Goal: Task Accomplishment & Management: Manage account settings

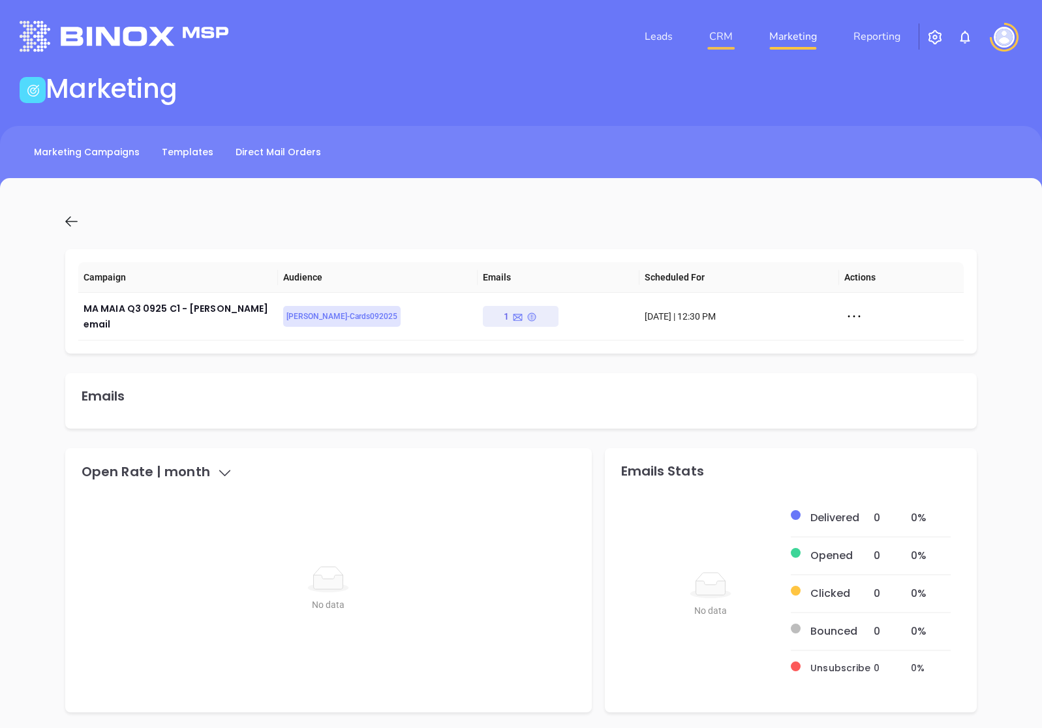
click at [722, 33] on link "CRM" at bounding box center [721, 36] width 34 height 26
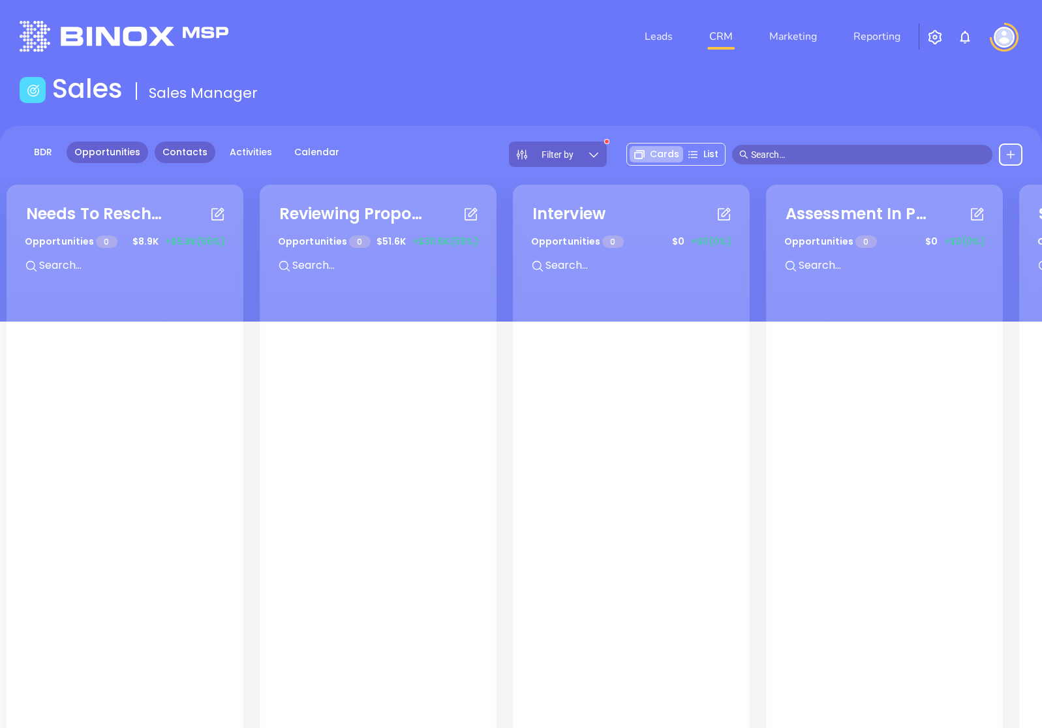
click at [192, 149] on link "Contacts" at bounding box center [185, 153] width 61 height 22
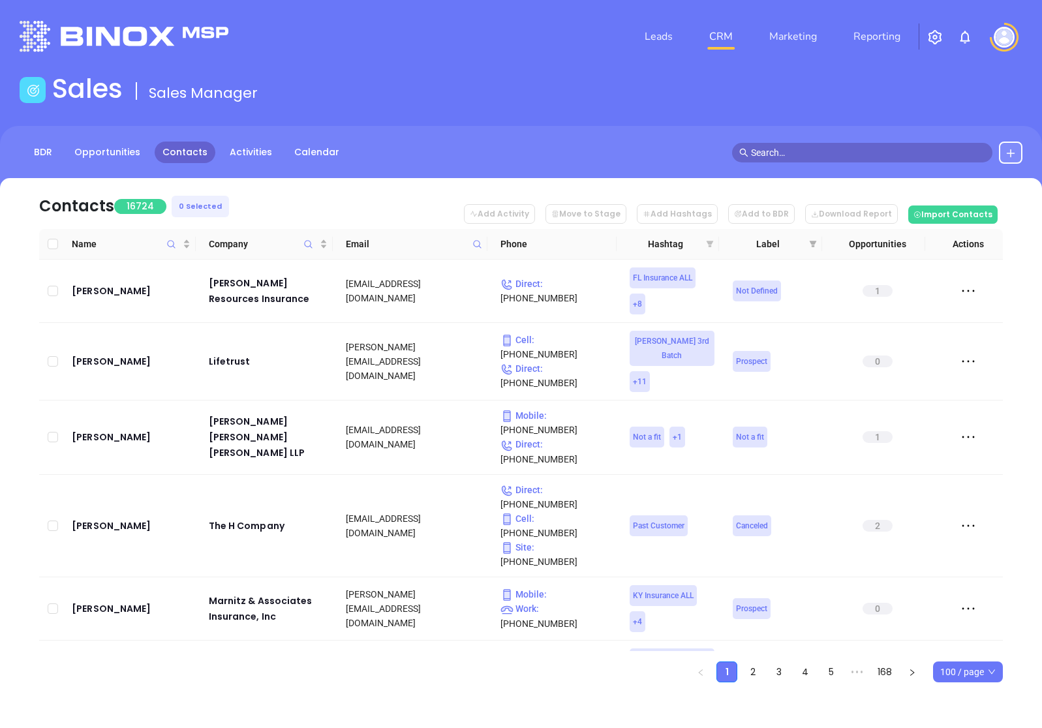
click at [710, 243] on icon "filter" at bounding box center [710, 244] width 7 height 7
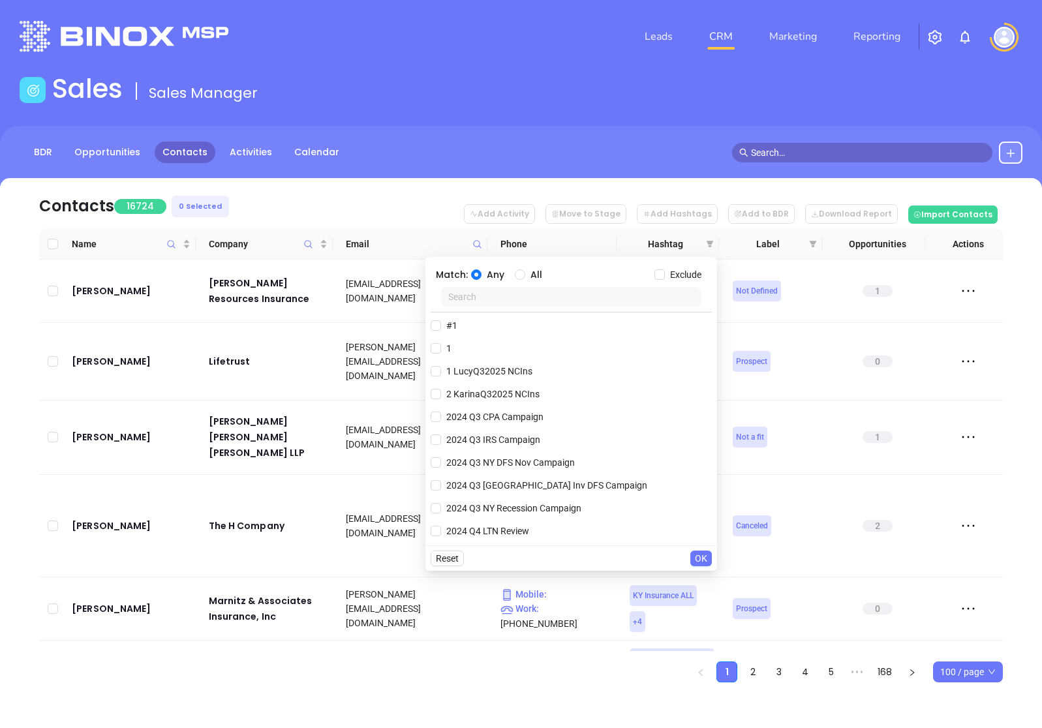
click at [527, 295] on input "text" at bounding box center [571, 297] width 260 height 20
paste input "[PERSON_NAME] MAIA092025"
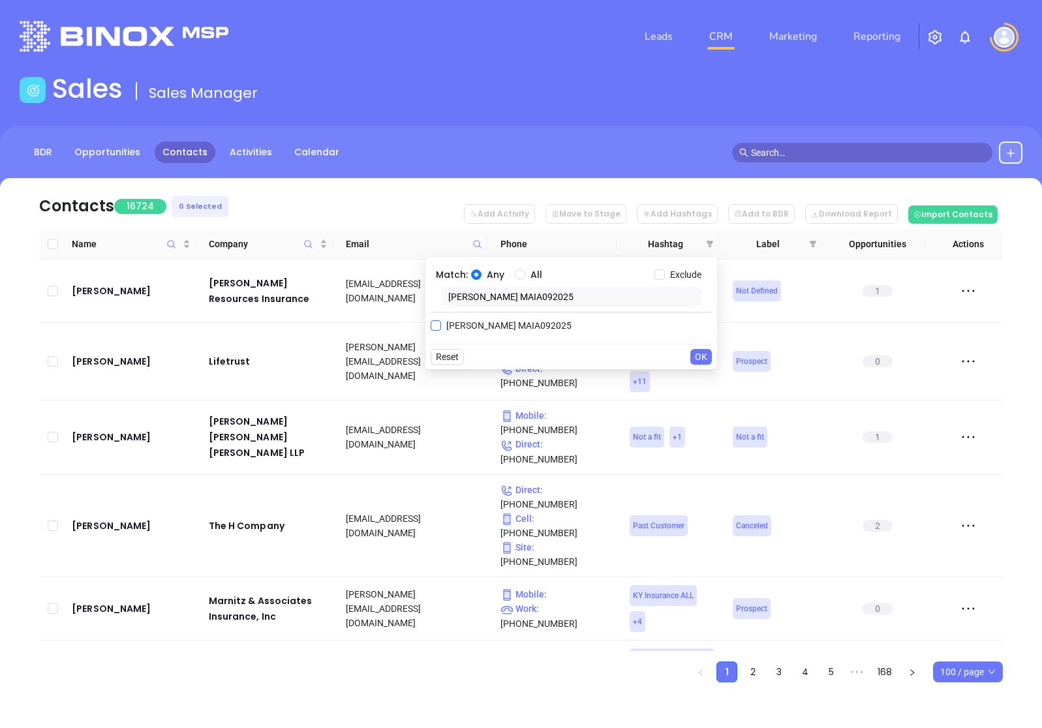
type input "[PERSON_NAME] MAIA092025"
click at [471, 325] on span "[PERSON_NAME] MAIA092025" at bounding box center [509, 326] width 136 height 14
click at [441, 325] on input "[PERSON_NAME] MAIA092025" at bounding box center [436, 326] width 10 height 10
checkbox input "true"
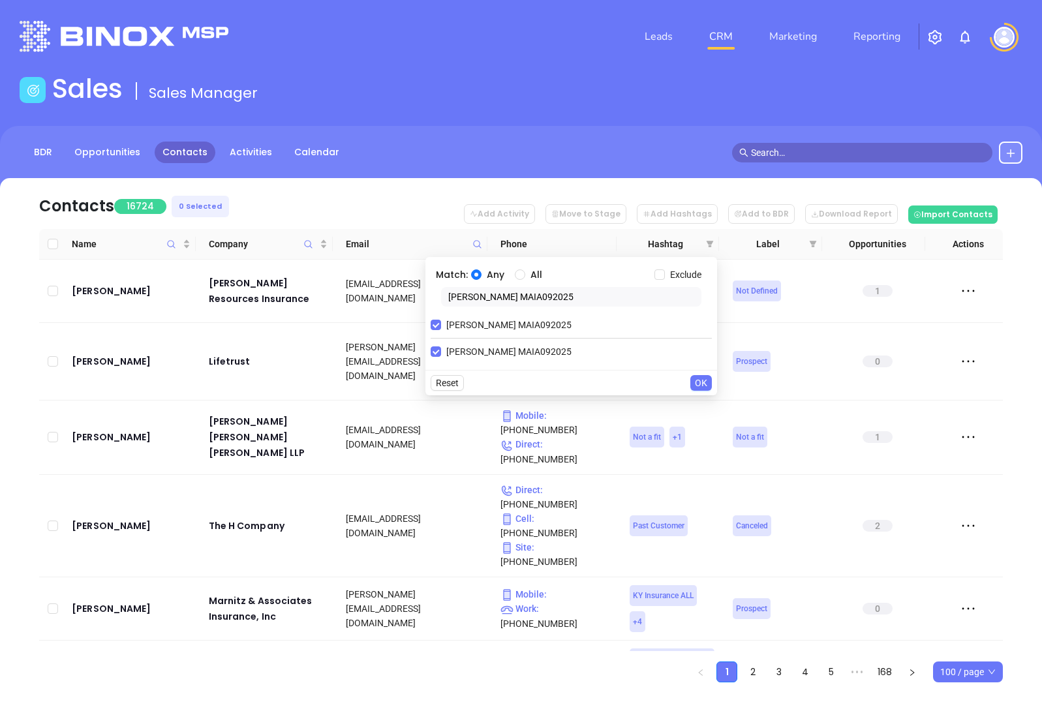
click at [697, 383] on span "OK" at bounding box center [701, 383] width 12 height 14
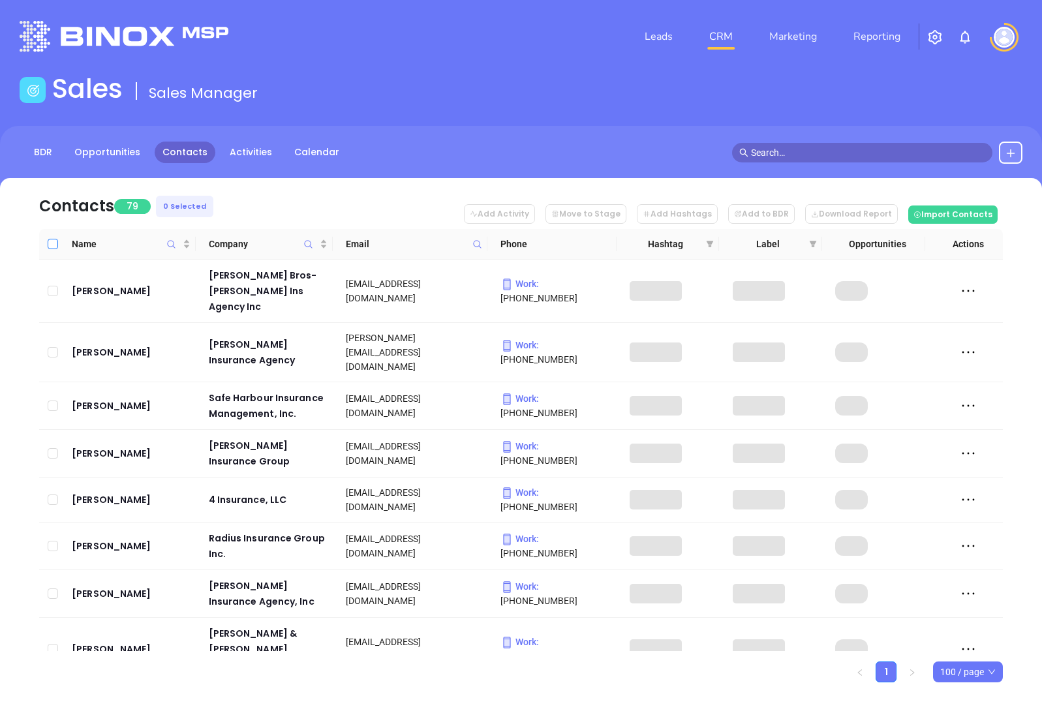
click at [56, 245] on input "Select all" at bounding box center [53, 244] width 10 height 10
checkbox input "true"
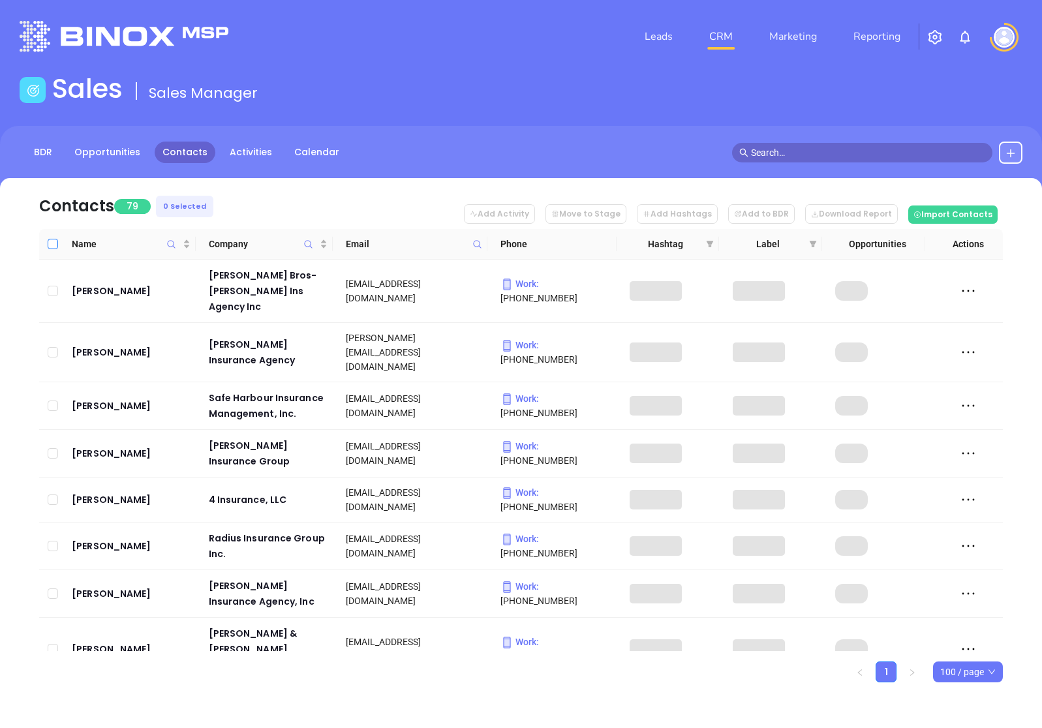
checkbox input "true"
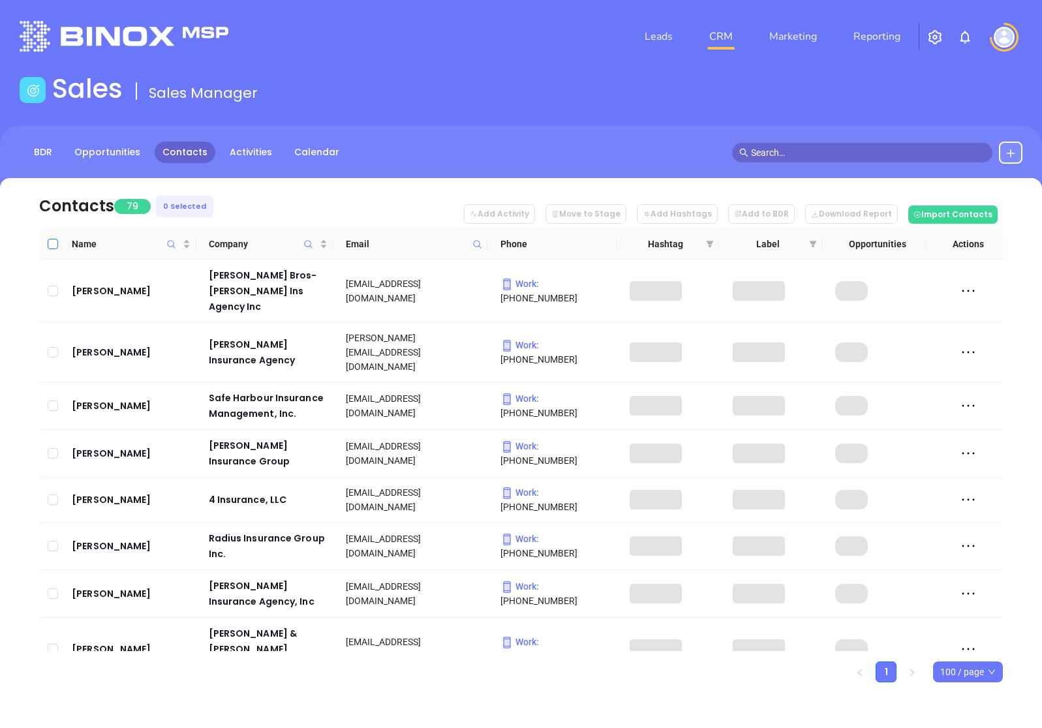
checkbox input "true"
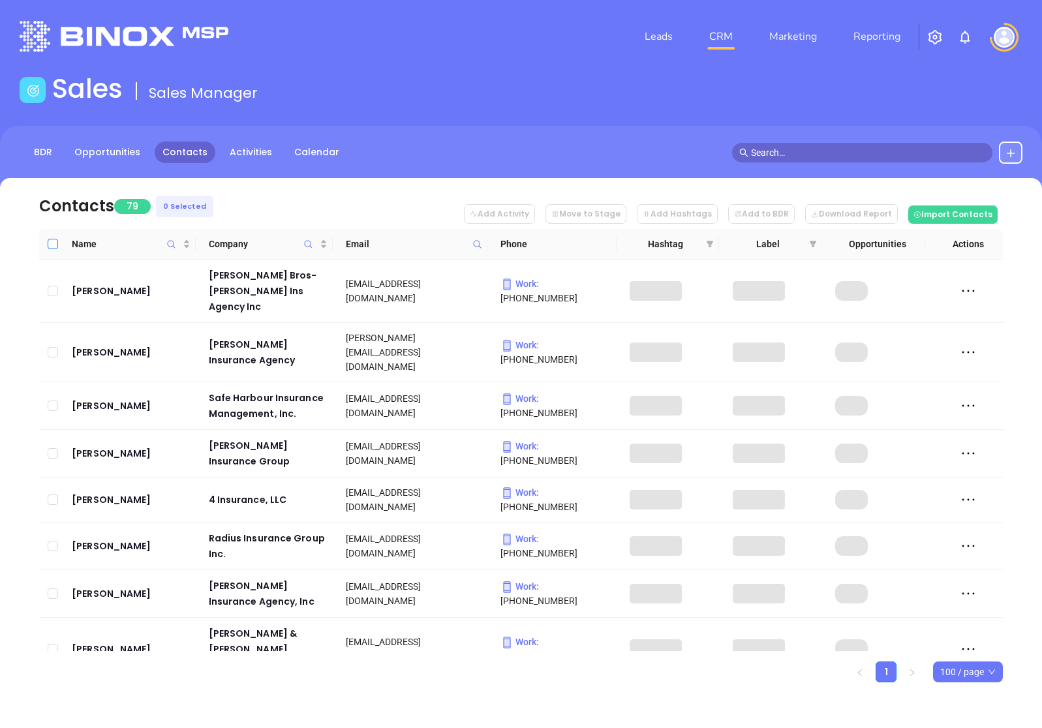
checkbox input "true"
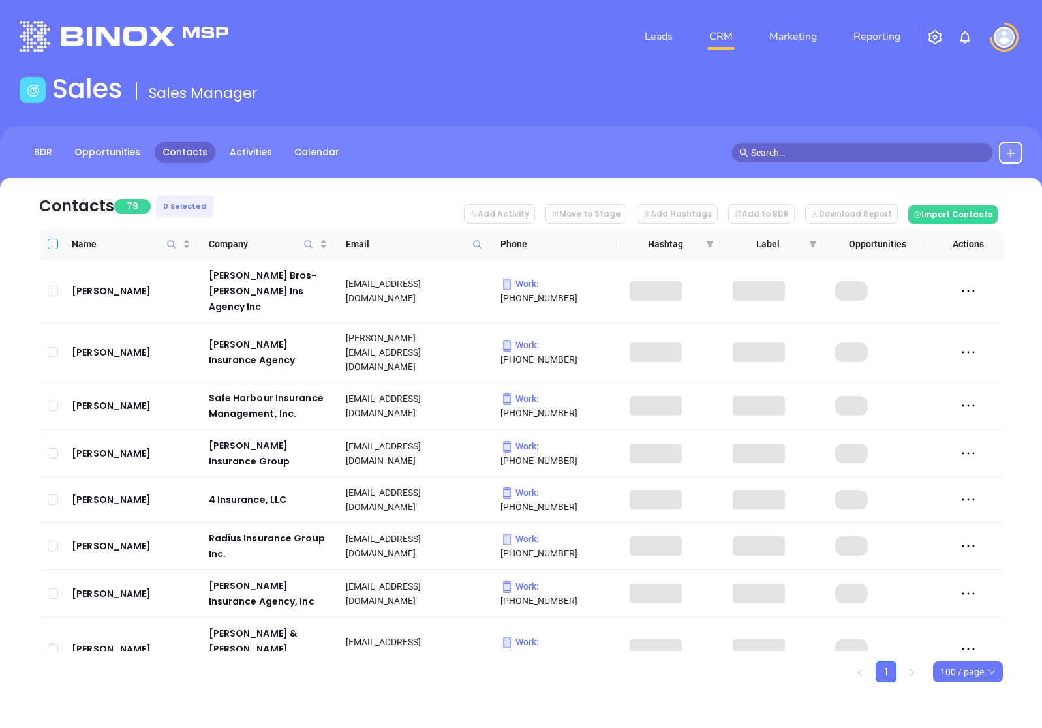
checkbox input "true"
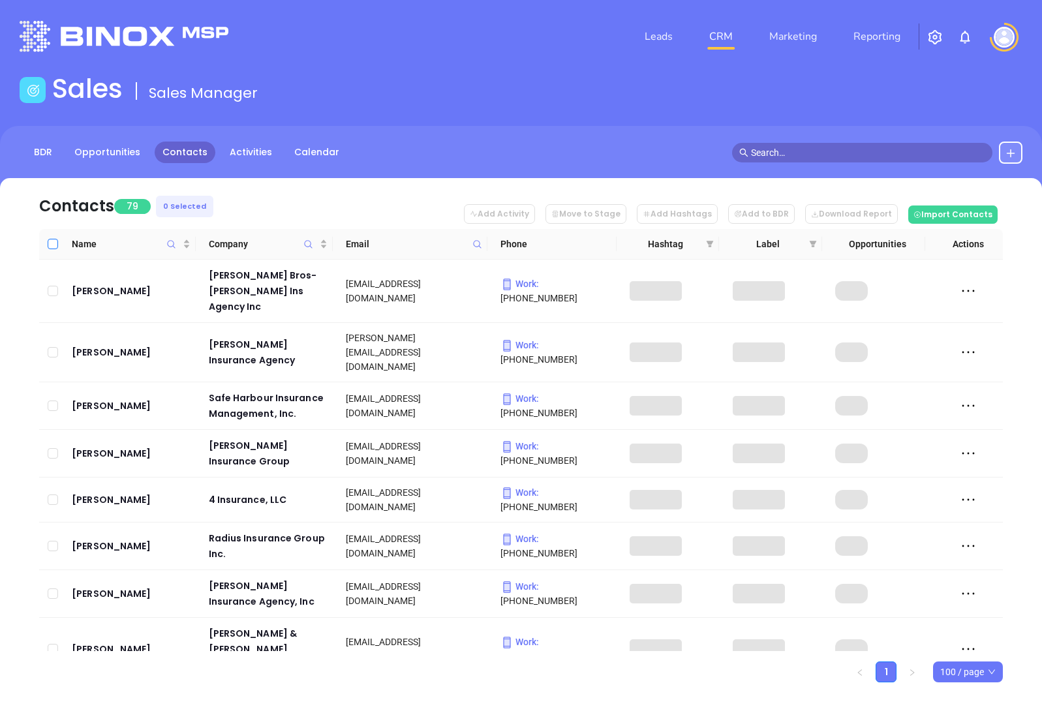
checkbox input "true"
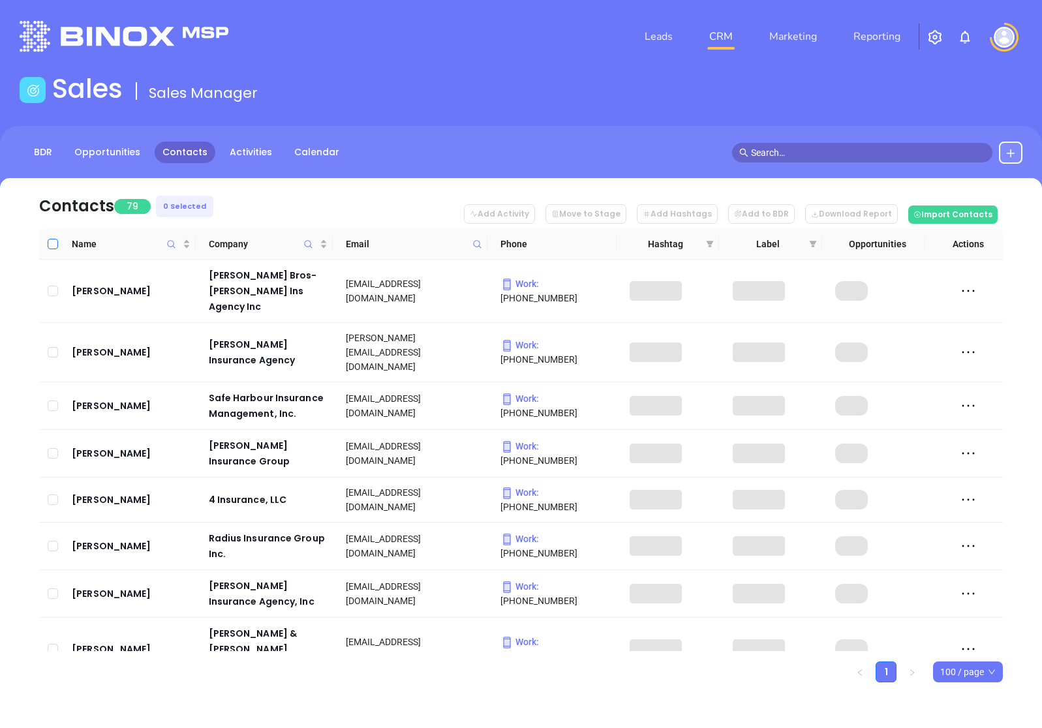
checkbox input "true"
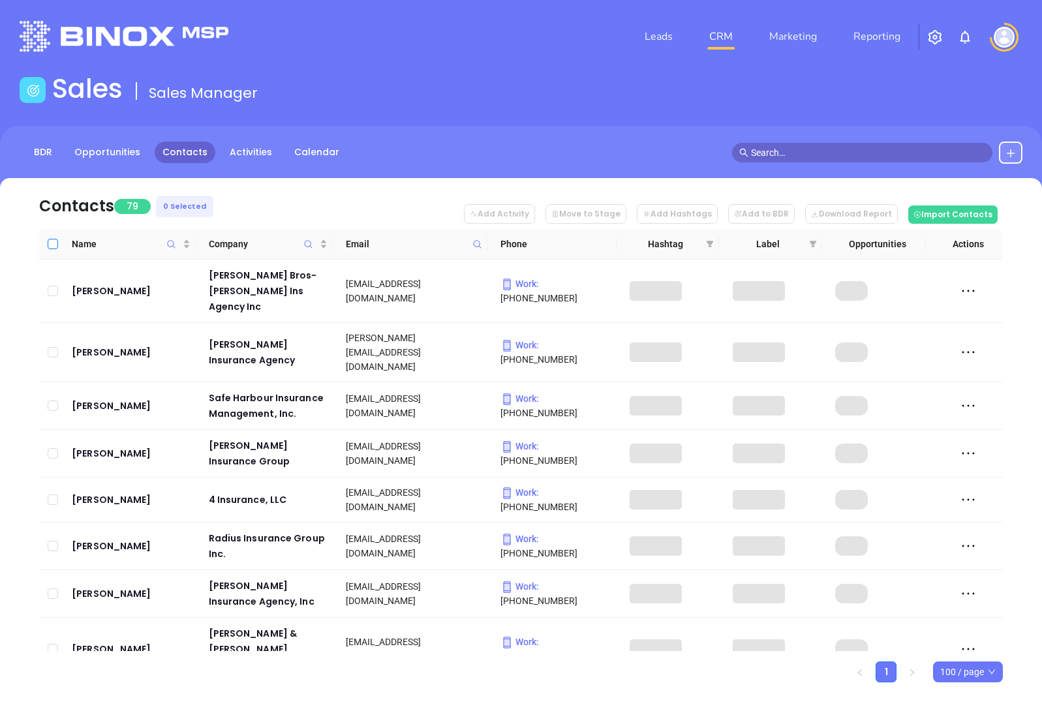
checkbox input "true"
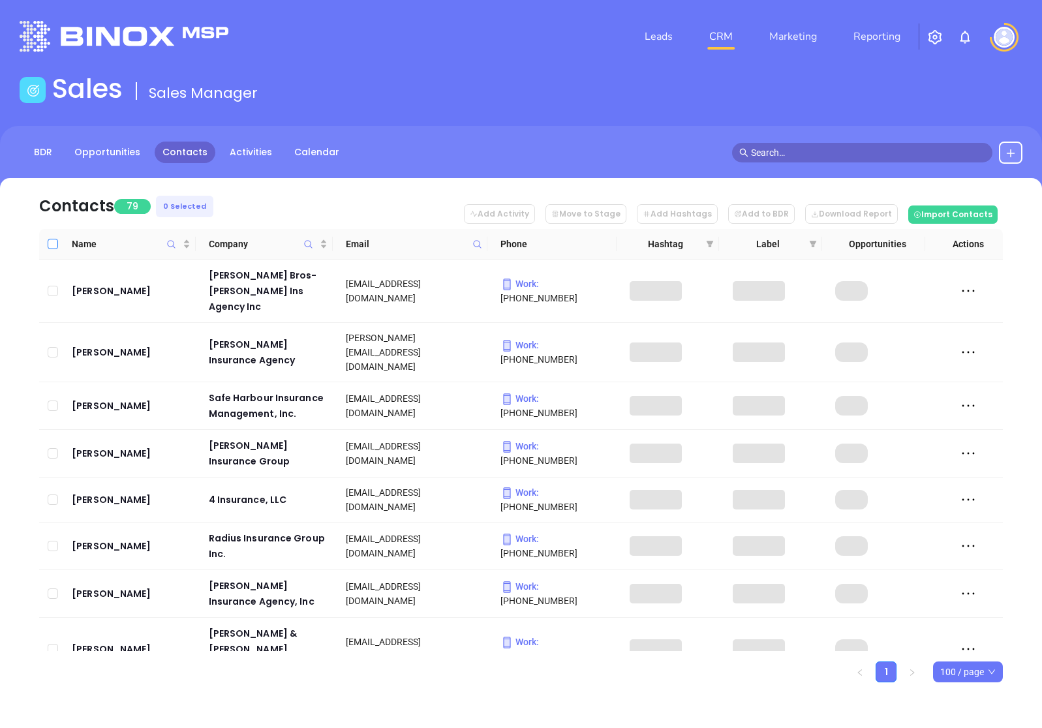
checkbox input "true"
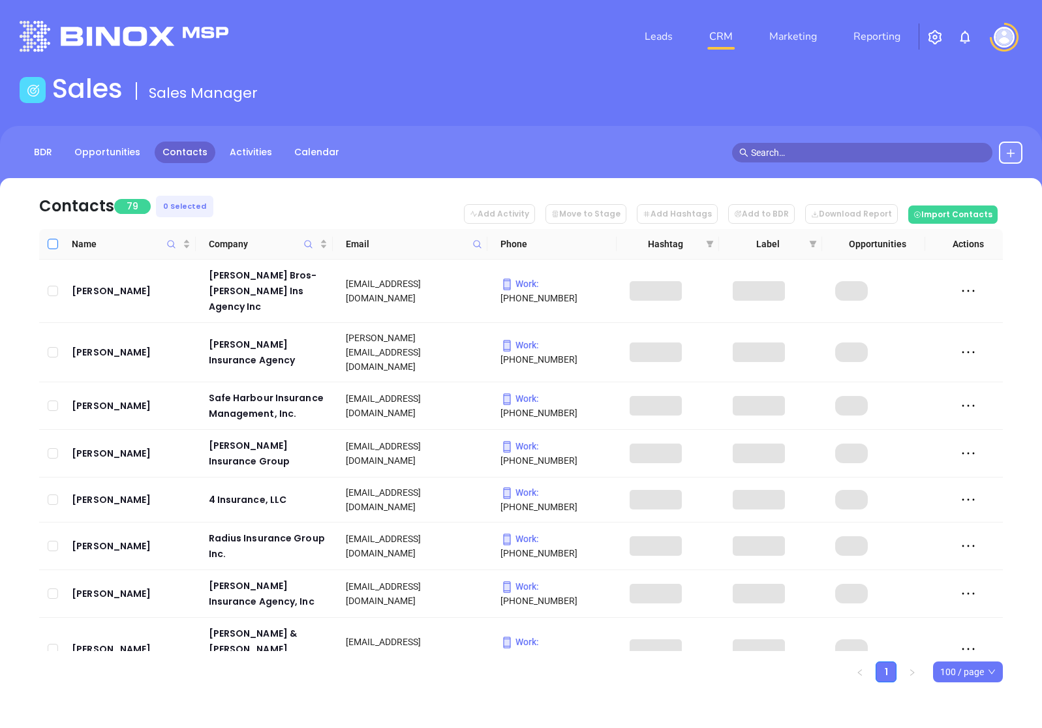
checkbox input "true"
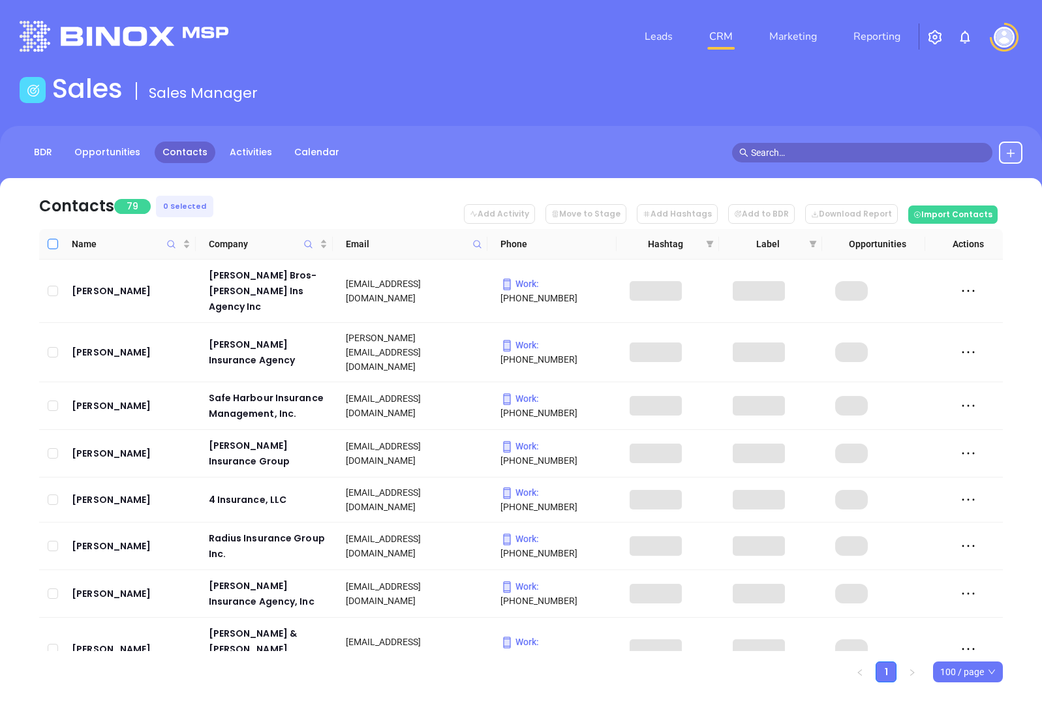
checkbox input "true"
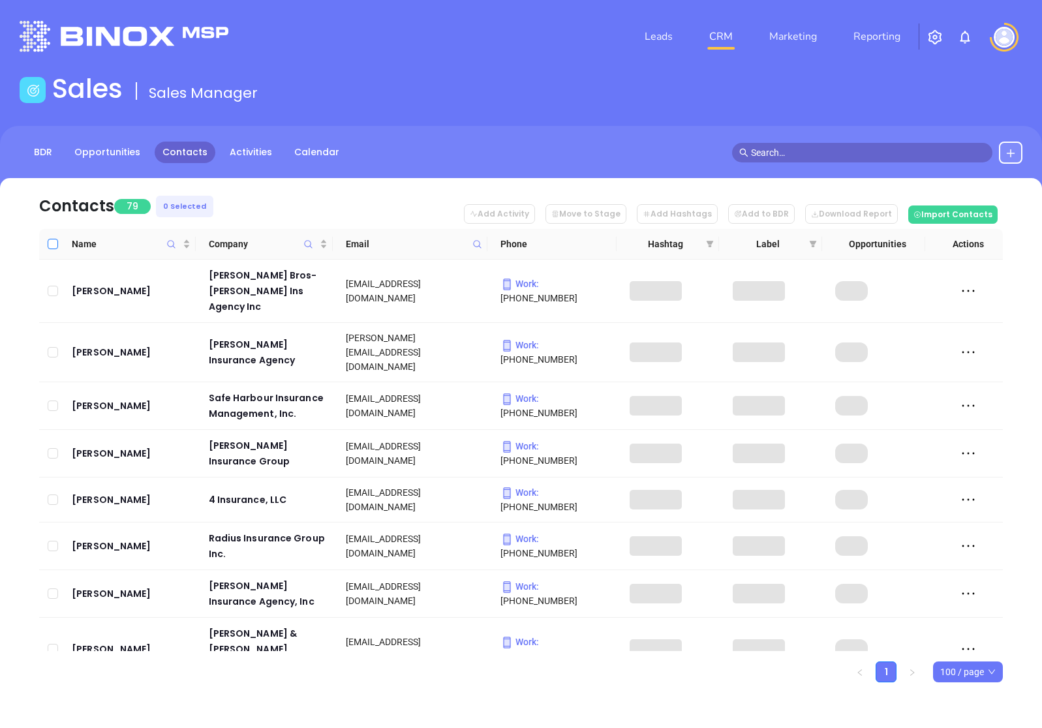
checkbox input "true"
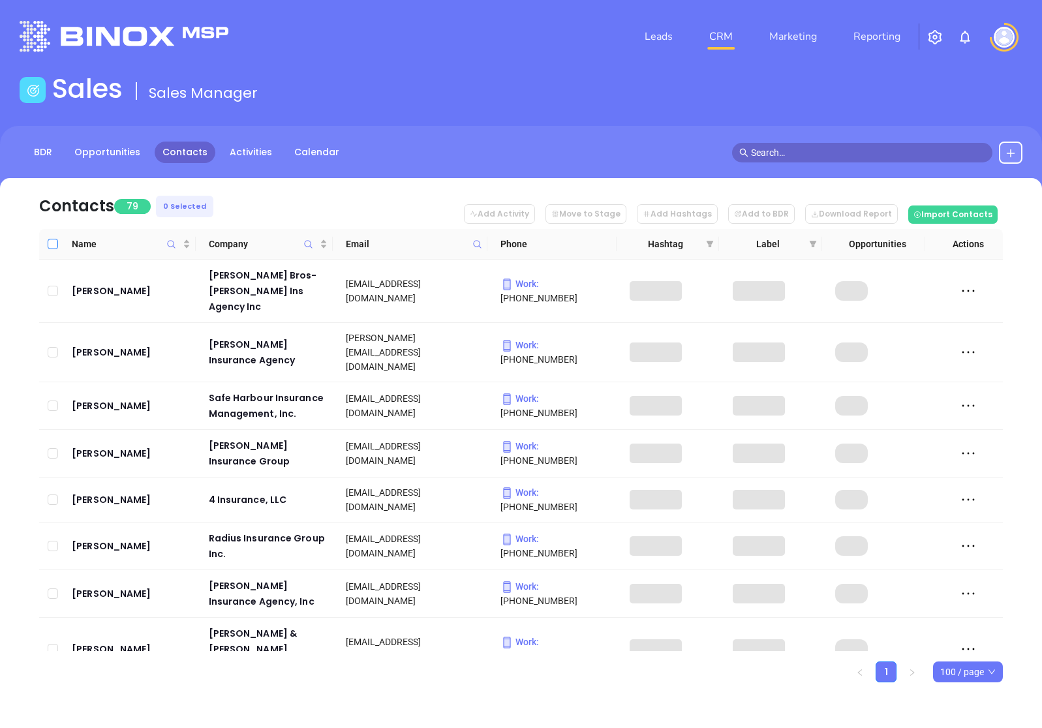
checkbox input "true"
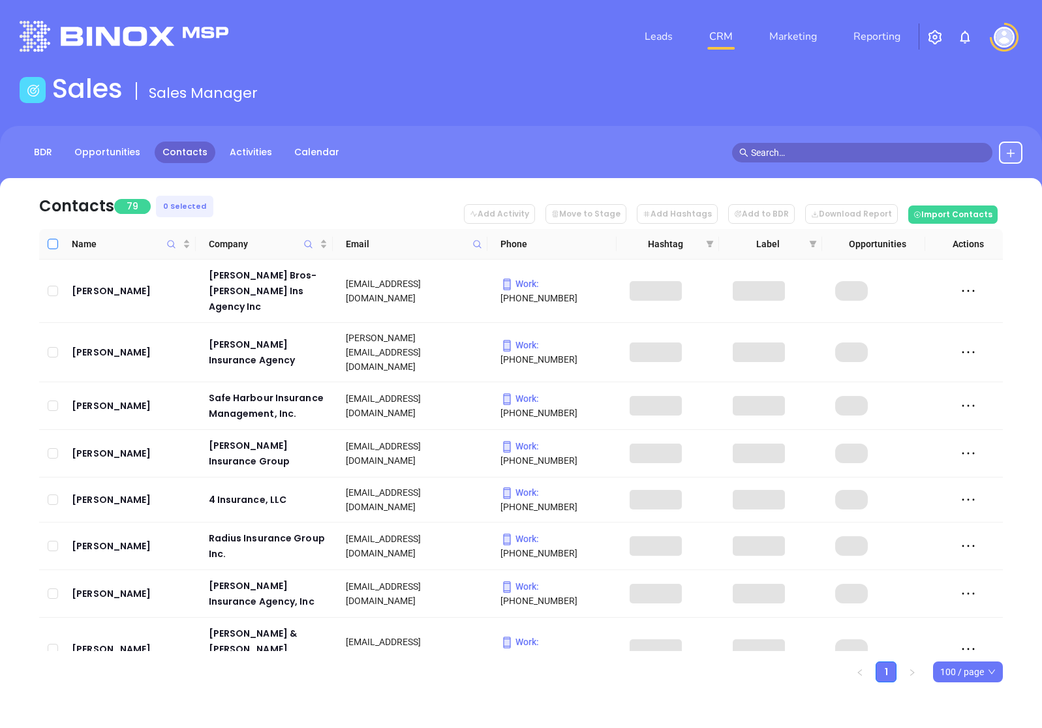
checkbox input "true"
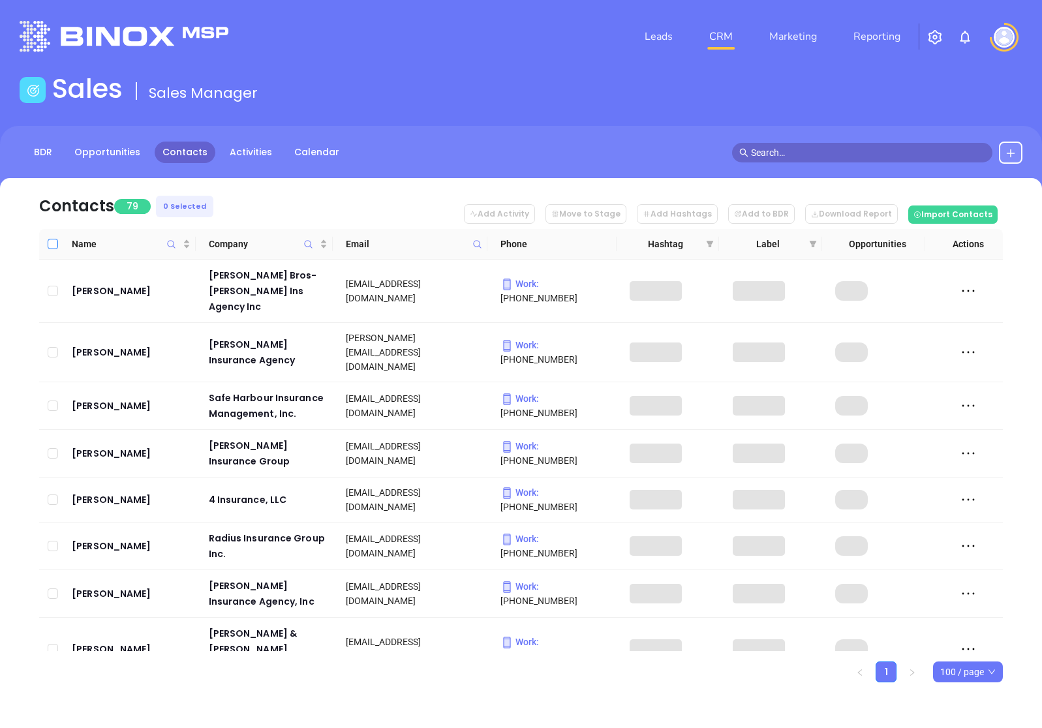
checkbox input "true"
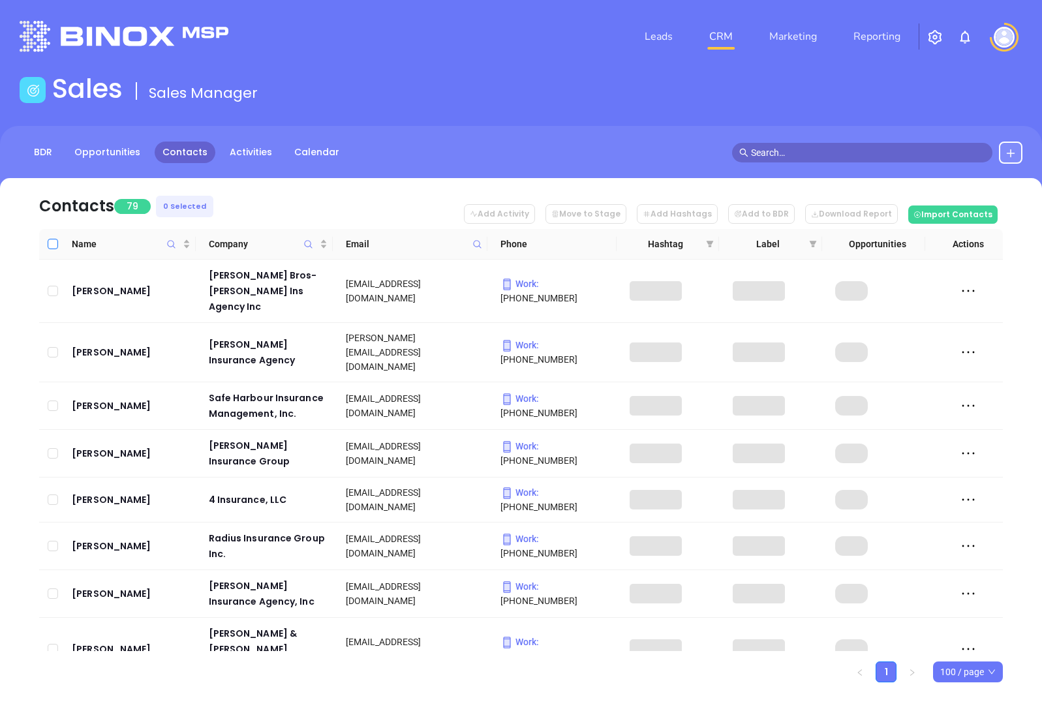
checkbox input "true"
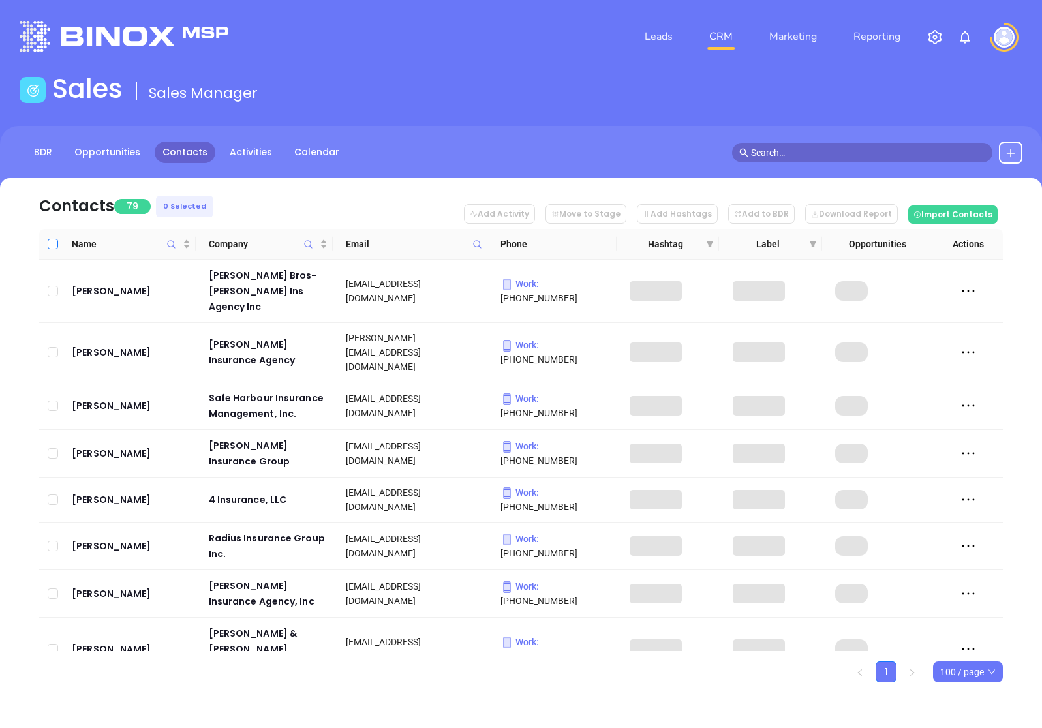
checkbox input "true"
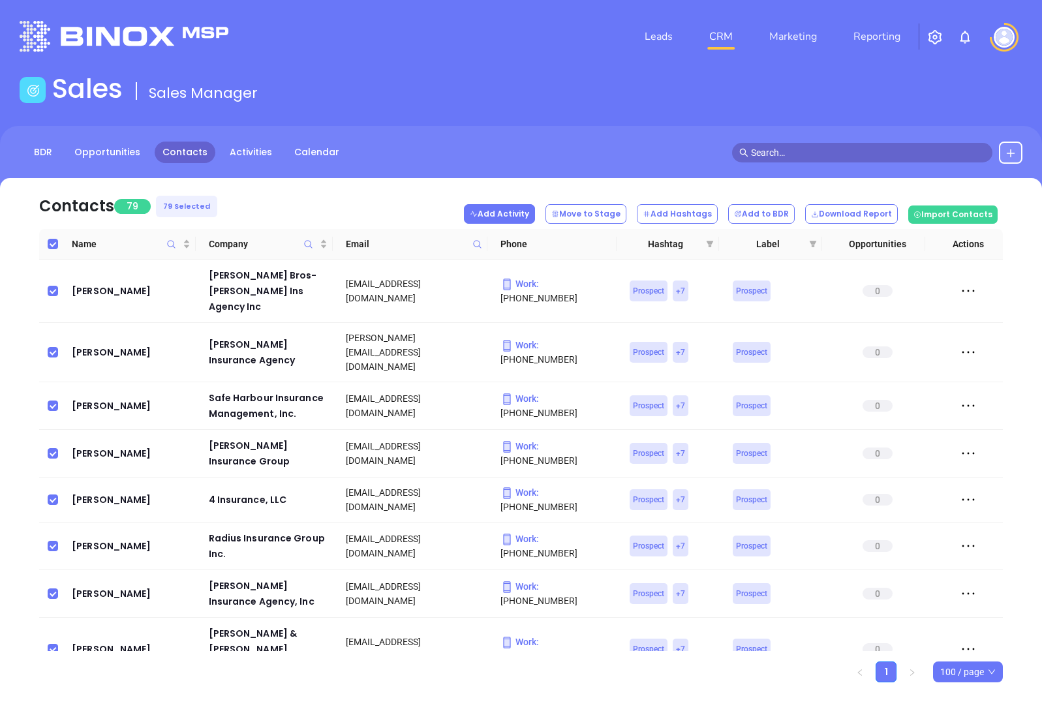
click at [535, 215] on button "Add Activity" at bounding box center [499, 214] width 71 height 20
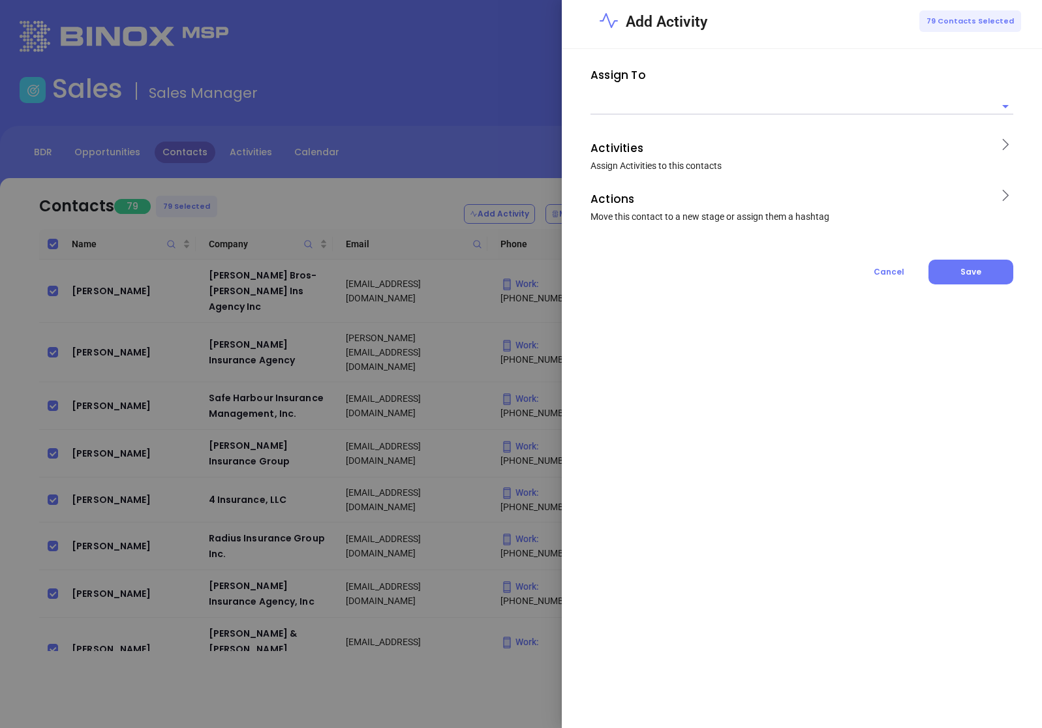
click at [693, 108] on input "text" at bounding box center [792, 106] width 403 height 16
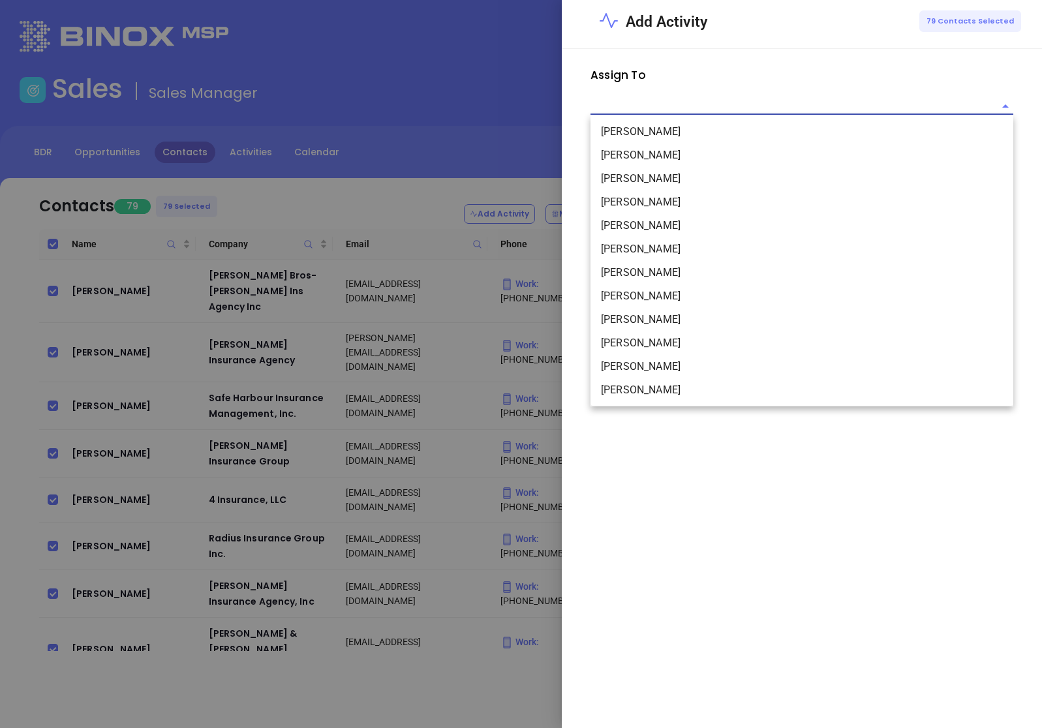
click at [666, 153] on li "Anabell Dominguez" at bounding box center [802, 155] width 423 height 23
type input "Anabell Dominguez"
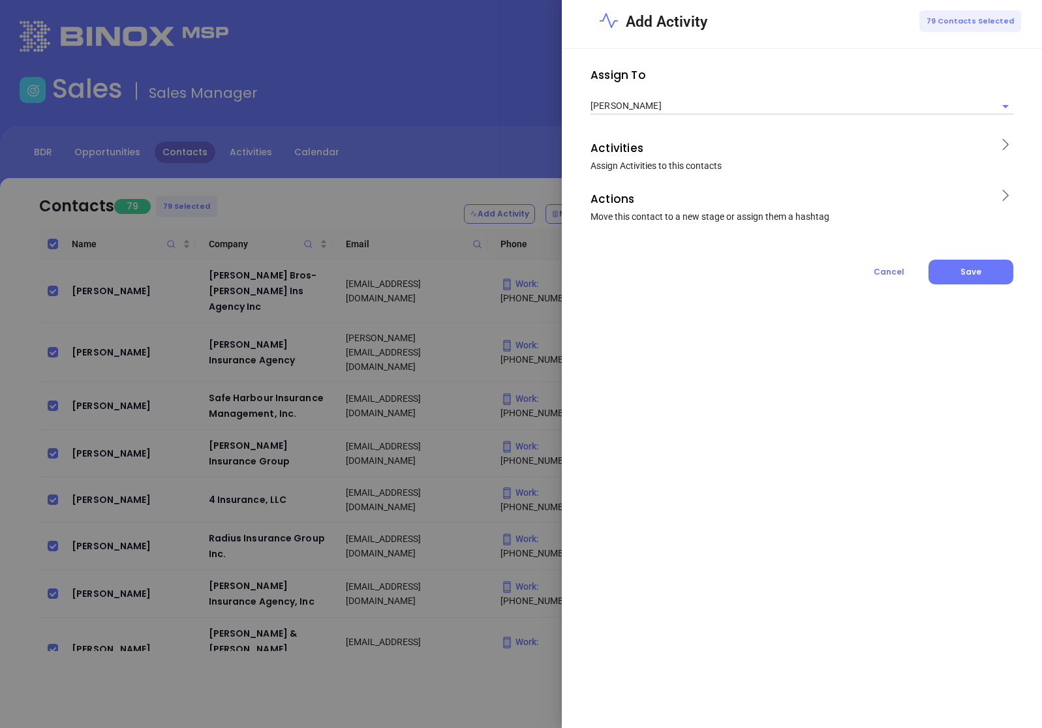
click at [695, 166] on span "Assign Activities to this contacts" at bounding box center [656, 166] width 131 height 10
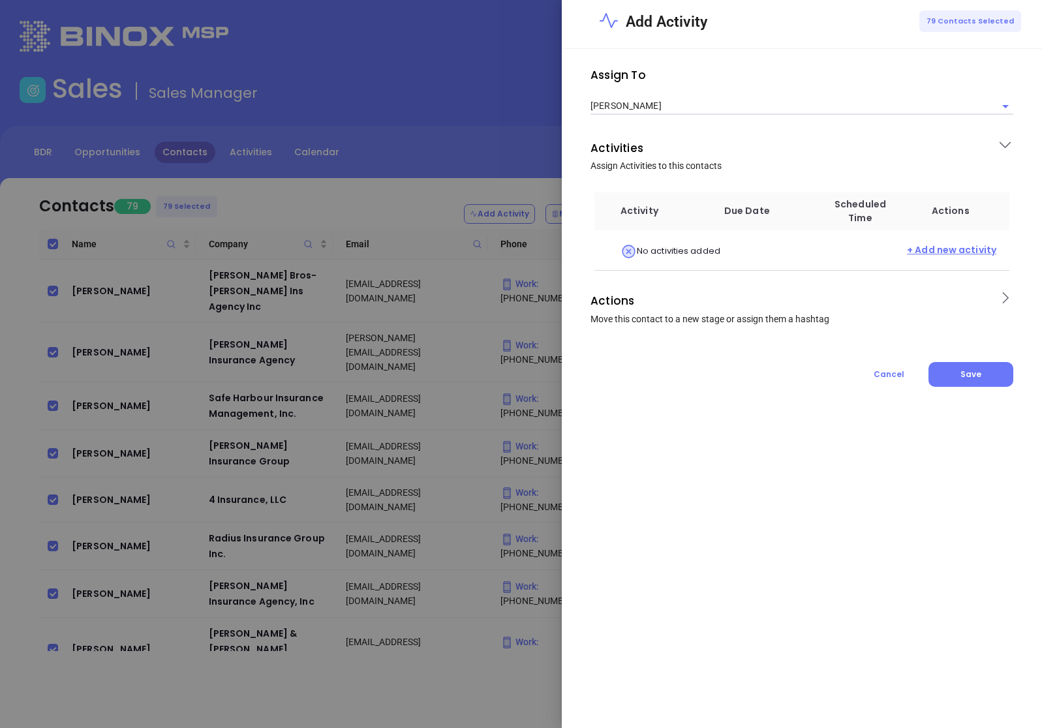
click at [978, 249] on span "+ Add new activity" at bounding box center [951, 251] width 89 height 16
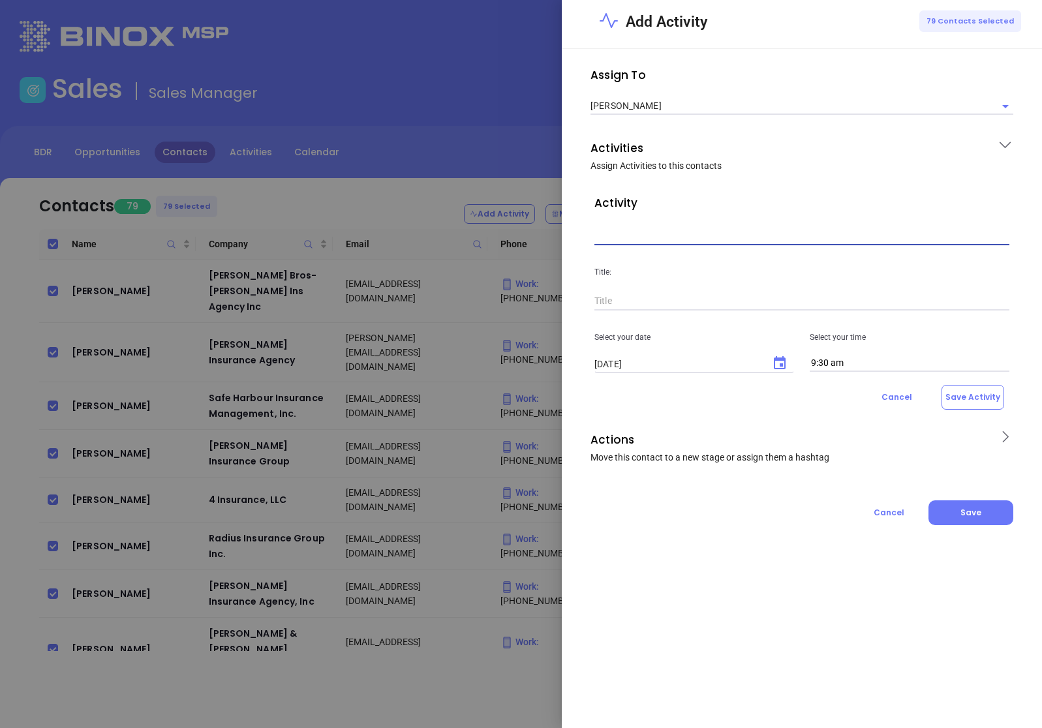
click at [657, 236] on input "text" at bounding box center [802, 236] width 415 height 20
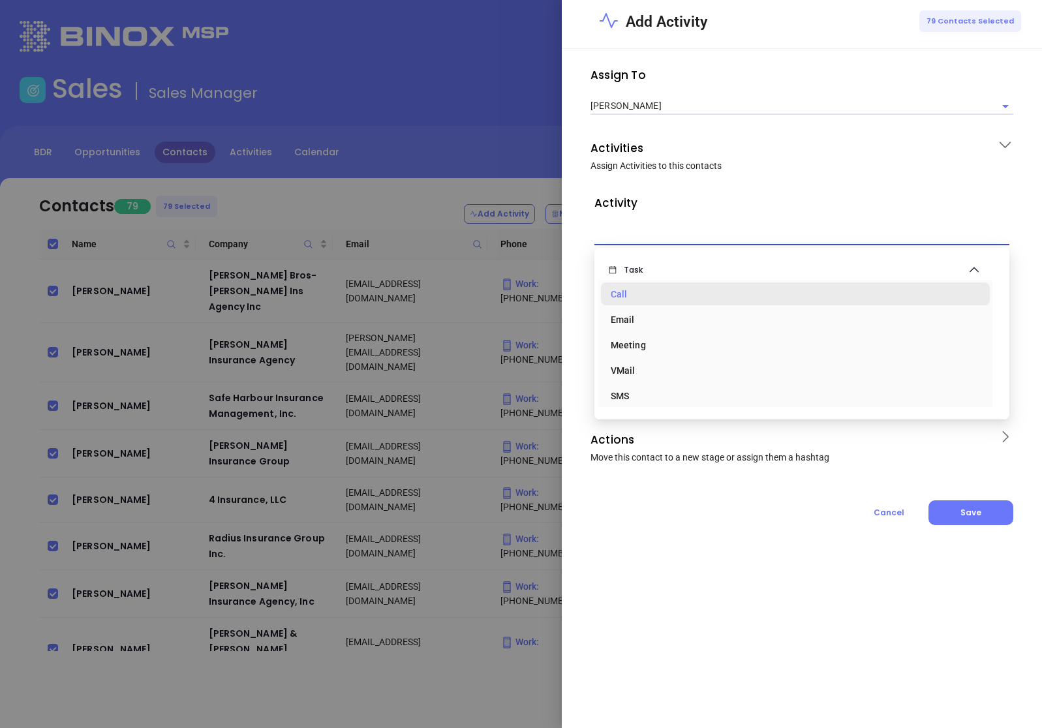
click at [634, 296] on div "Call" at bounding box center [795, 294] width 369 height 26
type input "Task Call"
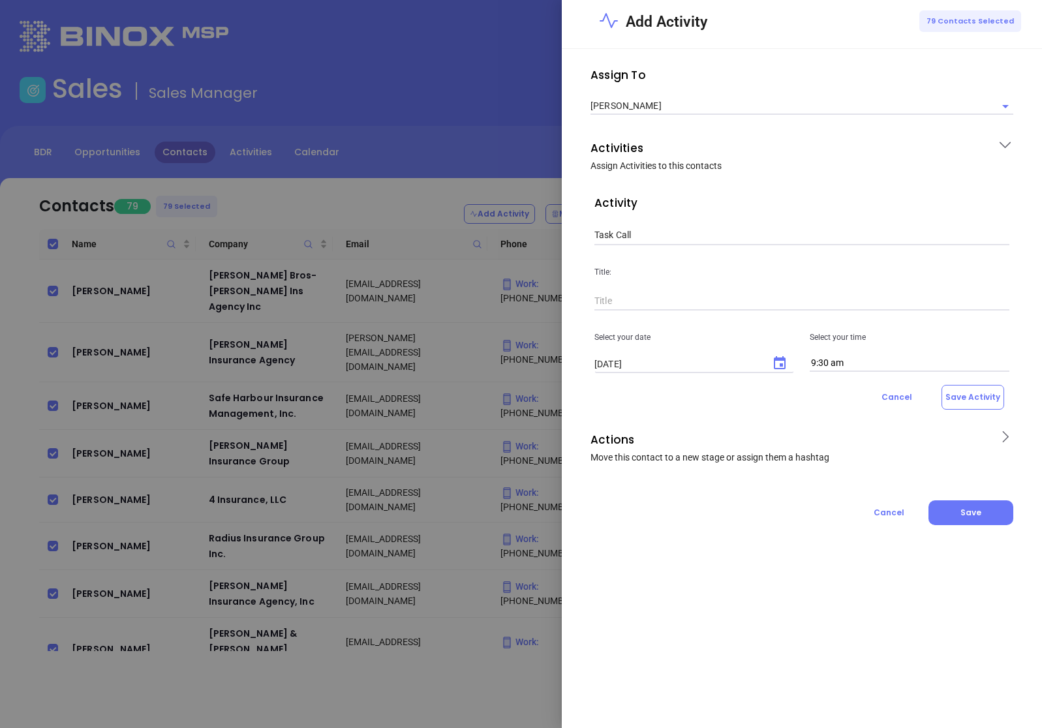
click at [639, 303] on input "text" at bounding box center [802, 302] width 415 height 20
click at [785, 358] on icon "Choose date, selected date is Sep 30, 2025" at bounding box center [780, 362] width 12 height 13
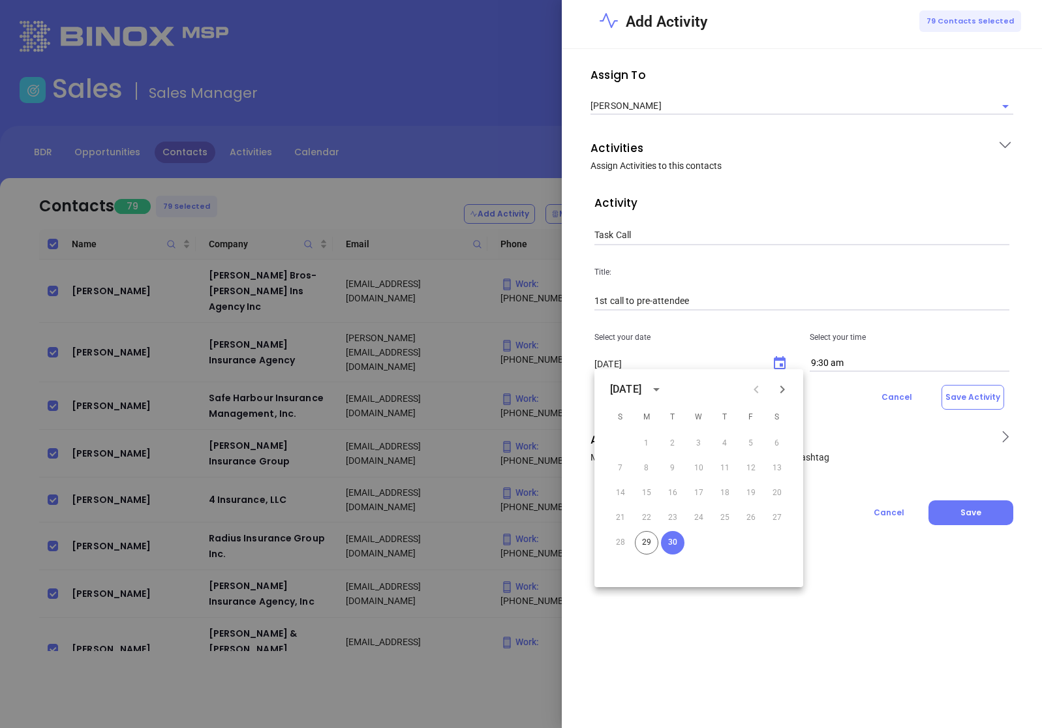
click at [638, 302] on input "1st call to pre-attendee" at bounding box center [802, 302] width 415 height 20
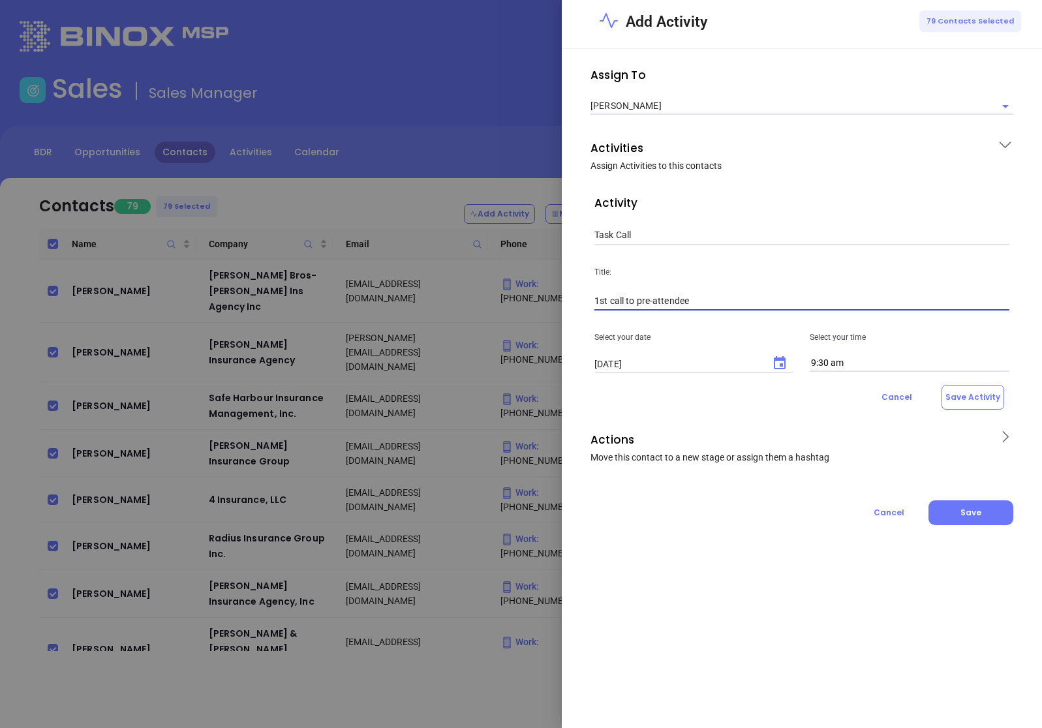
click at [638, 303] on input "1st call to pre-attendee" at bounding box center [802, 302] width 415 height 20
type input "1st call to MAIA pre-attendee"
click at [782, 360] on icon "Choose date, selected date is Sep 30, 2025" at bounding box center [780, 362] width 12 height 13
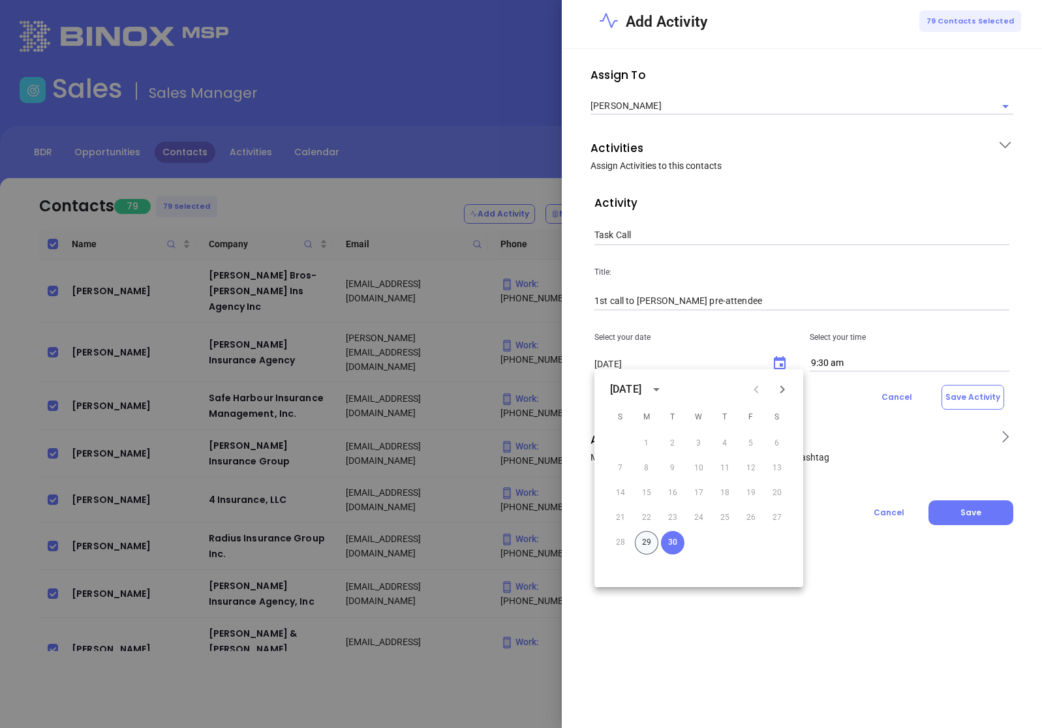
click at [643, 537] on button "29" at bounding box center [646, 542] width 23 height 23
type input "09/29/2025"
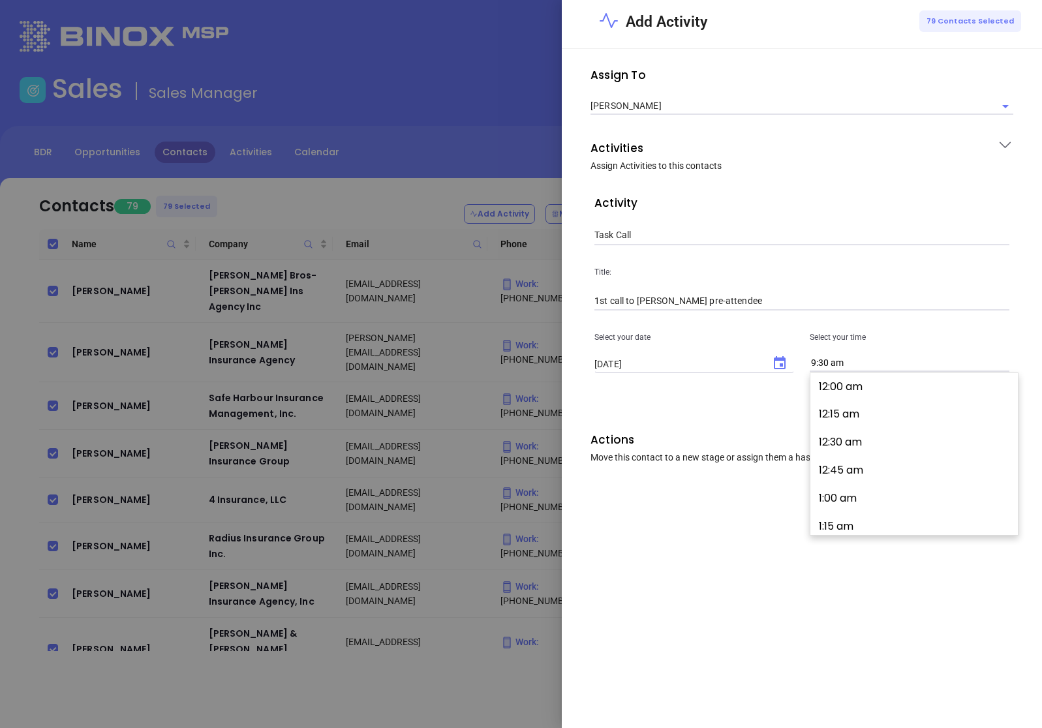
click at [851, 361] on input "9:30 am" at bounding box center [910, 363] width 200 height 17
click at [847, 428] on button "8:30 am" at bounding box center [917, 434] width 202 height 28
type input "8:30 am"
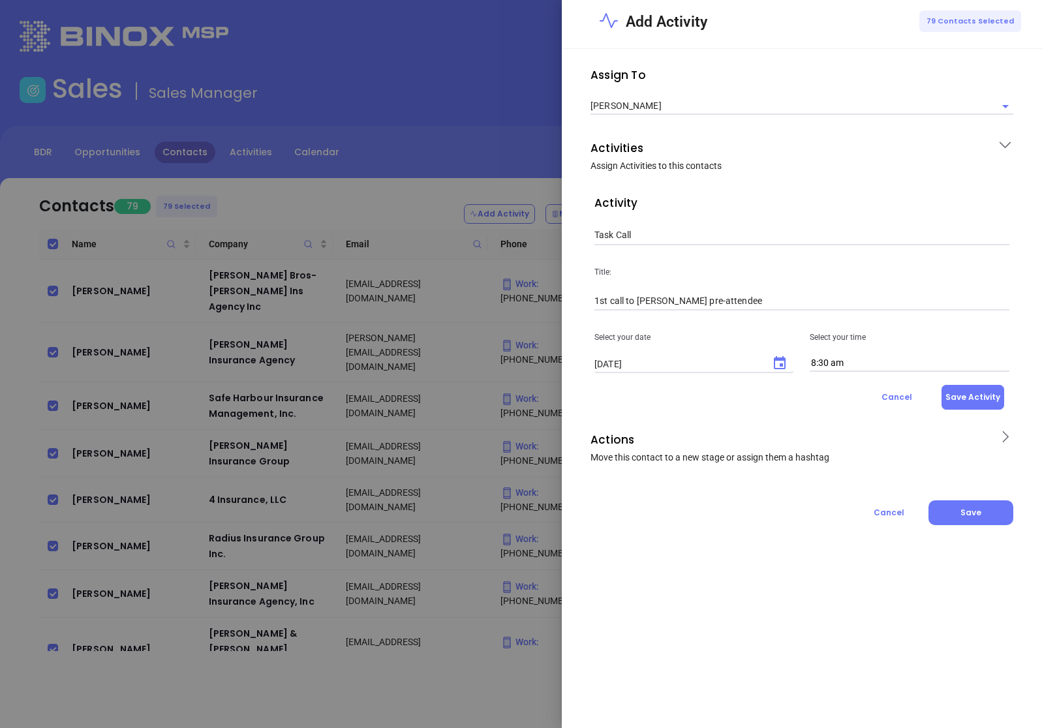
click at [960, 405] on button "Save Activity" at bounding box center [973, 397] width 63 height 25
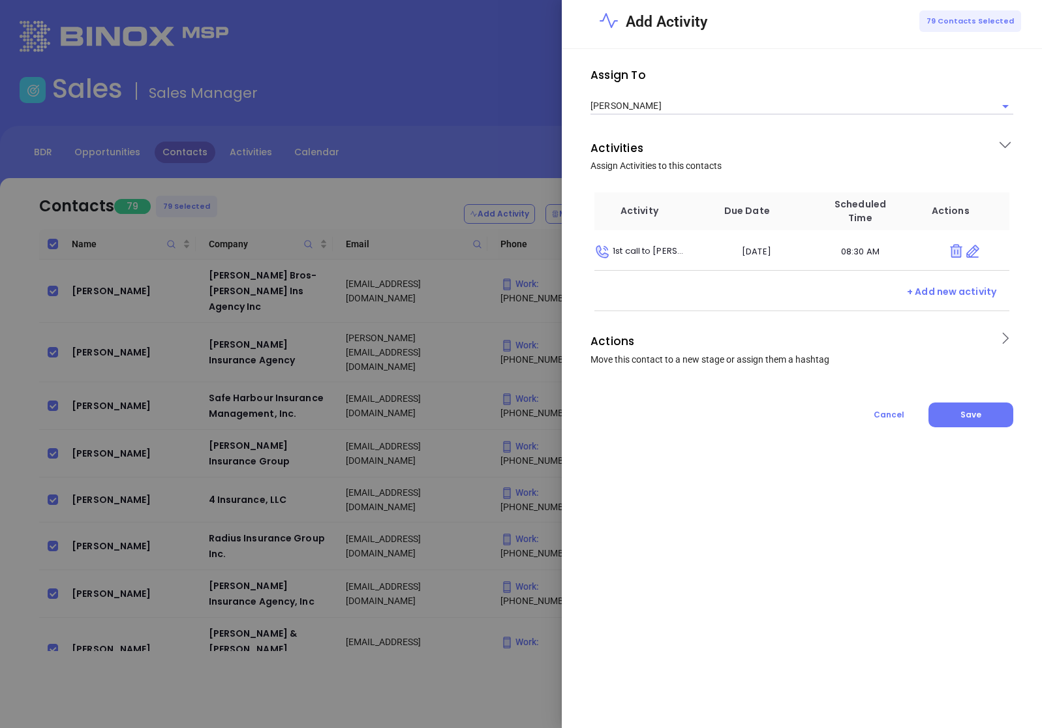
click at [862, 357] on span "Actions Move this contact to a new stage or assign them a hashtag" at bounding box center [790, 348] width 399 height 35
click at [667, 439] on input "text" at bounding box center [793, 441] width 396 height 16
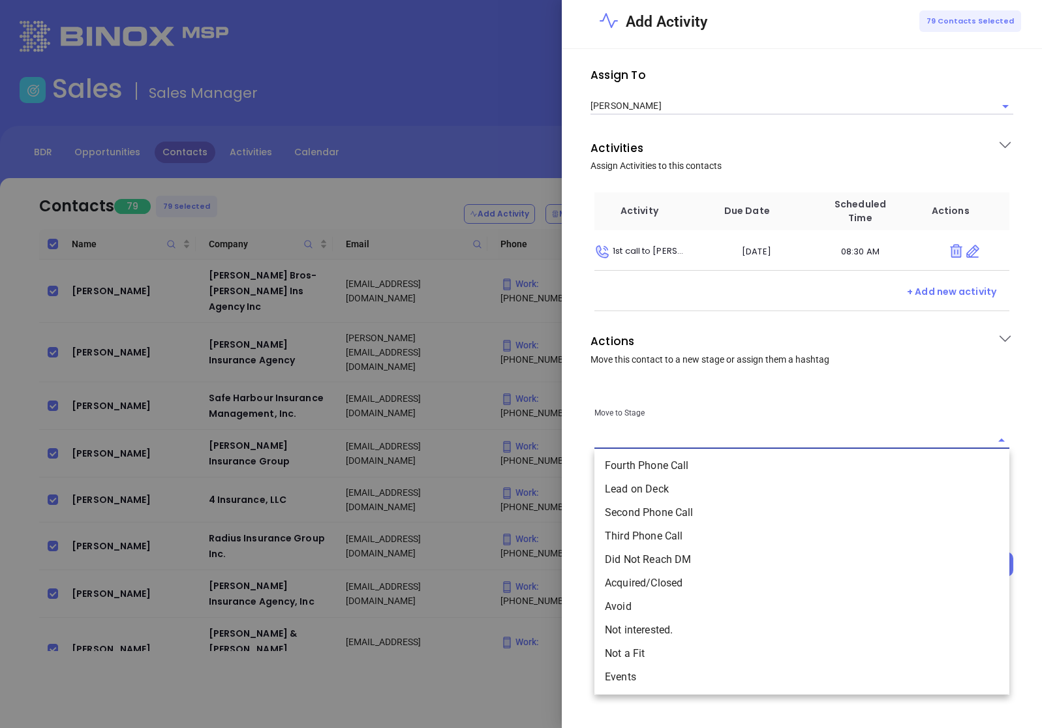
click at [665, 494] on li "Lead on Deck" at bounding box center [802, 489] width 415 height 23
type input "Lead on Deck"
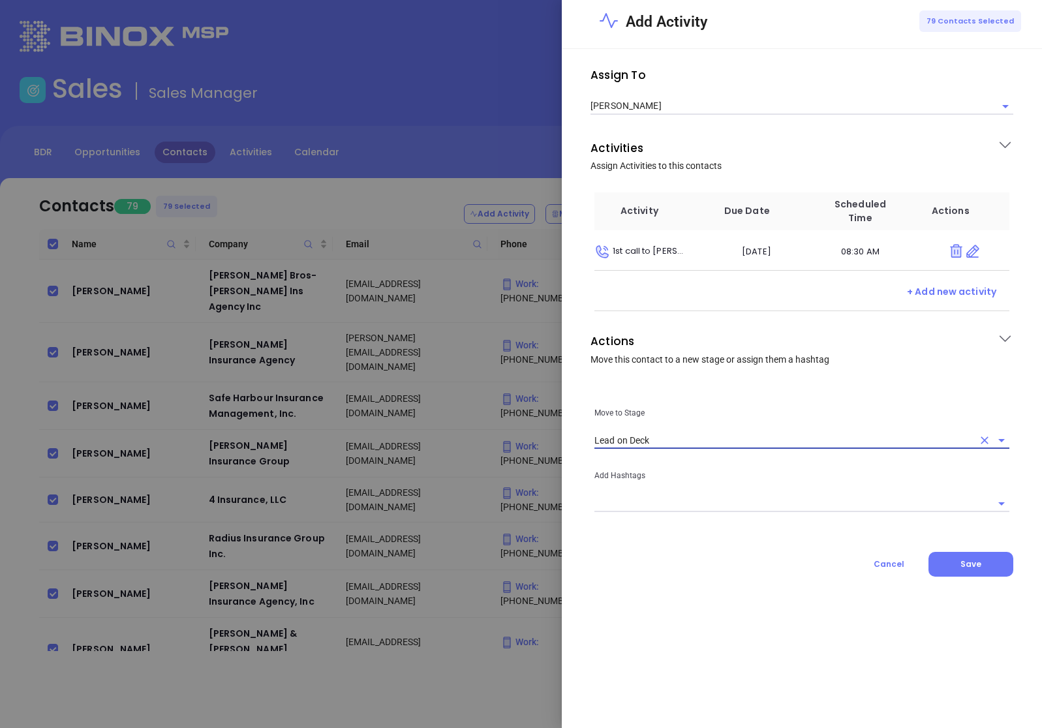
click at [668, 510] on input "text" at bounding box center [793, 503] width 396 height 16
click at [666, 558] on div "Cancel Save" at bounding box center [802, 564] width 423 height 25
click at [949, 557] on button "Save" at bounding box center [971, 564] width 85 height 25
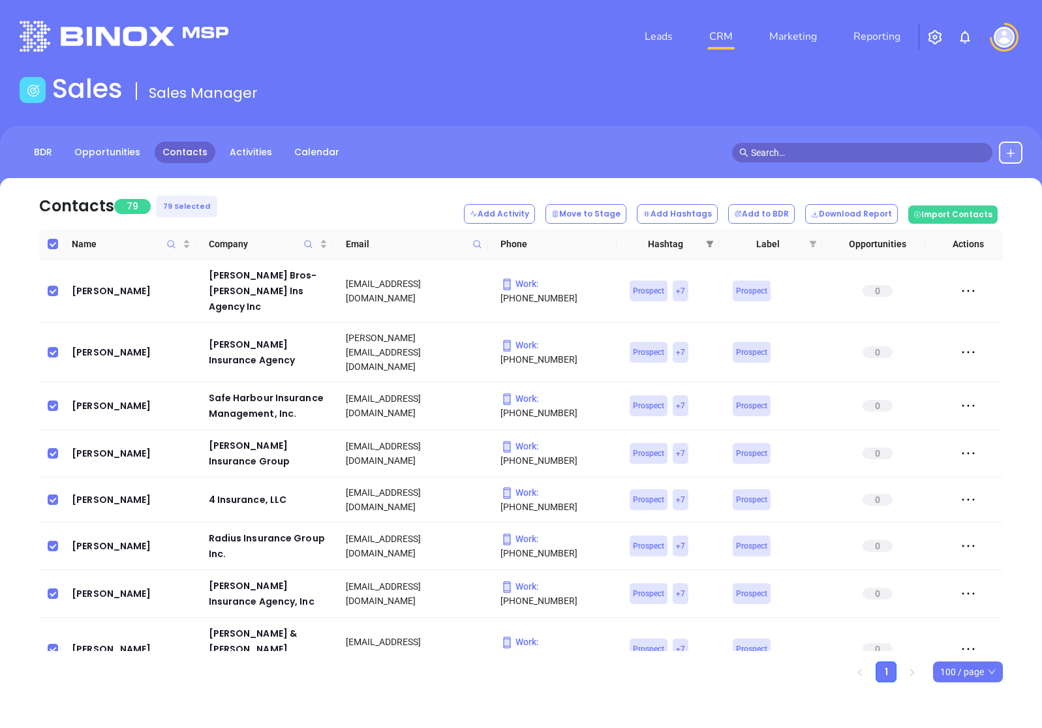
click at [712, 247] on icon "filter" at bounding box center [710, 244] width 8 height 8
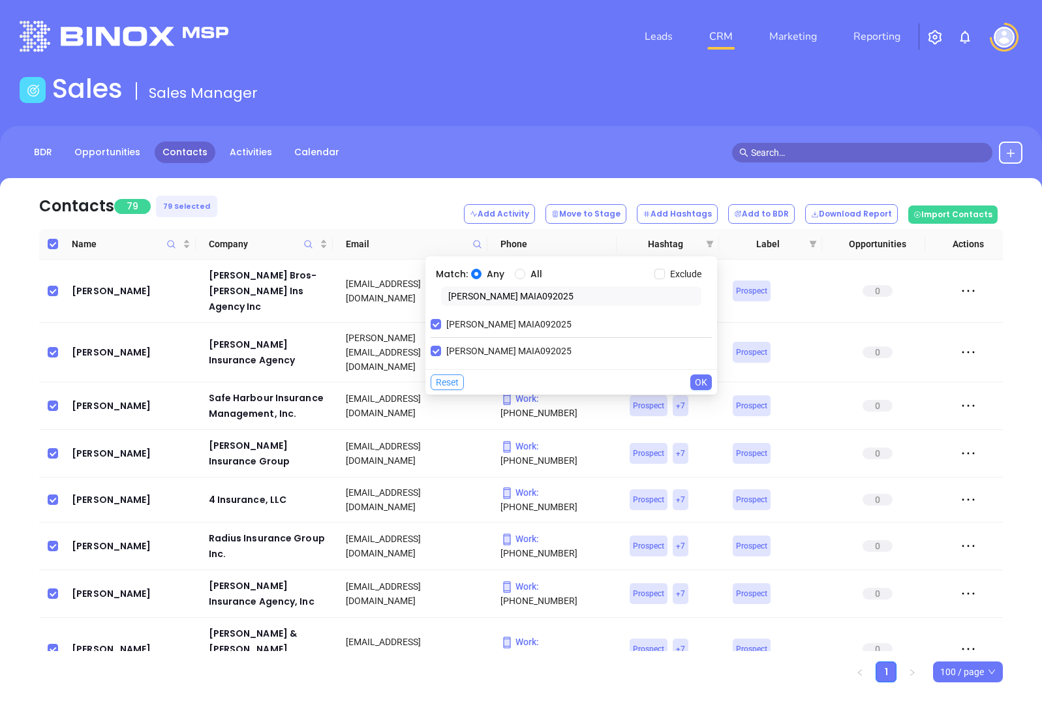
click at [459, 384] on span "Reset" at bounding box center [447, 382] width 23 height 14
checkbox input "false"
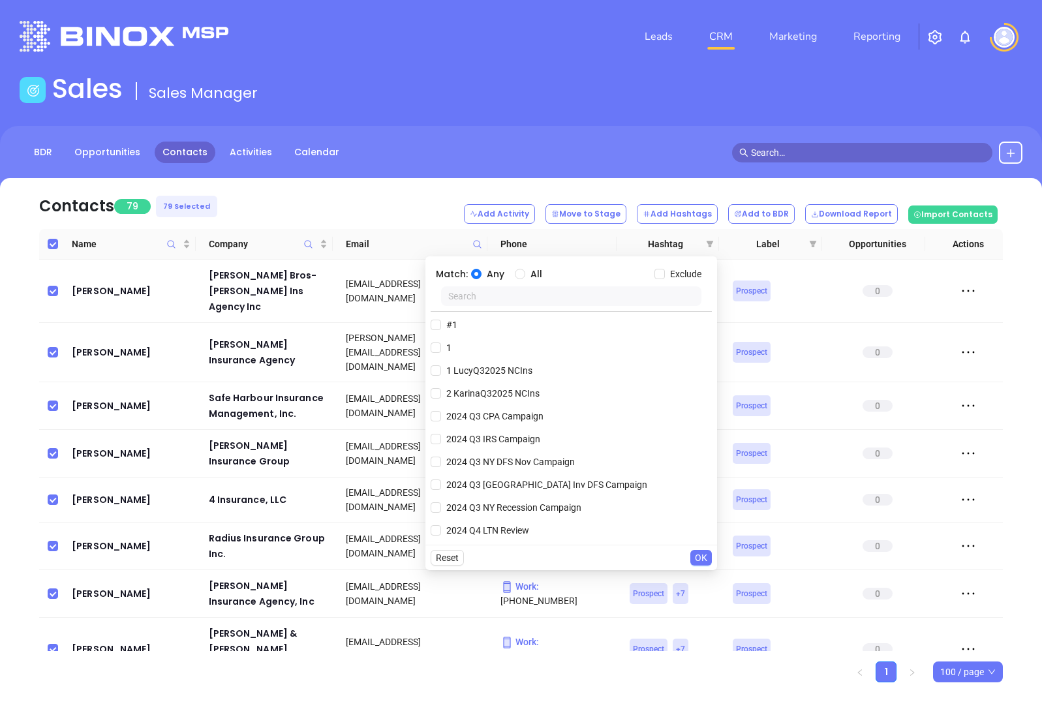
click at [696, 556] on span "OK" at bounding box center [701, 558] width 12 height 14
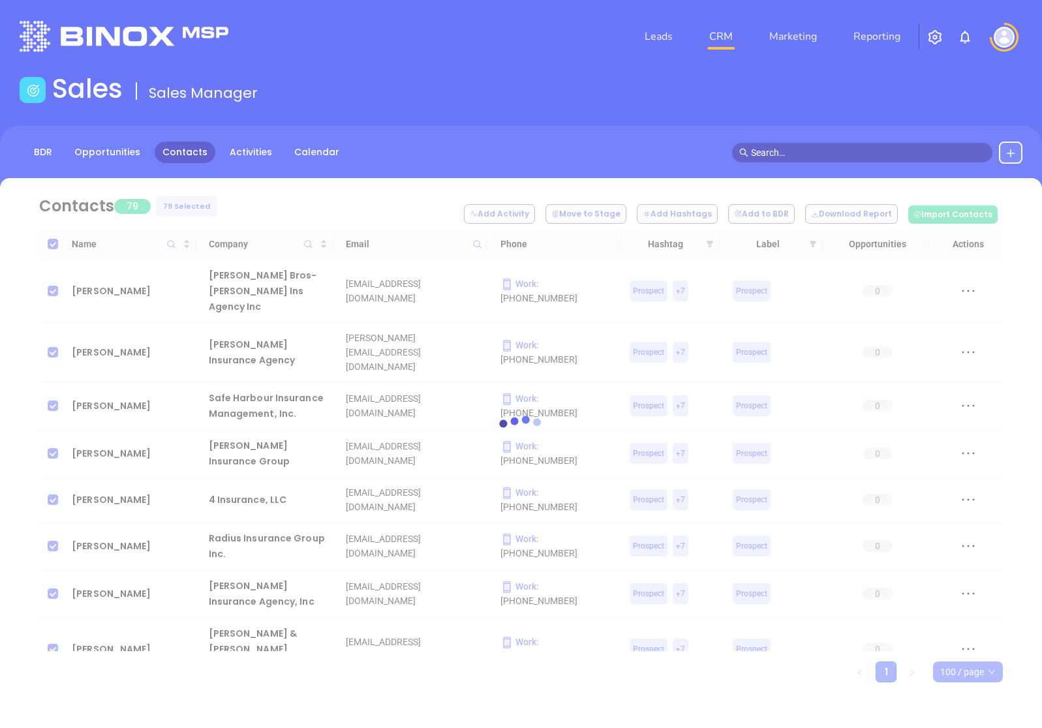
checkbox input "false"
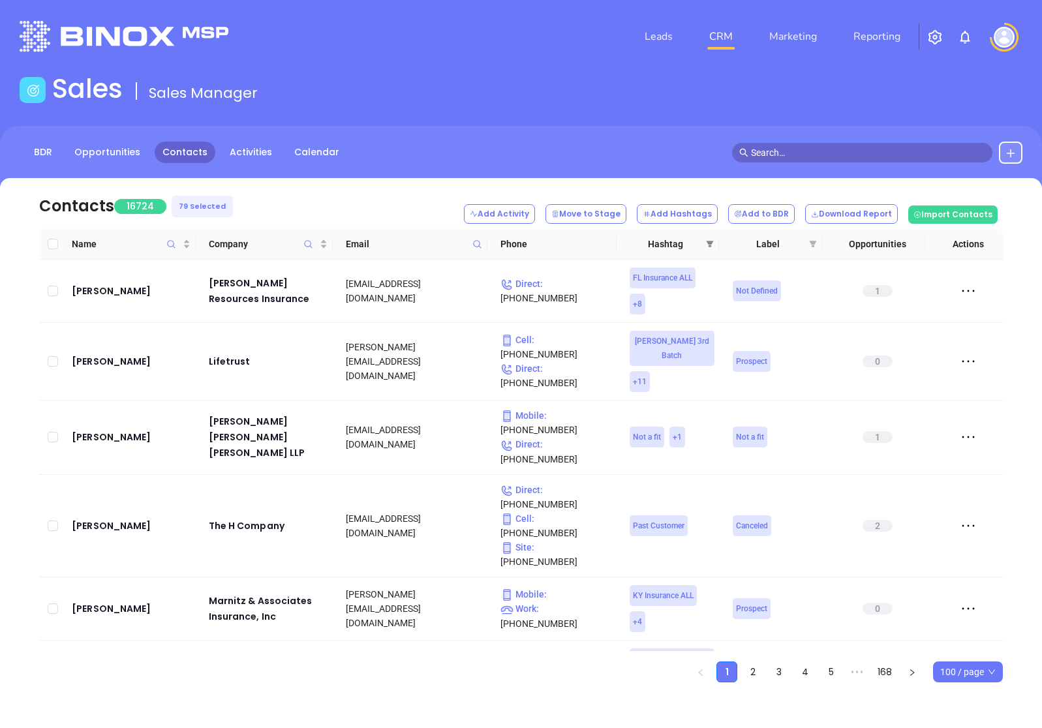
click at [711, 245] on icon "filter" at bounding box center [710, 244] width 8 height 8
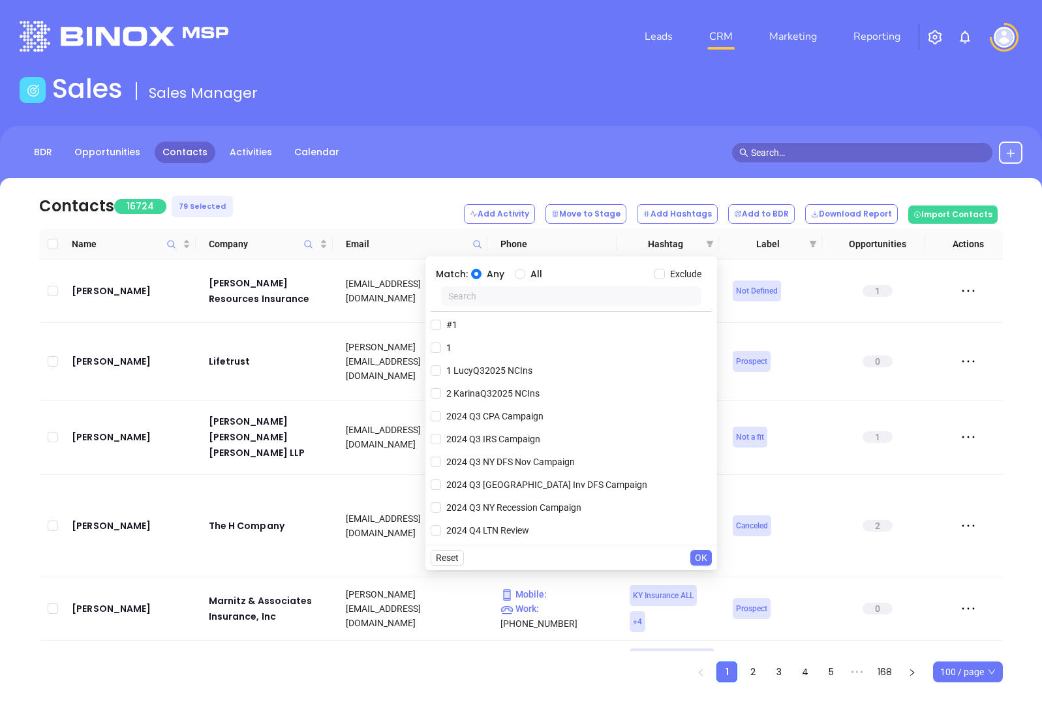
click at [534, 300] on input "text" at bounding box center [571, 297] width 260 height 20
paste input "KarinaQ32025 MAIns"
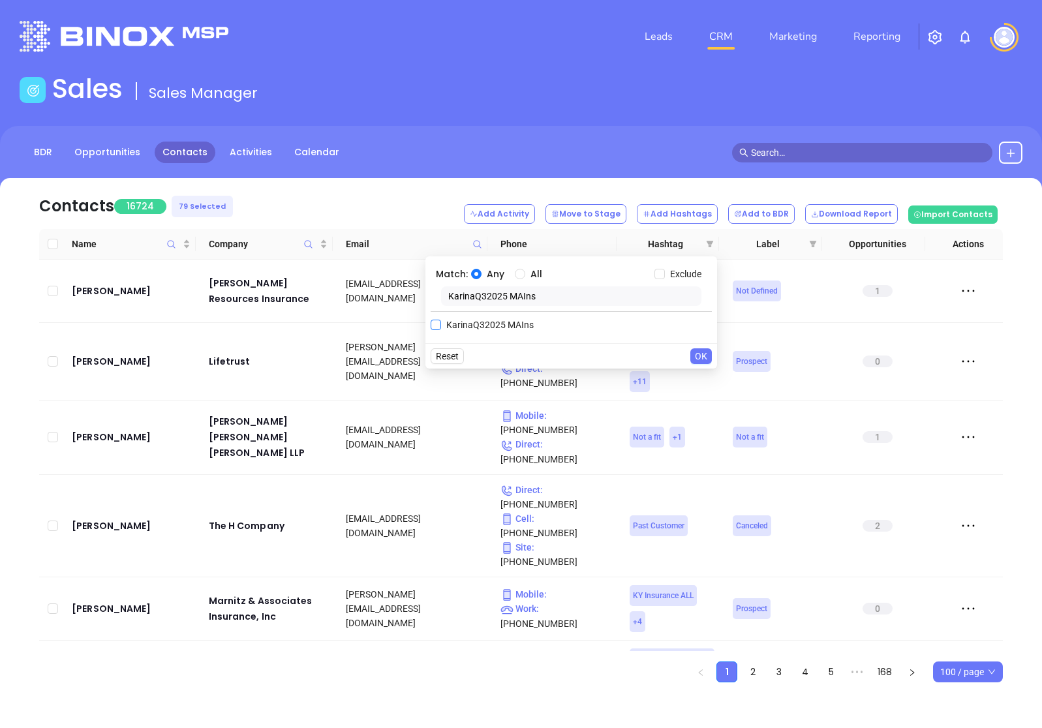
type input "KarinaQ32025 MAIns"
click at [438, 322] on input "KarinaQ32025 MAIns" at bounding box center [436, 325] width 10 height 10
checkbox input "true"
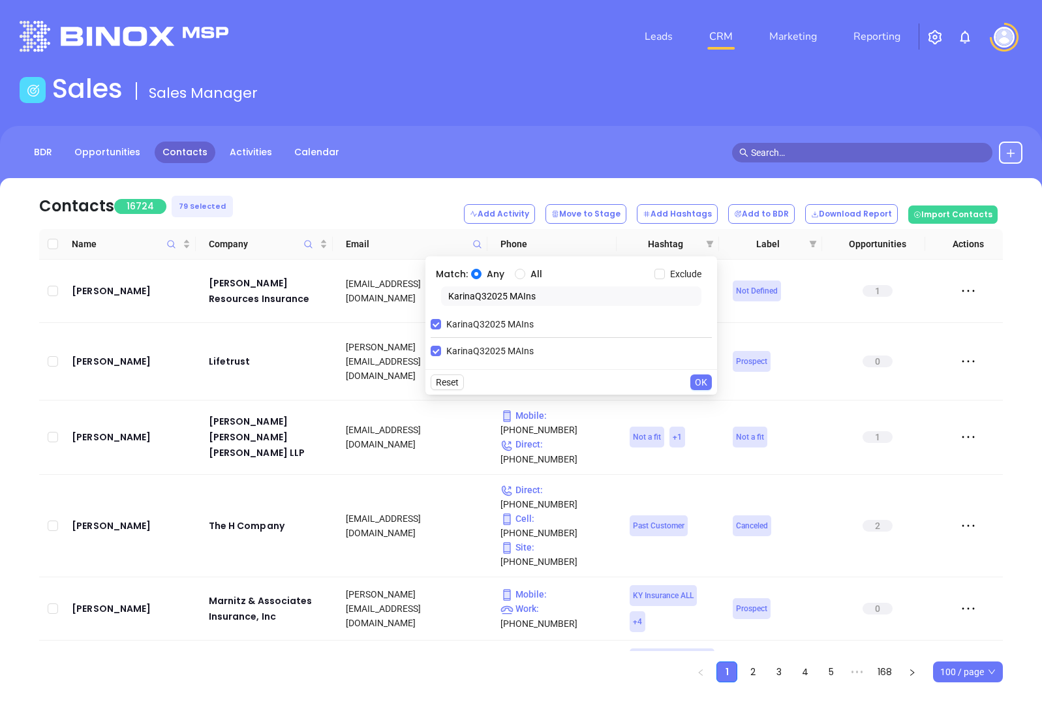
click at [696, 379] on span "OK" at bounding box center [701, 382] width 12 height 14
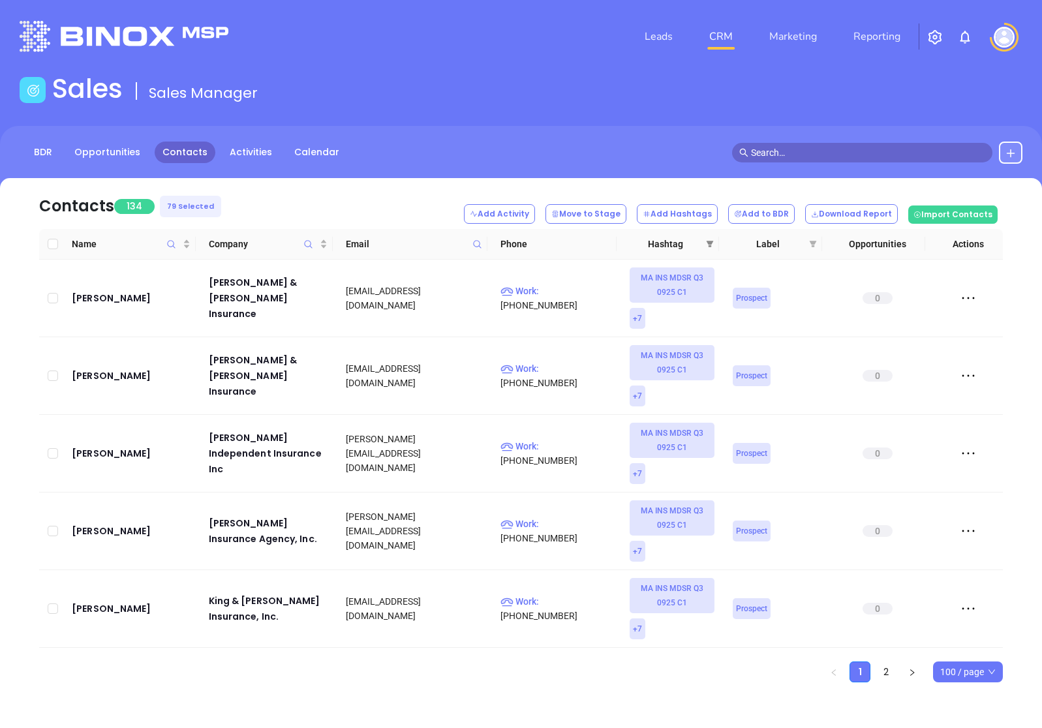
click at [707, 245] on icon "filter" at bounding box center [710, 244] width 8 height 8
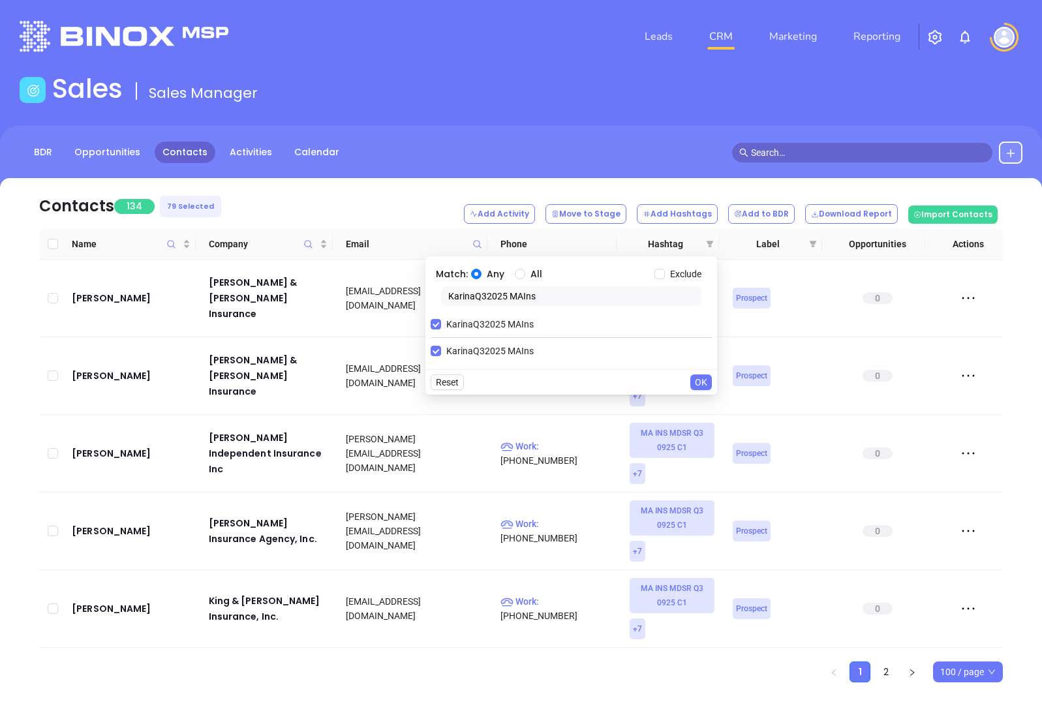
click at [708, 380] on button "OK" at bounding box center [702, 383] width 22 height 16
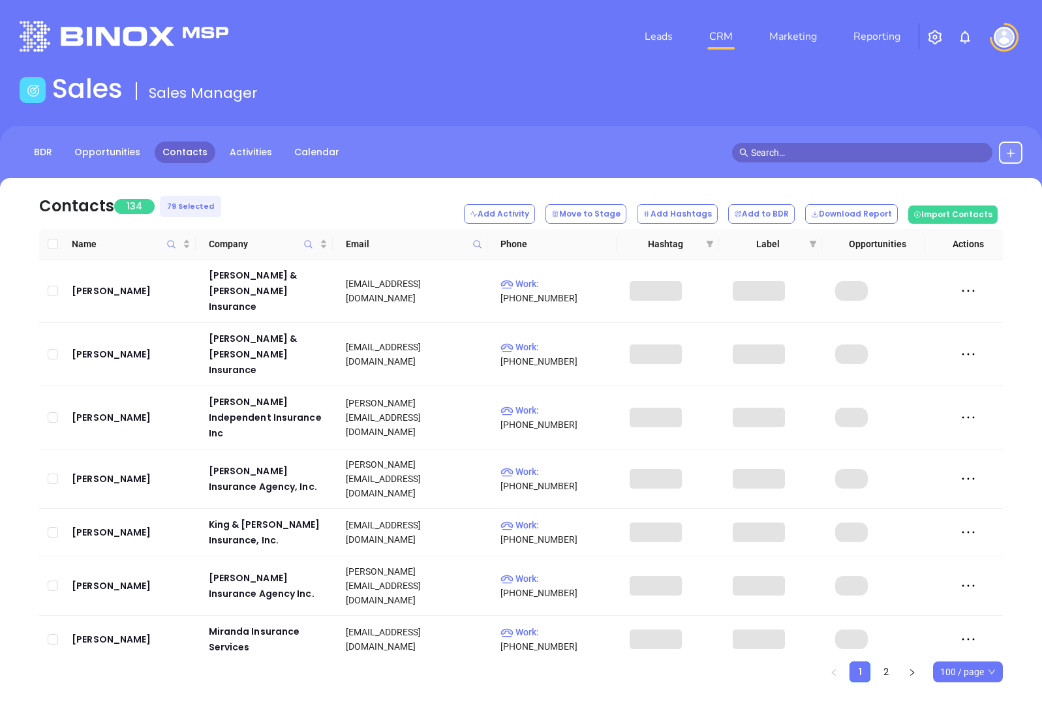
click at [952, 668] on span "100 / page" at bounding box center [968, 673] width 55 height 20
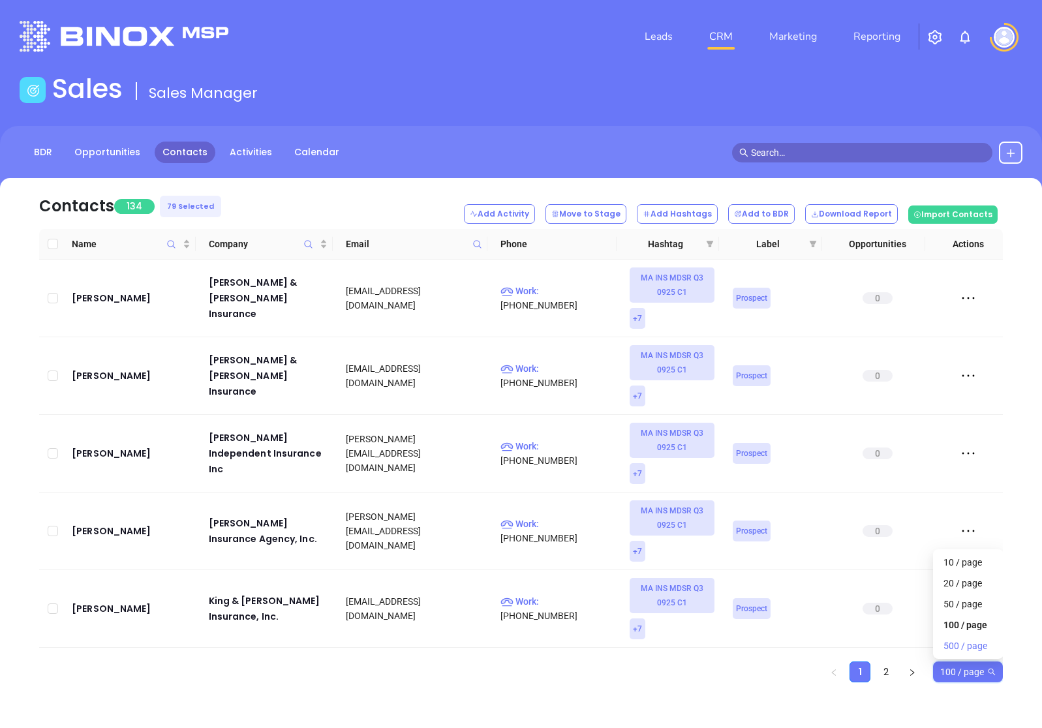
click at [958, 642] on div "500 / page" at bounding box center [969, 646] width 50 height 14
click at [51, 242] on input "Select all" at bounding box center [53, 244] width 10 height 10
checkbox input "true"
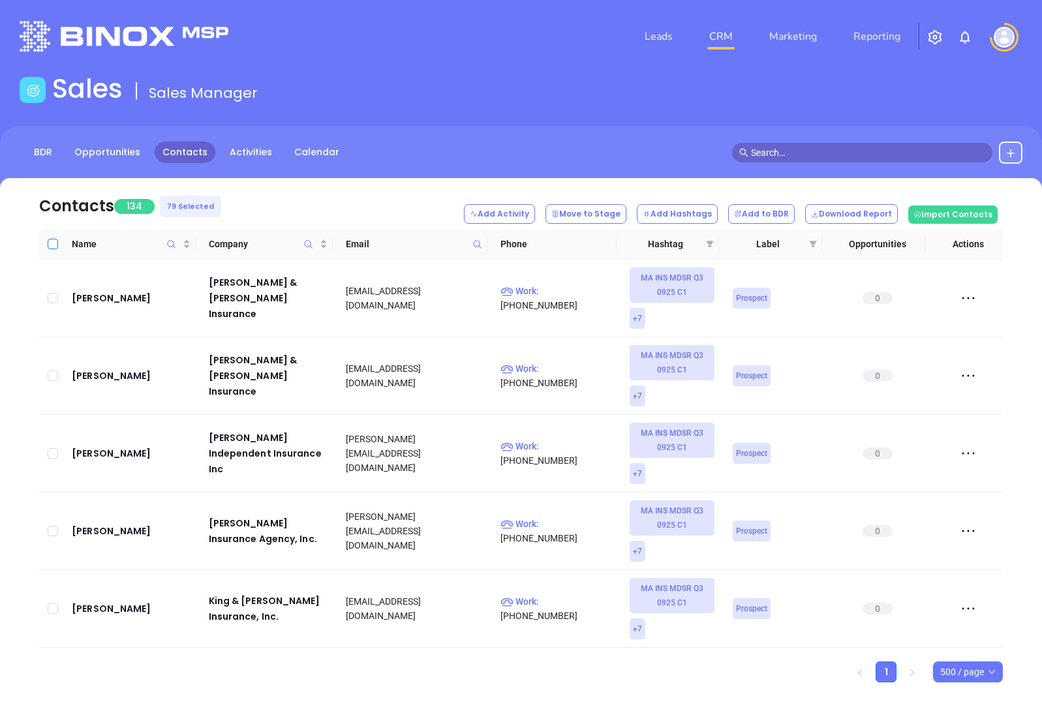
checkbox input "true"
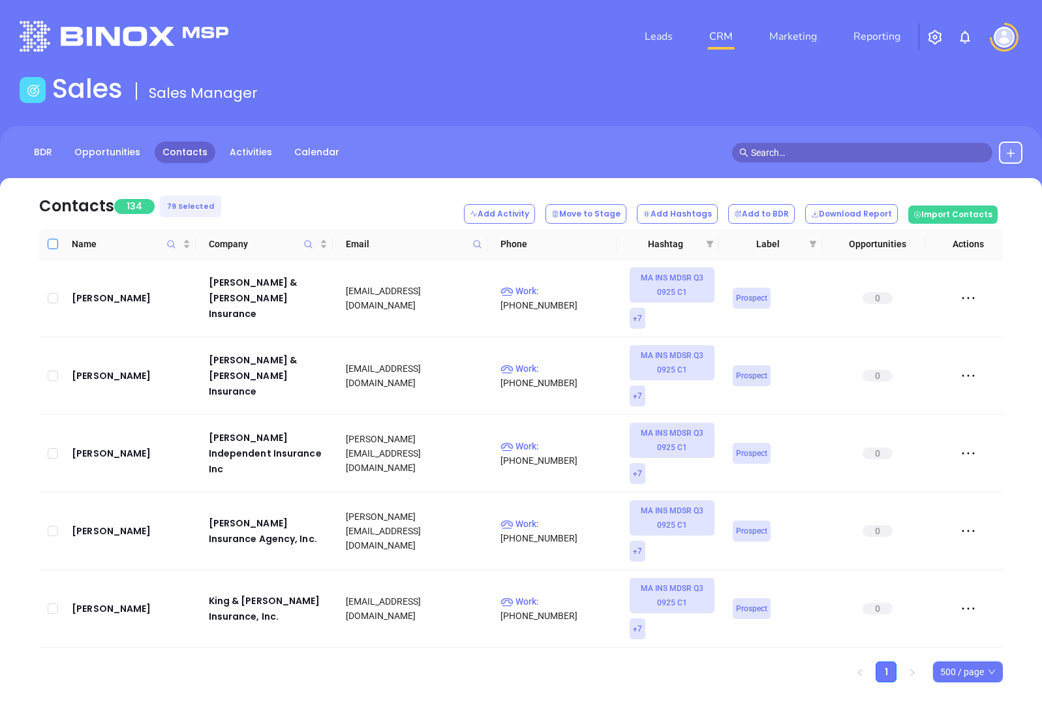
checkbox input "true"
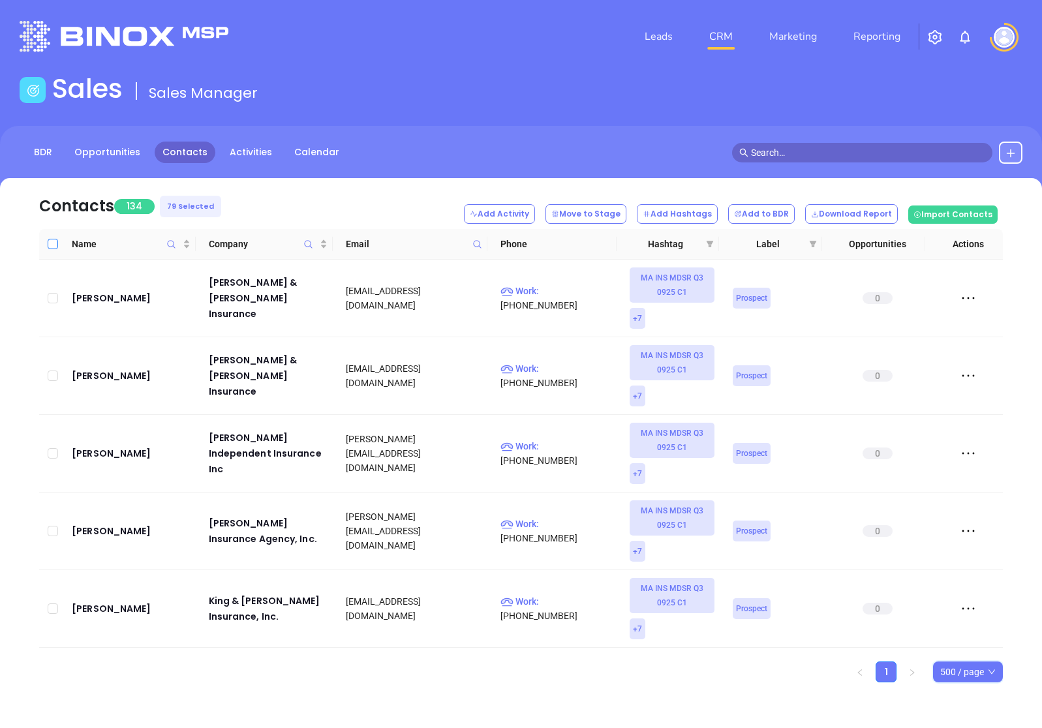
checkbox input "true"
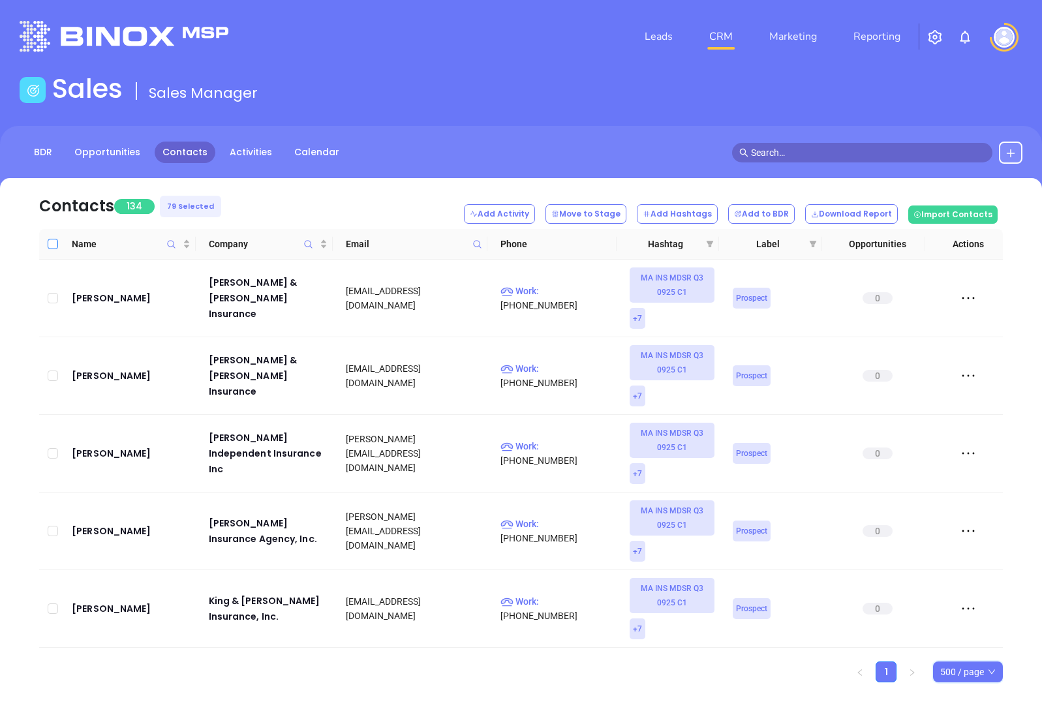
checkbox input "true"
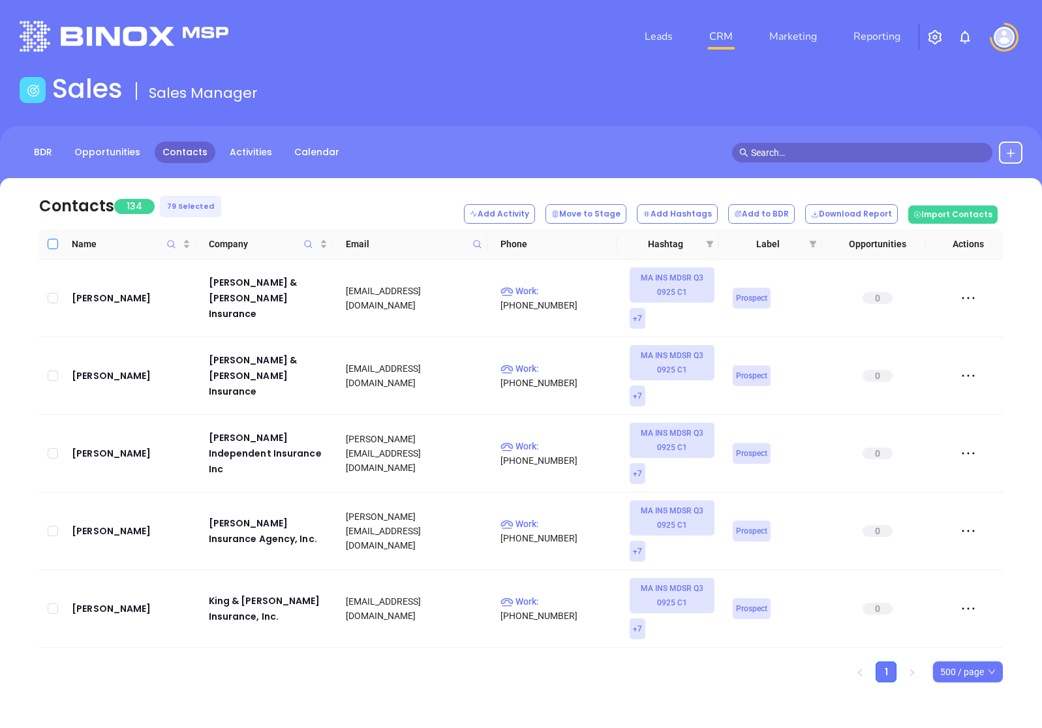
checkbox input "true"
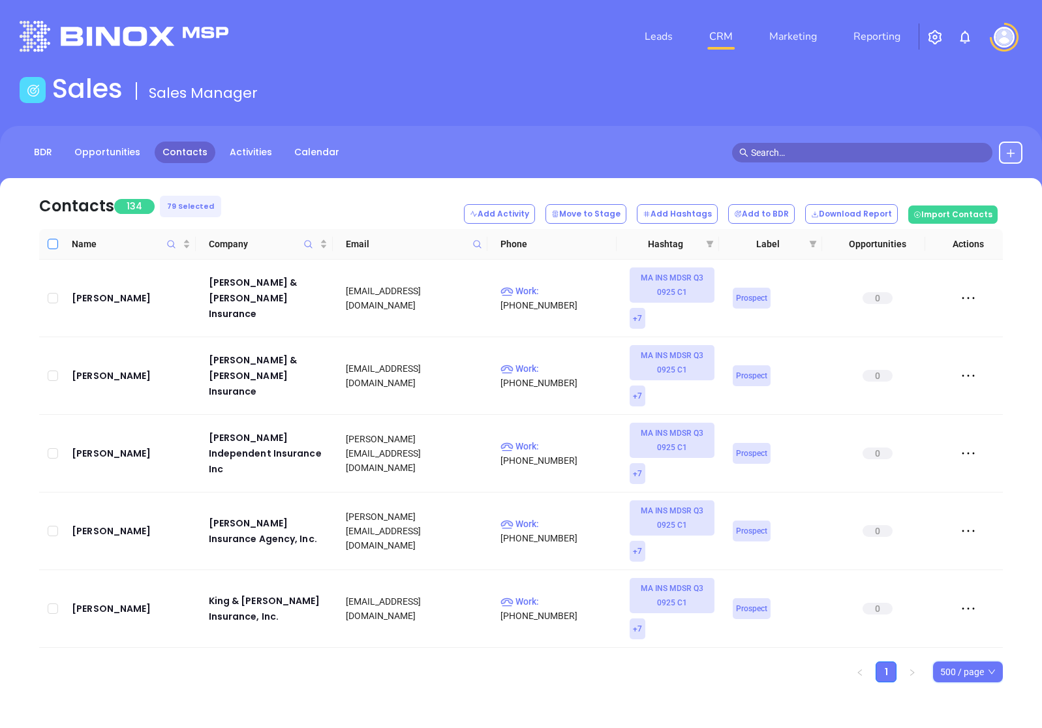
checkbox input "true"
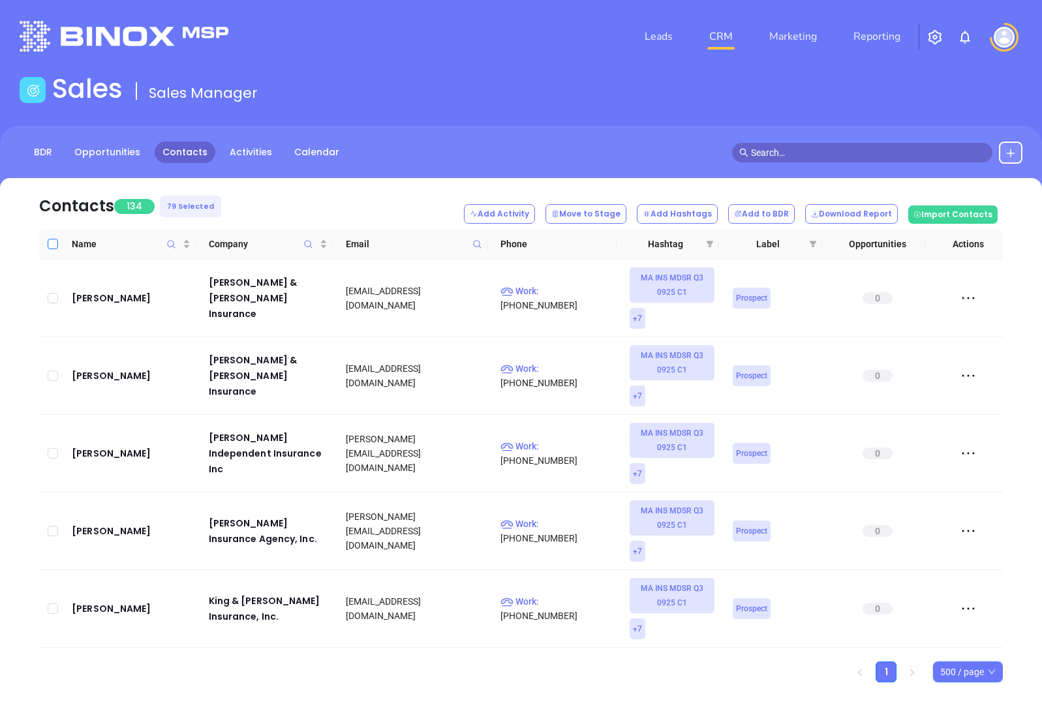
checkbox input "true"
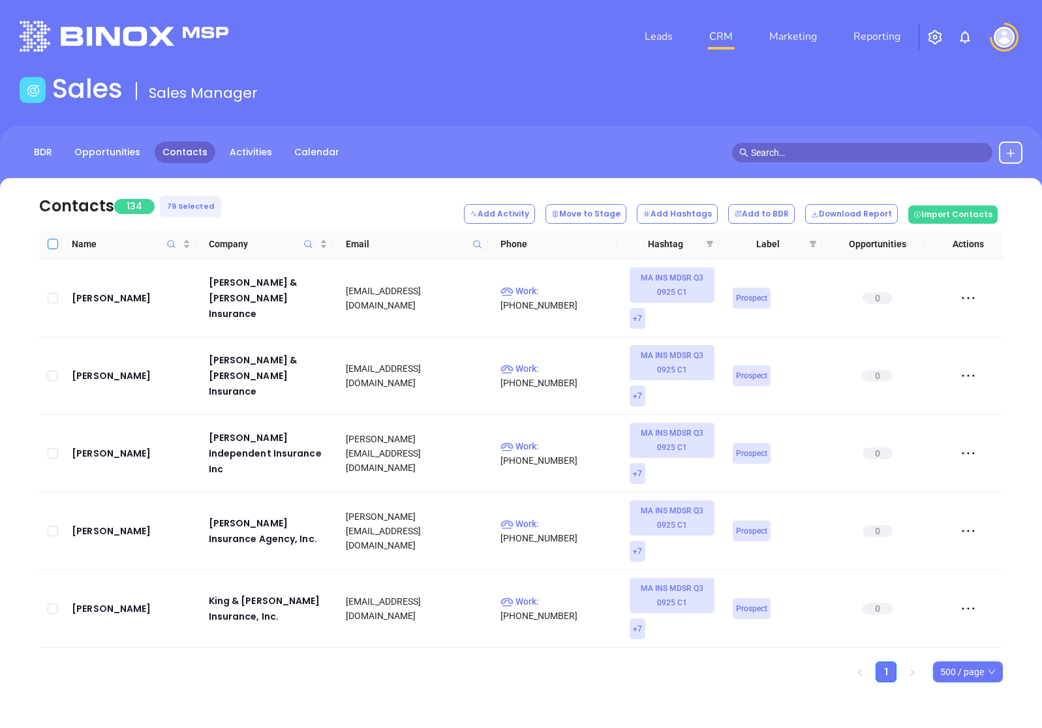
checkbox input "true"
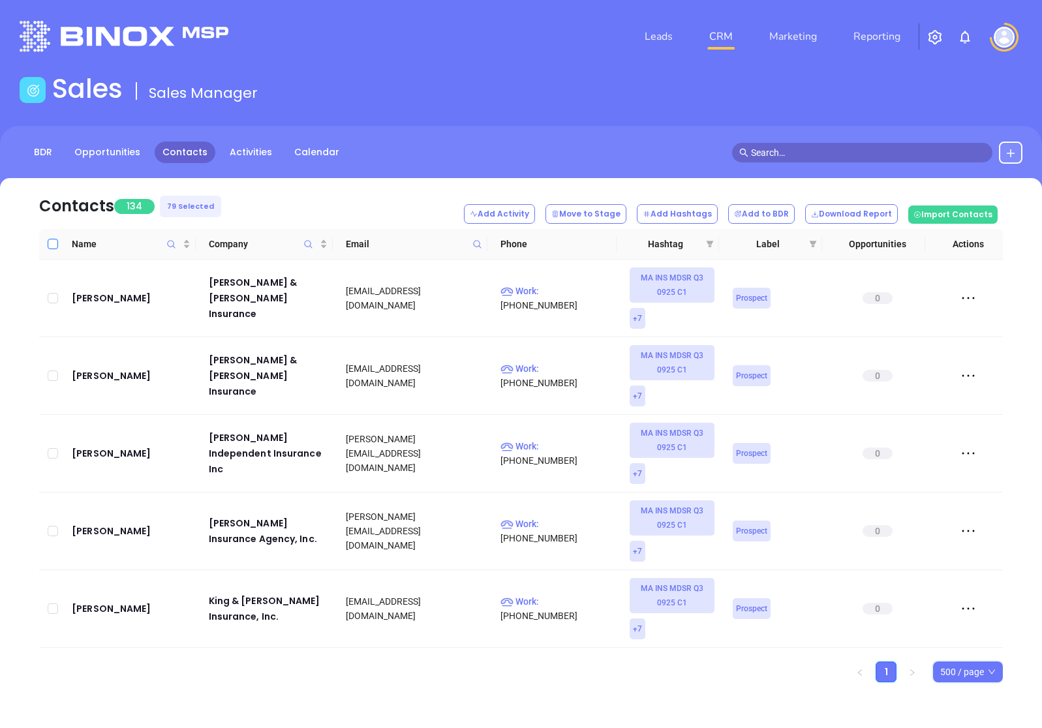
checkbox input "true"
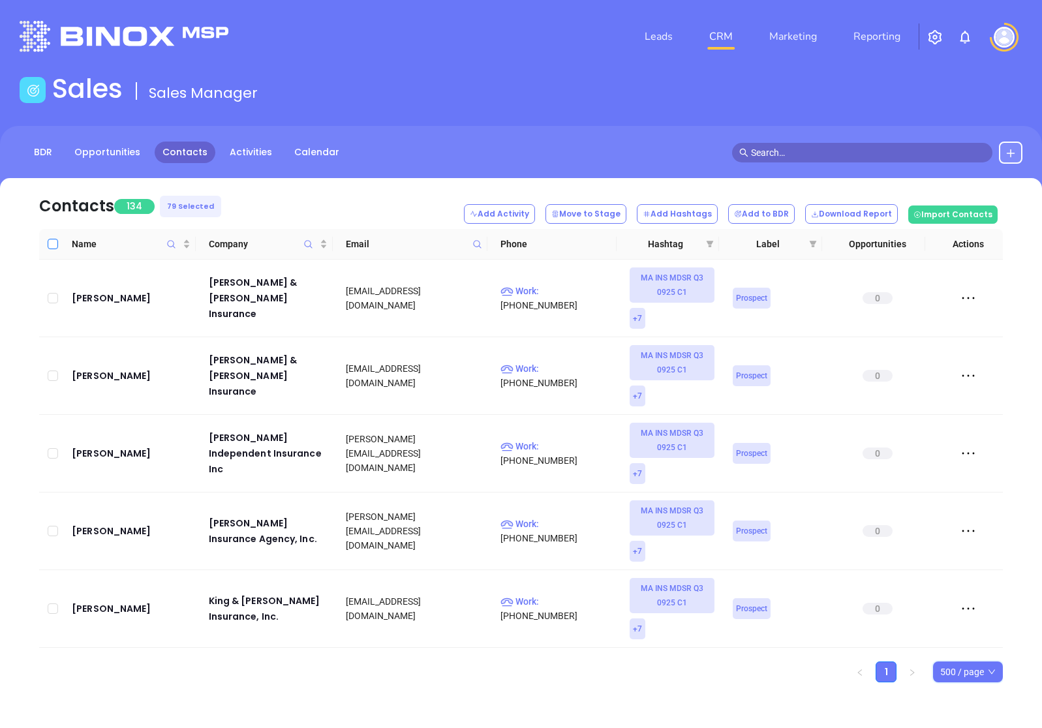
checkbox input "true"
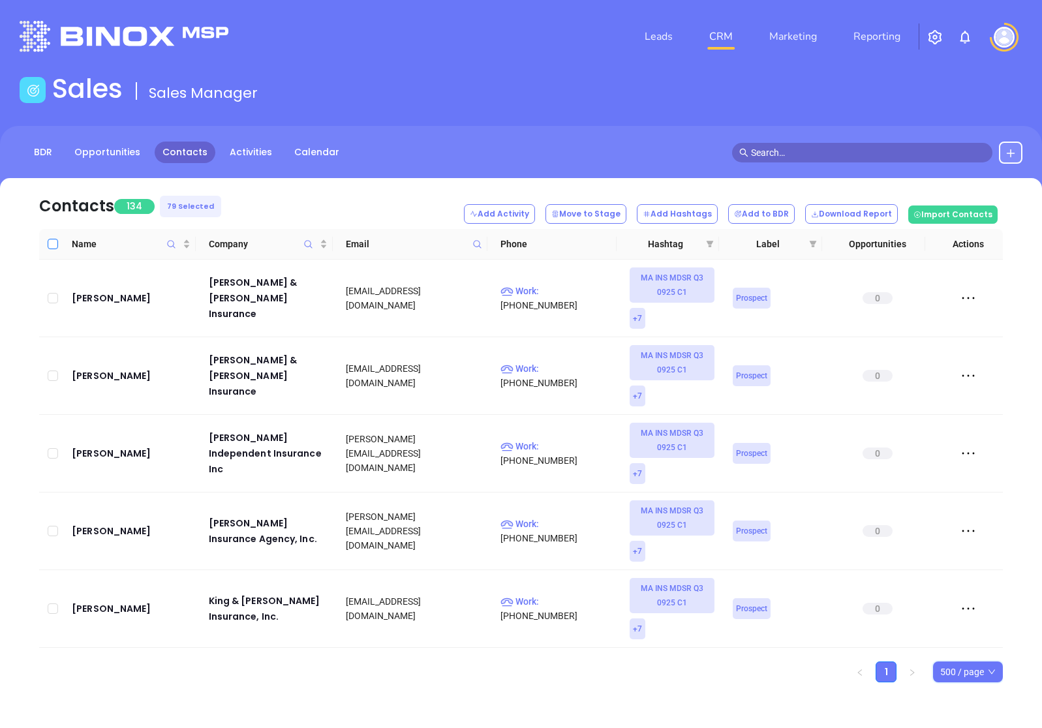
checkbox input "true"
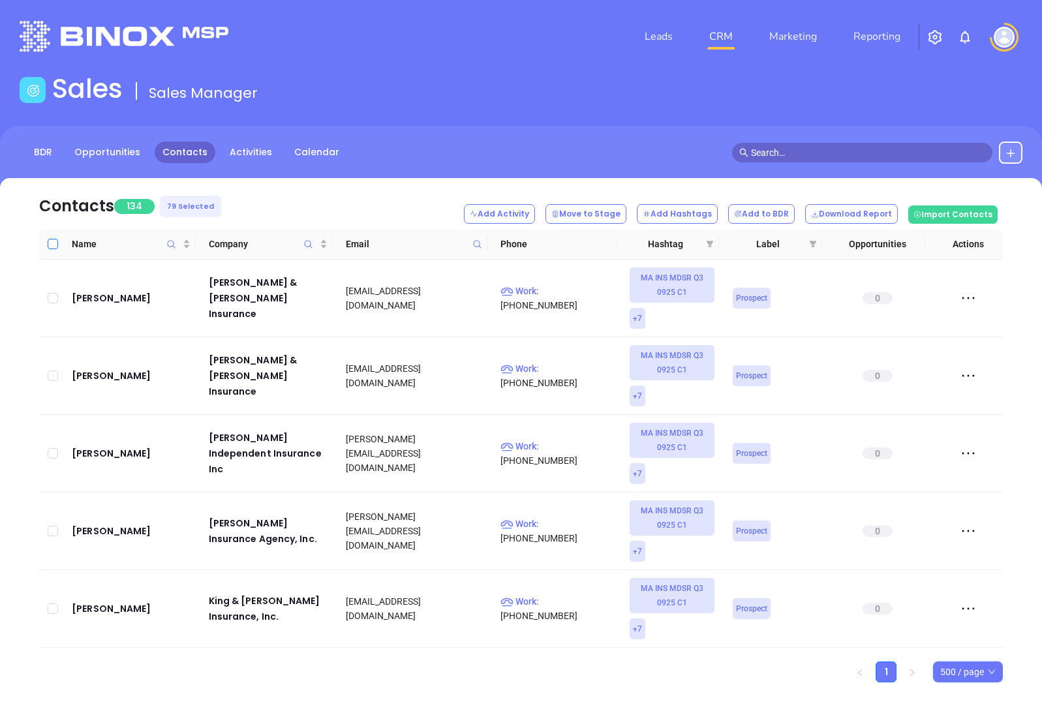
checkbox input "true"
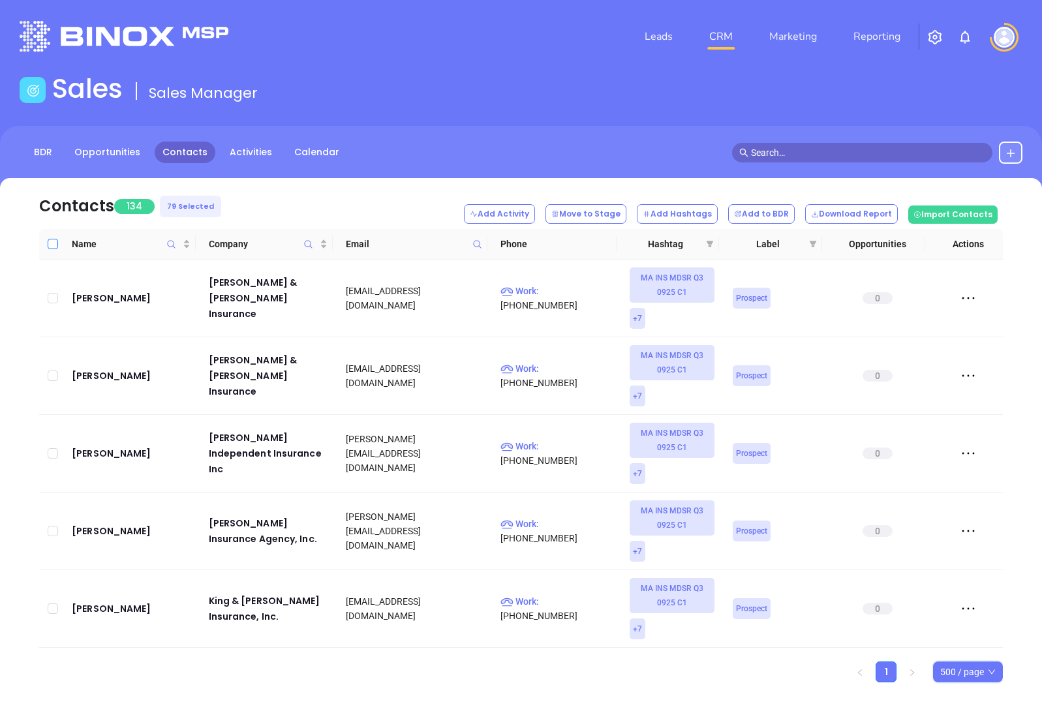
checkbox input "true"
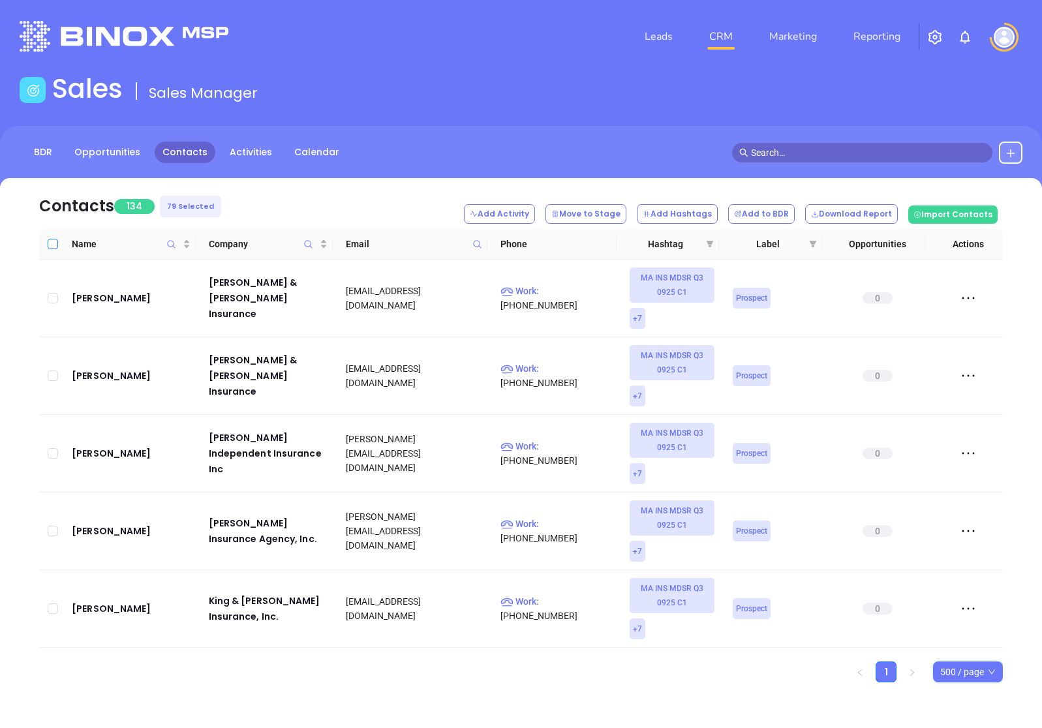
checkbox input "true"
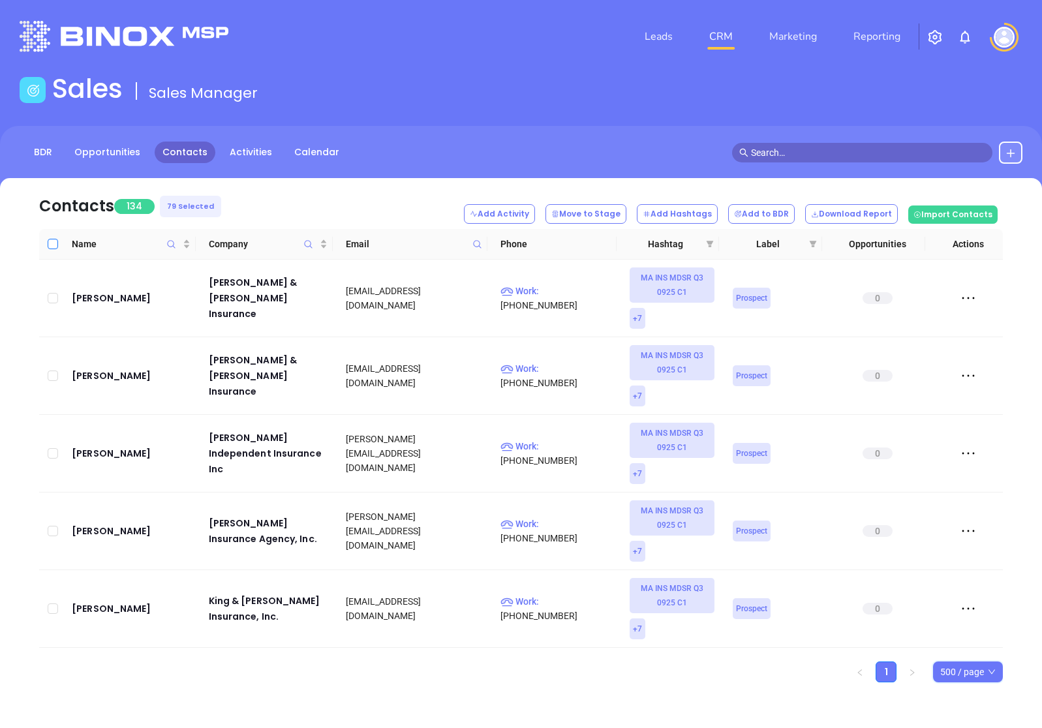
checkbox input "true"
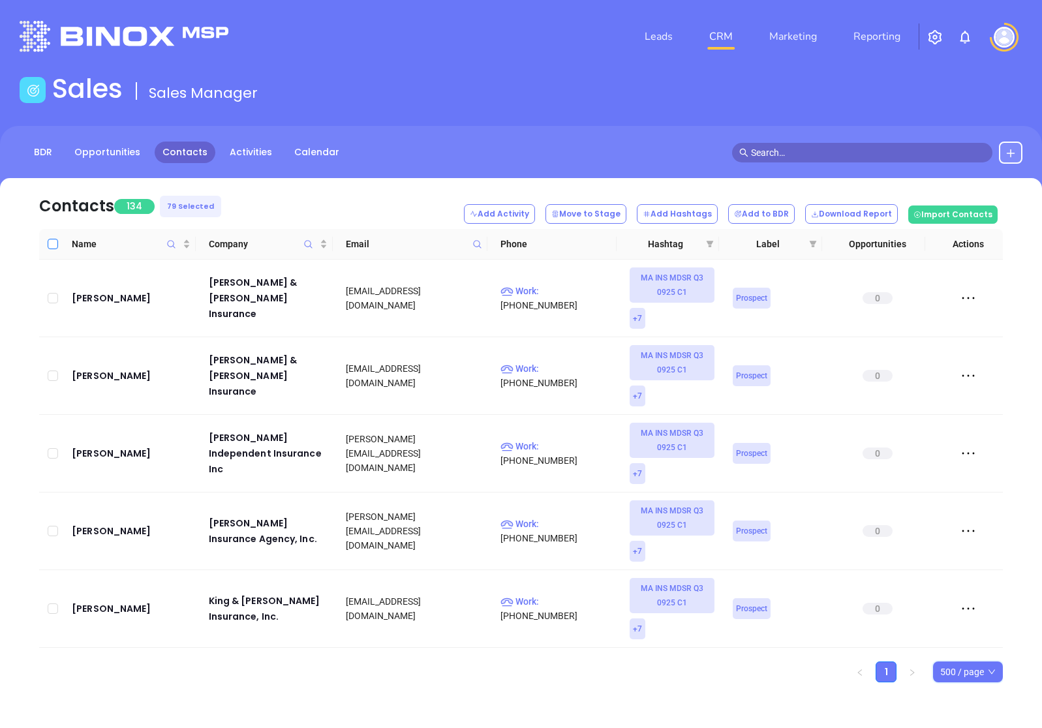
checkbox input "true"
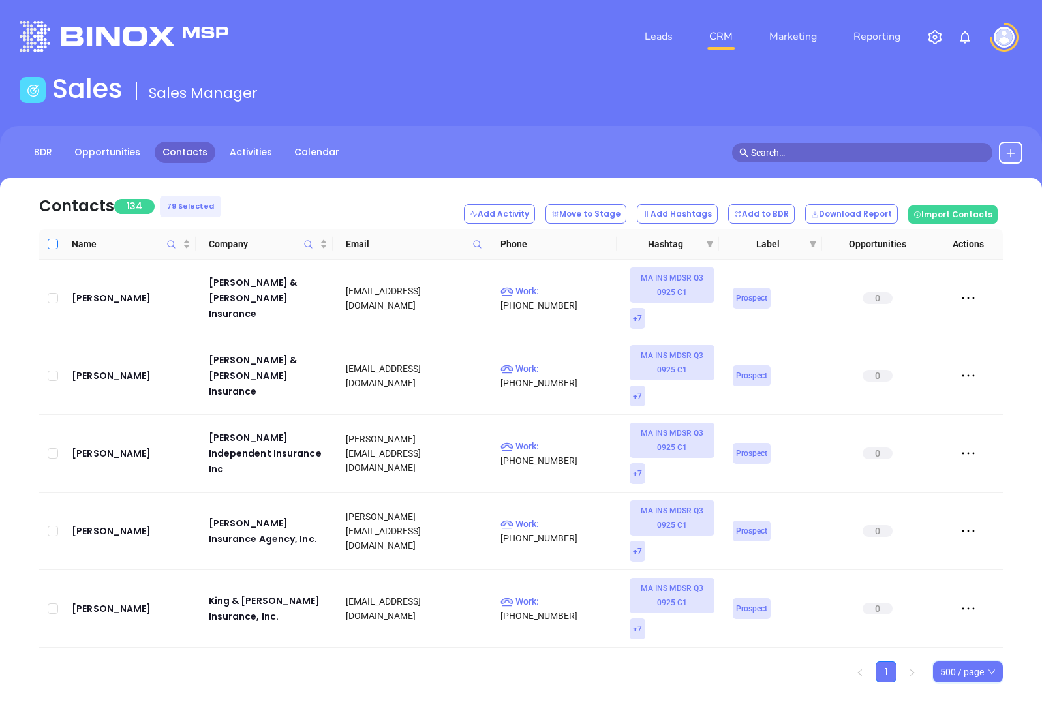
checkbox input "true"
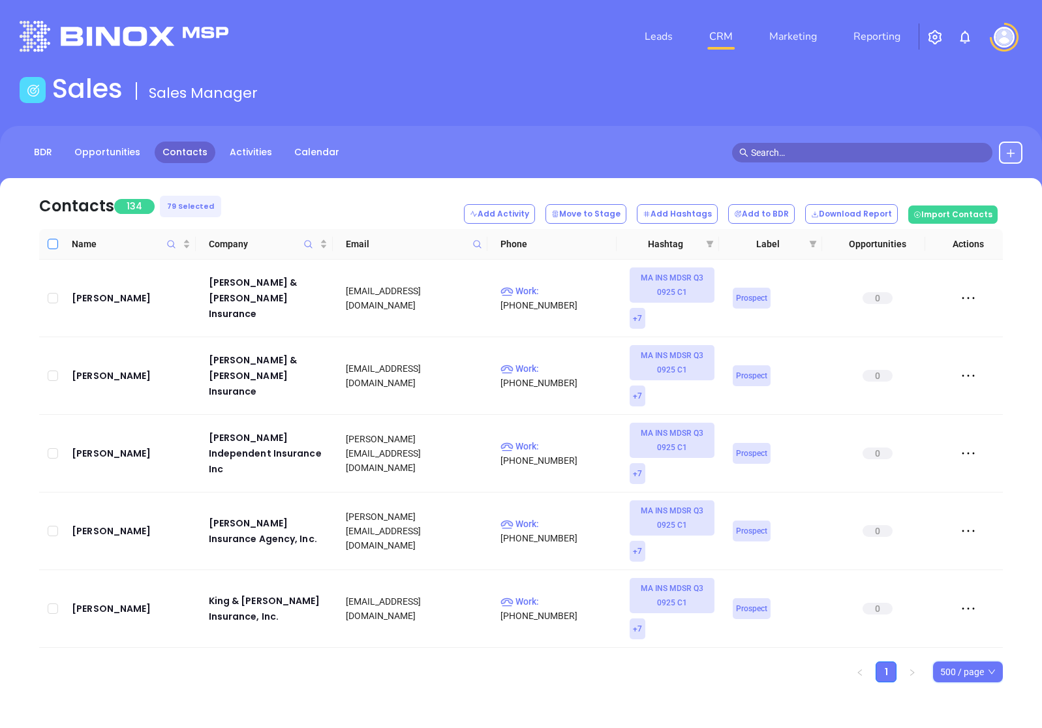
checkbox input "true"
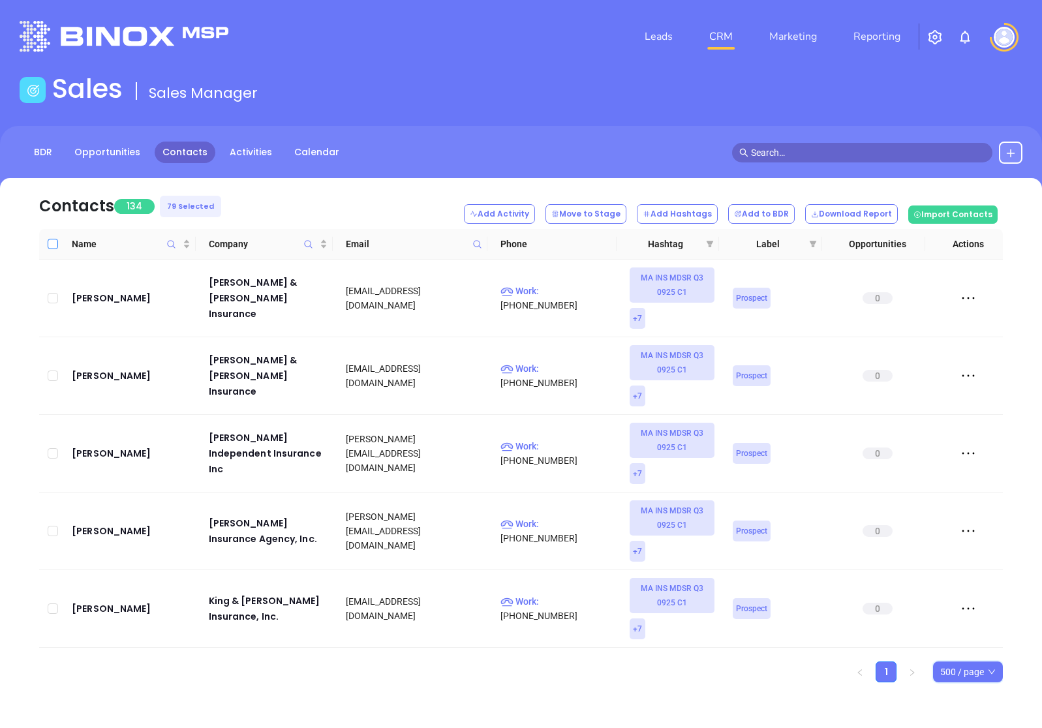
checkbox input "true"
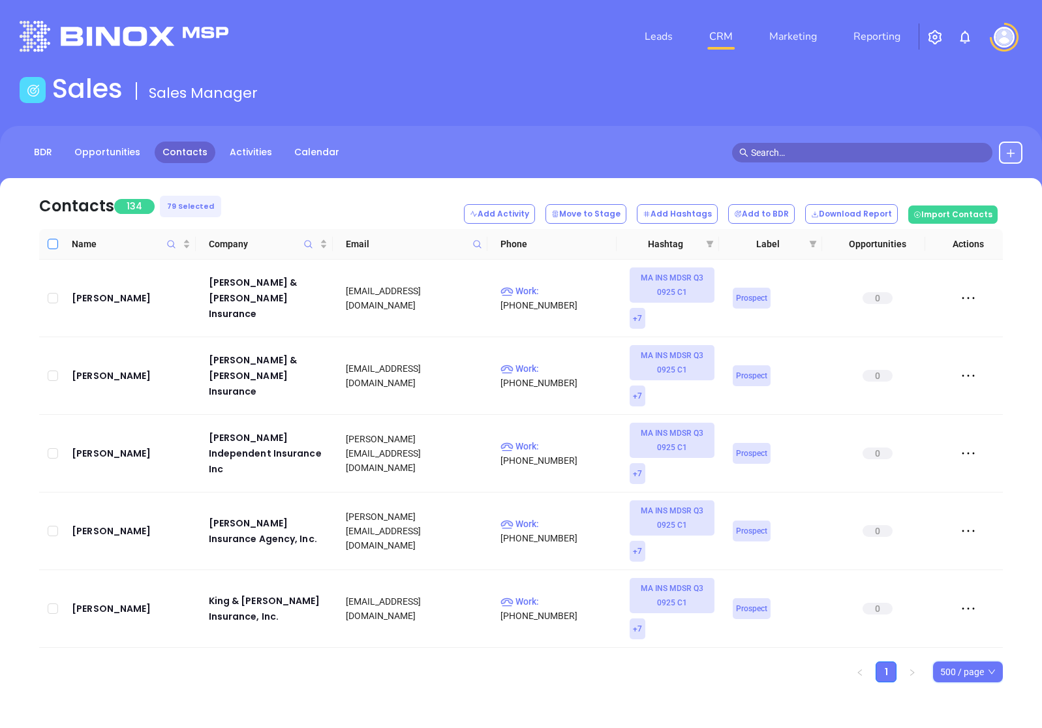
checkbox input "true"
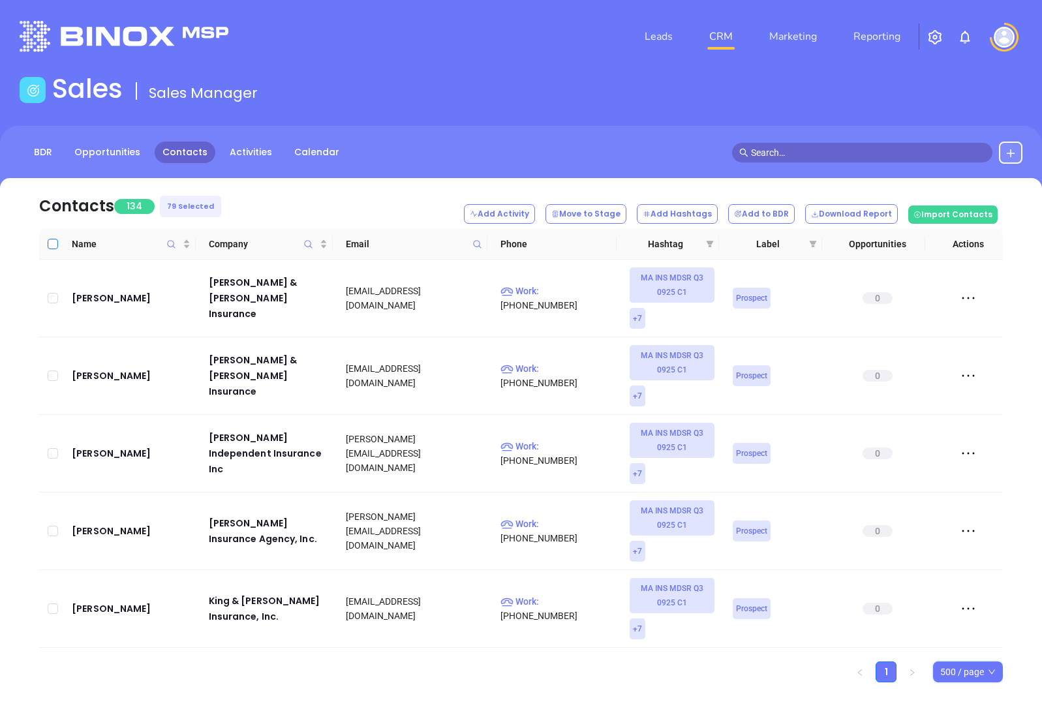
checkbox input "true"
click at [478, 213] on icon at bounding box center [474, 214] width 8 height 8
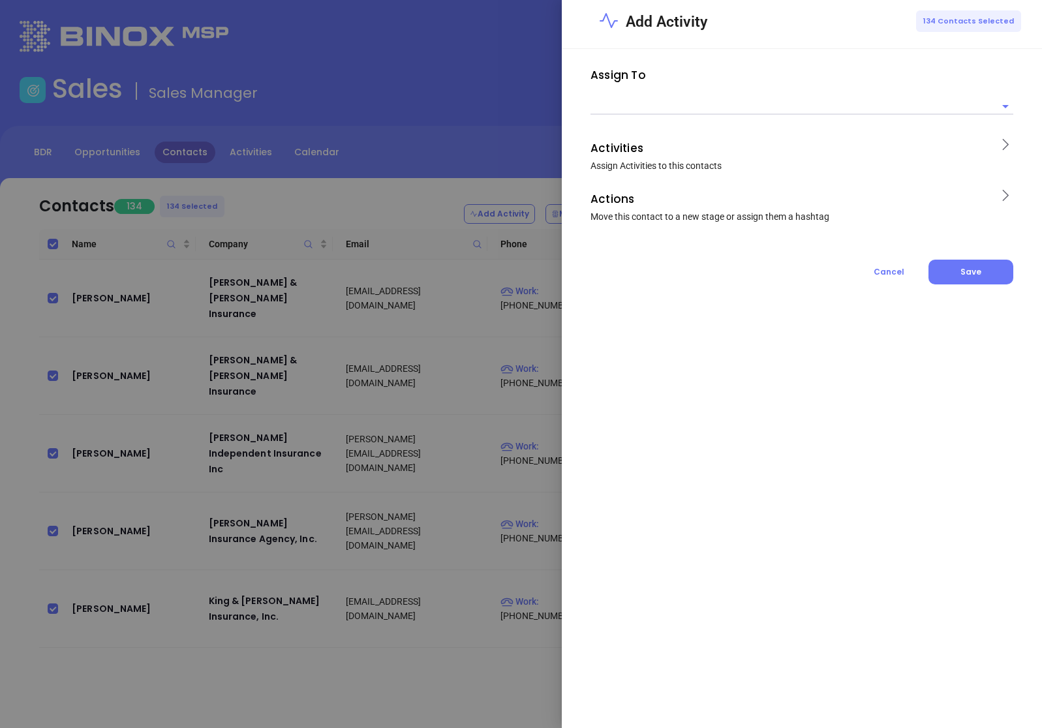
click at [640, 112] on input "text" at bounding box center [792, 106] width 403 height 16
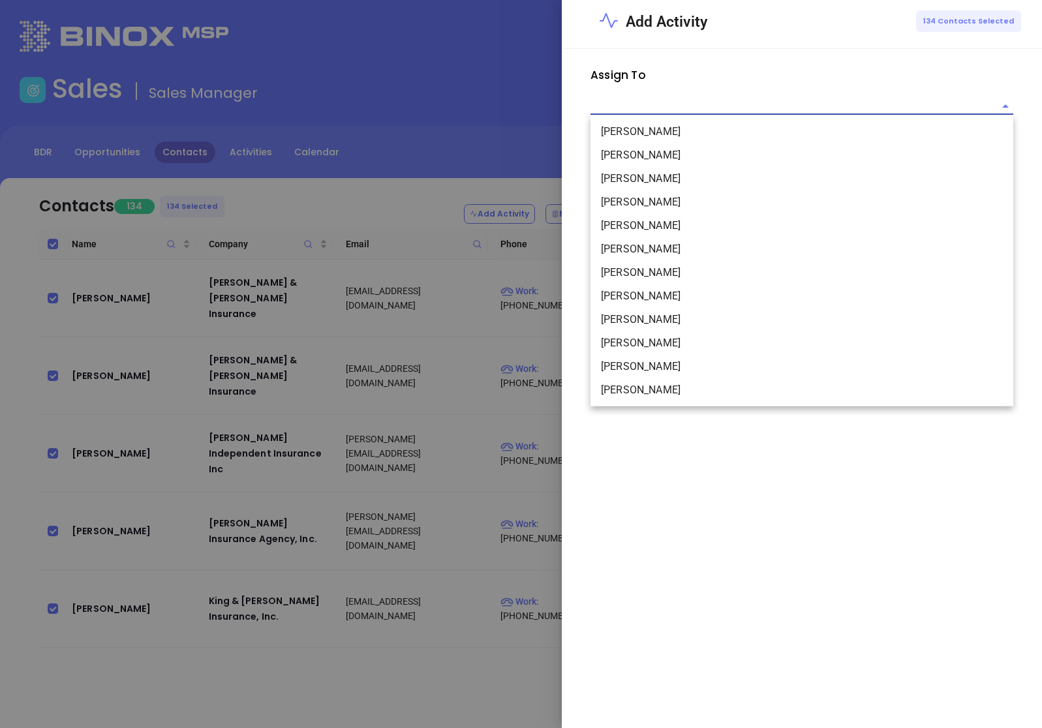
click at [636, 342] on li "Karina Genovez" at bounding box center [802, 343] width 423 height 23
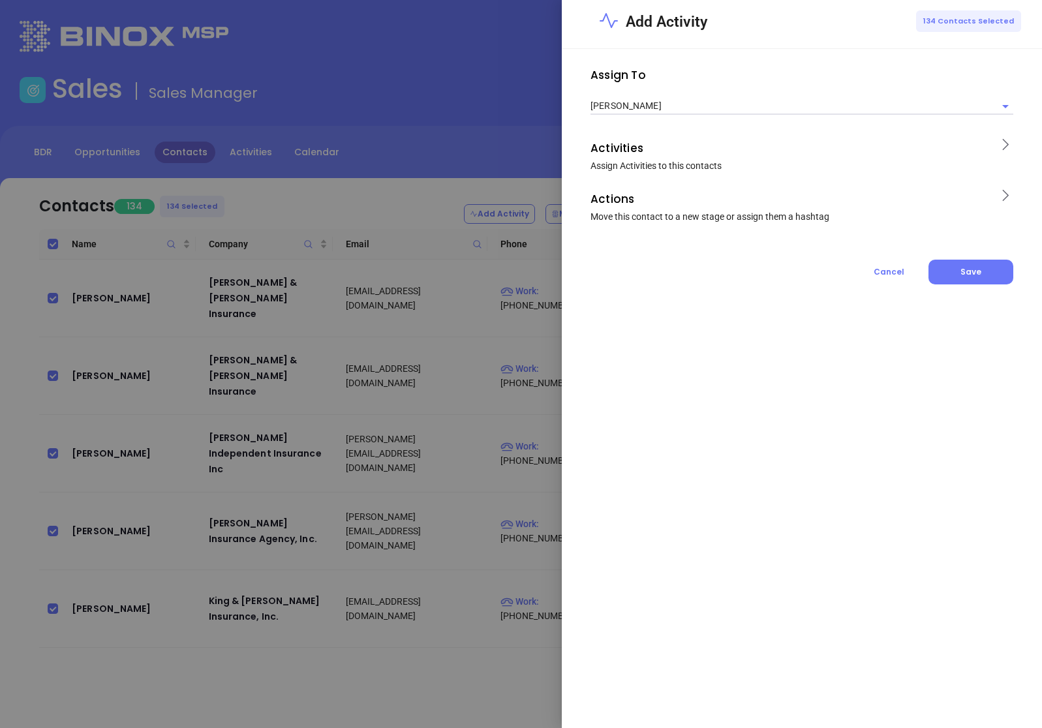
click at [679, 155] on p "Activities" at bounding box center [790, 148] width 399 height 21
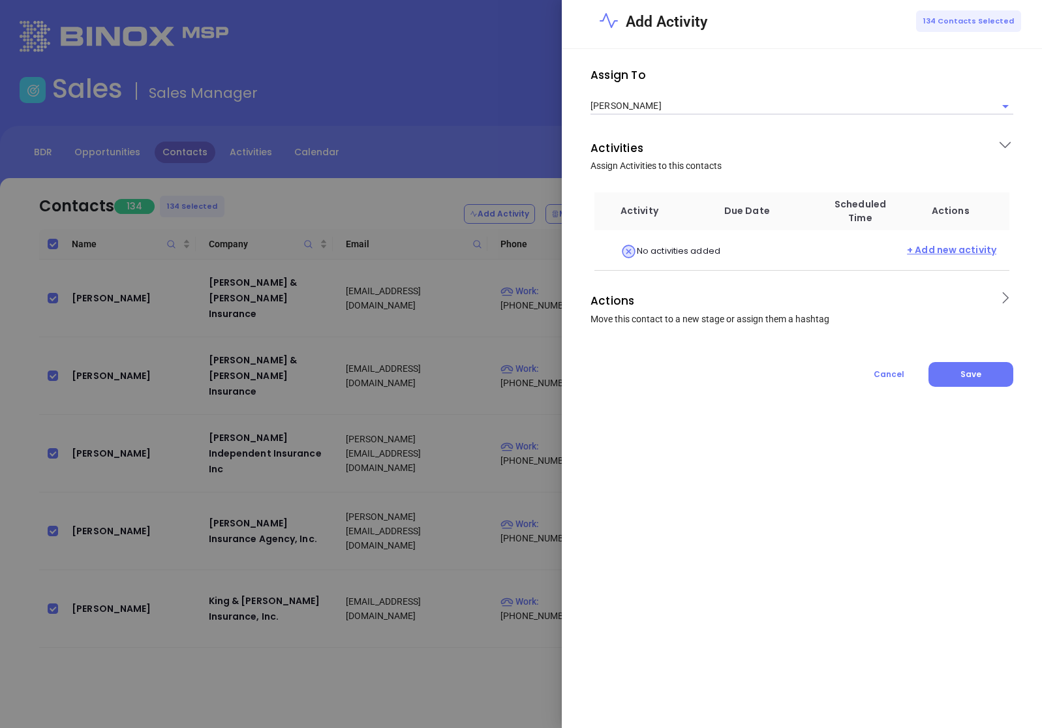
click at [948, 249] on span "+ Add new activity" at bounding box center [951, 251] width 89 height 16
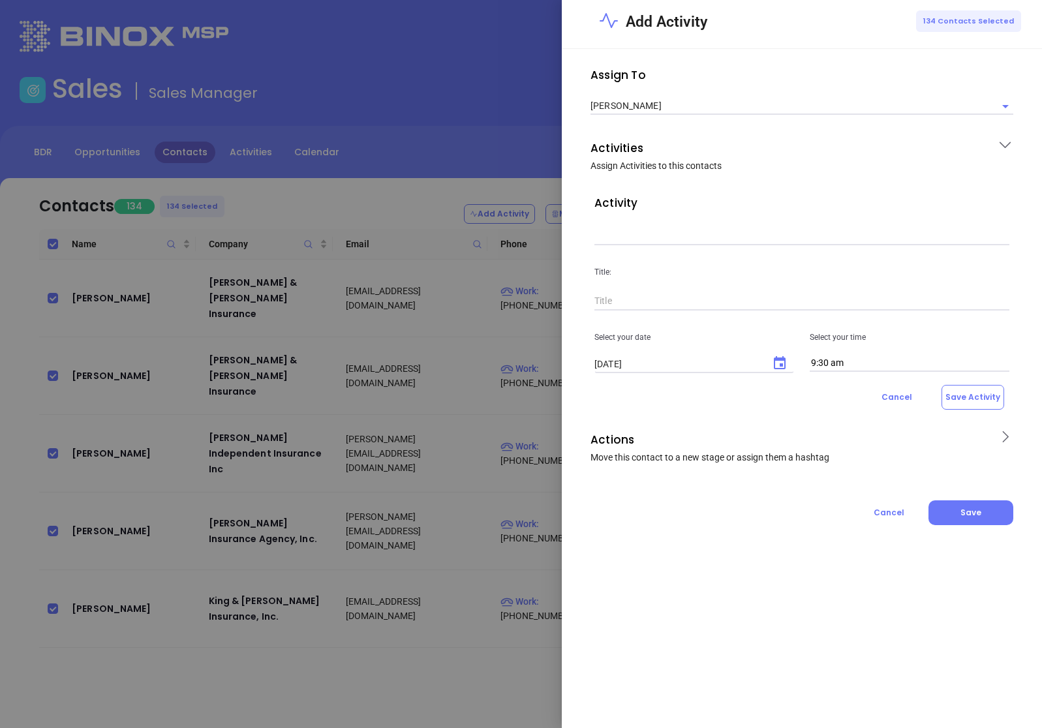
click at [727, 234] on input "text" at bounding box center [802, 236] width 415 height 20
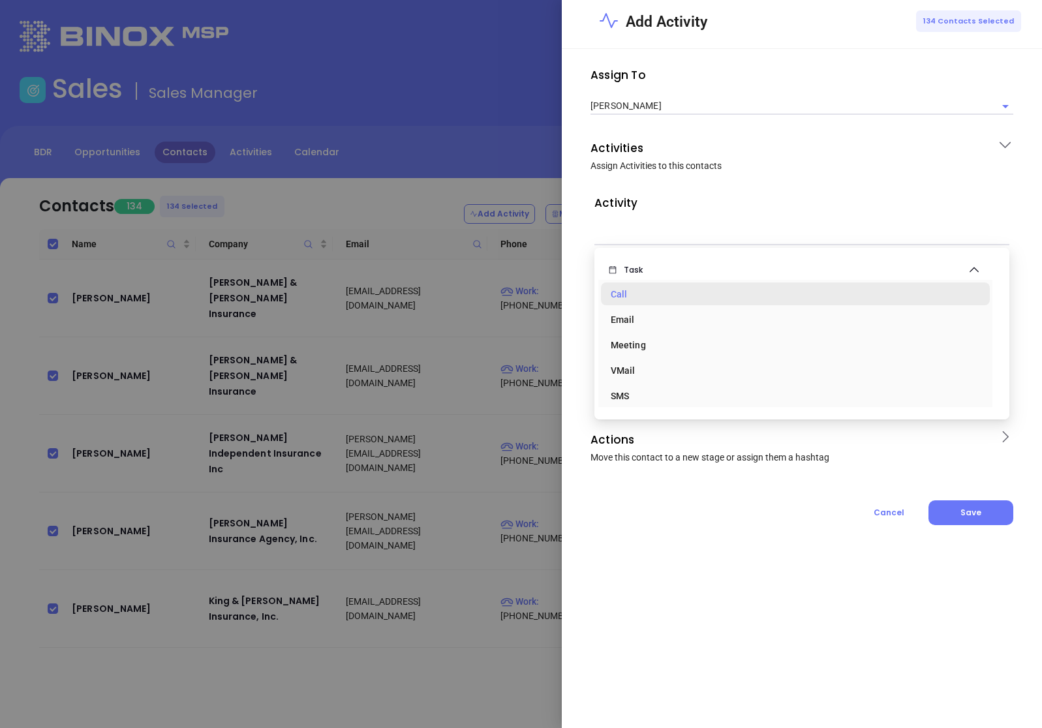
click at [656, 304] on div "Call" at bounding box center [795, 294] width 369 height 26
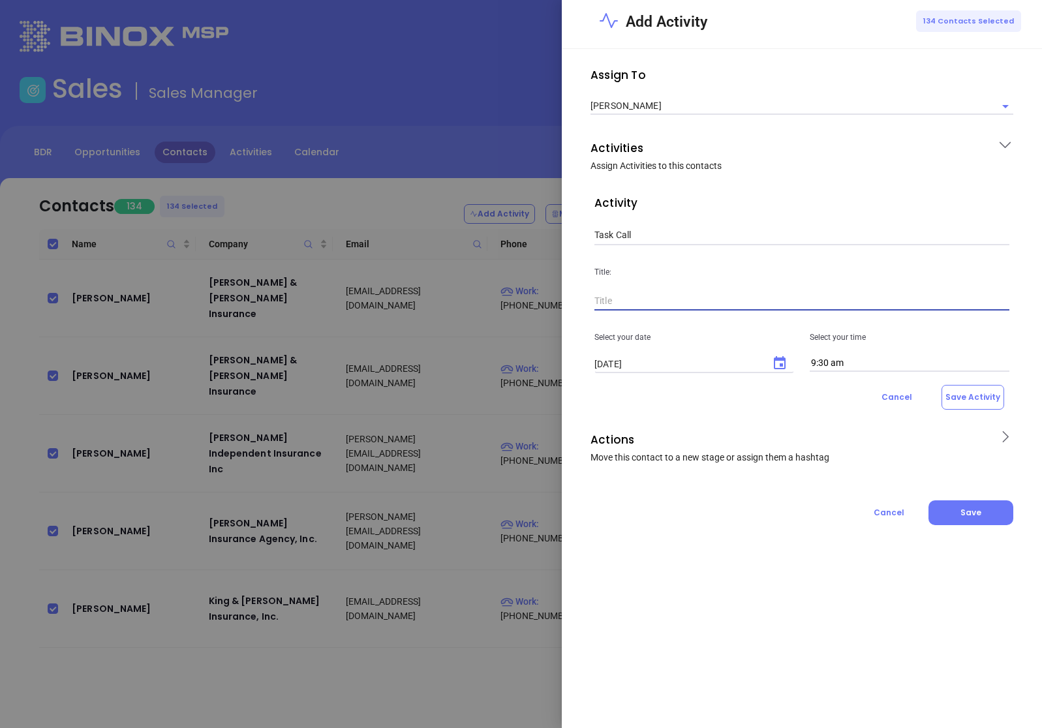
click at [651, 307] on input "text" at bounding box center [802, 302] width 415 height 20
click at [777, 362] on icon "Choose date, selected date is Sep 30, 2025" at bounding box center [780, 364] width 16 height 16
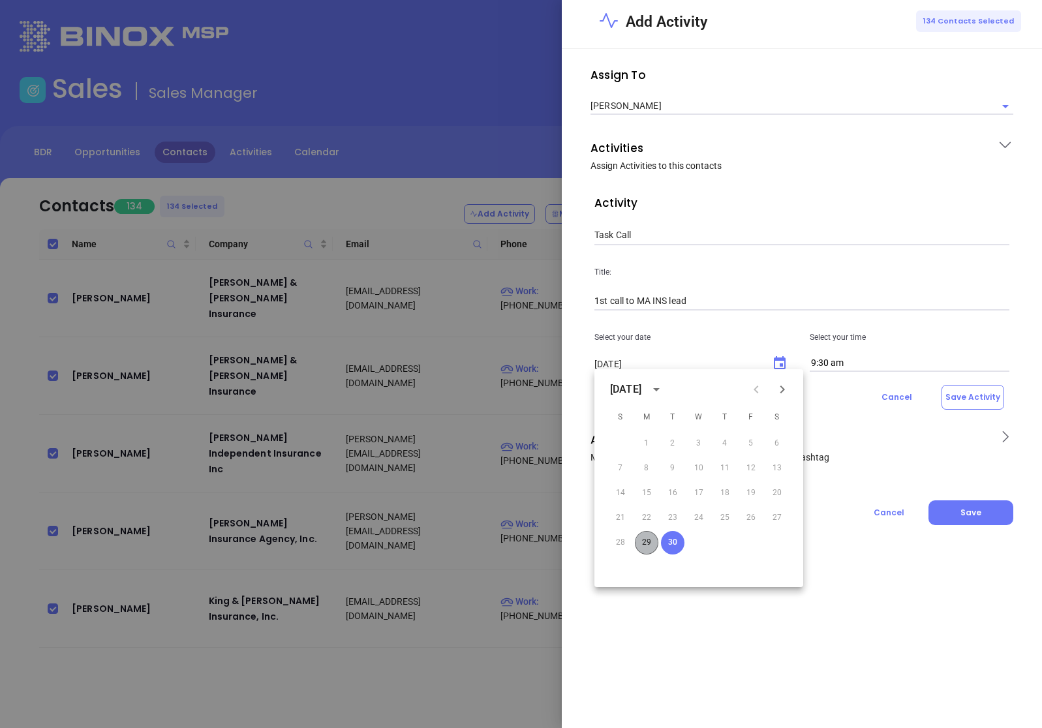
click at [649, 538] on button "29" at bounding box center [646, 542] width 23 height 23
click at [894, 368] on input "9:30 am" at bounding box center [910, 363] width 200 height 17
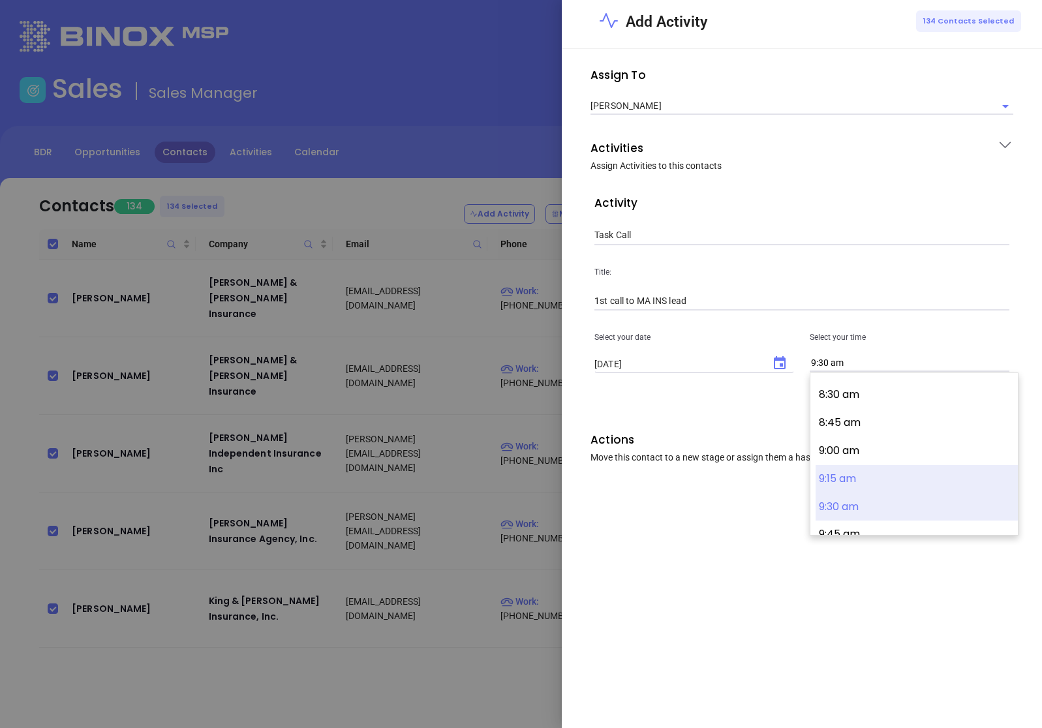
scroll to position [941, 0]
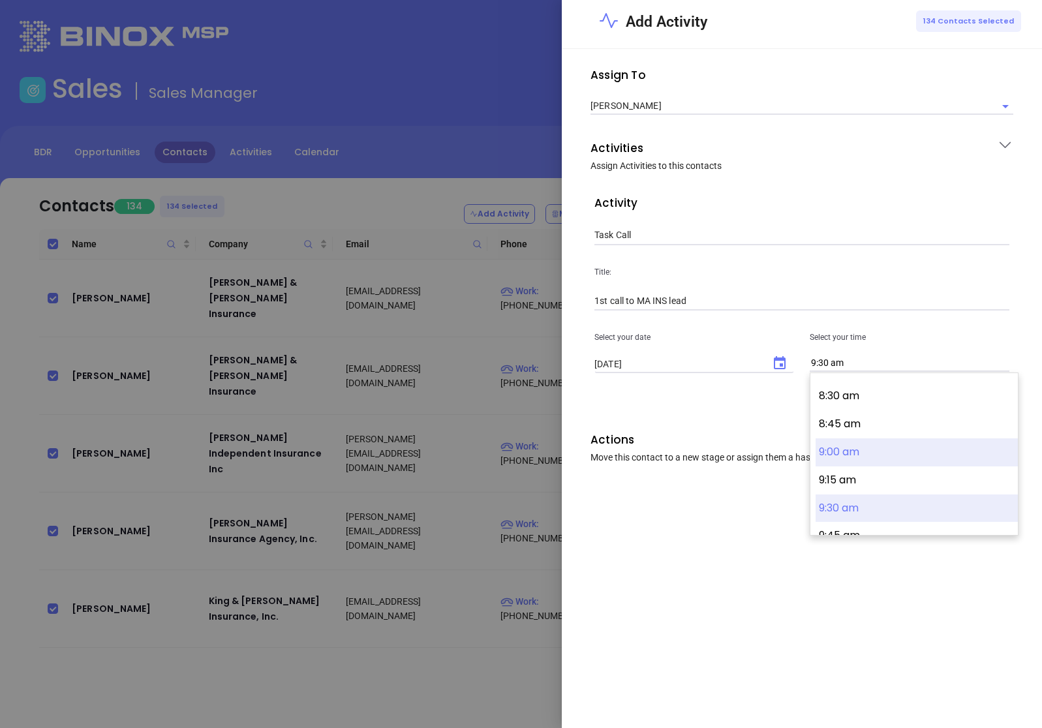
click at [856, 452] on button "9:00 am" at bounding box center [917, 453] width 202 height 28
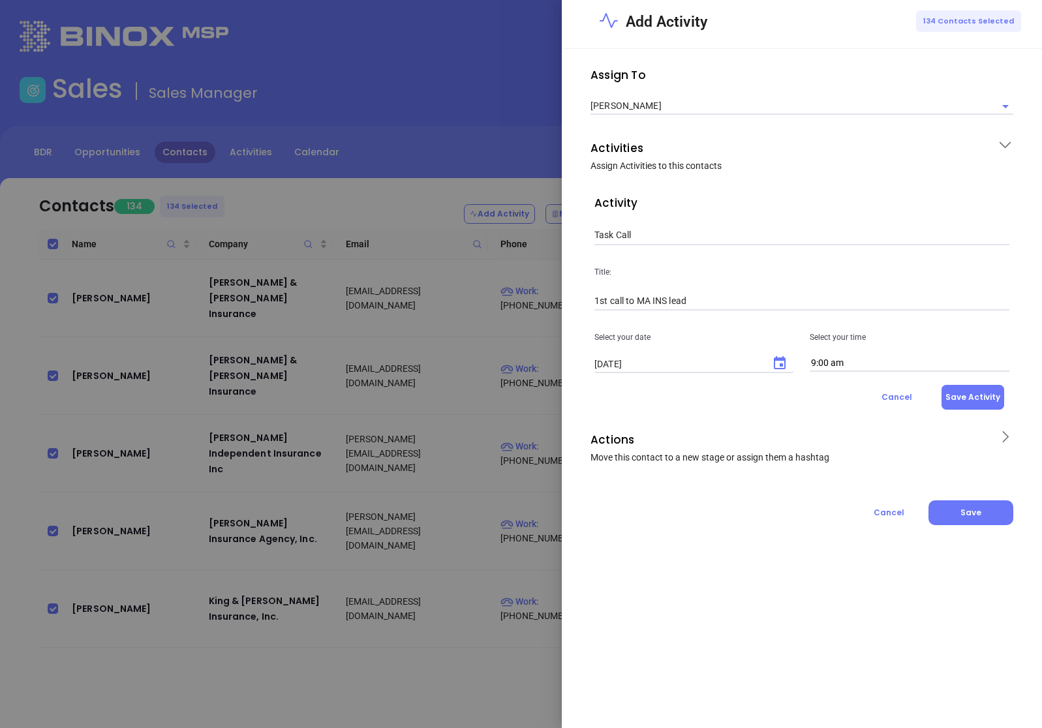
click at [974, 407] on button "Save Activity" at bounding box center [973, 397] width 63 height 25
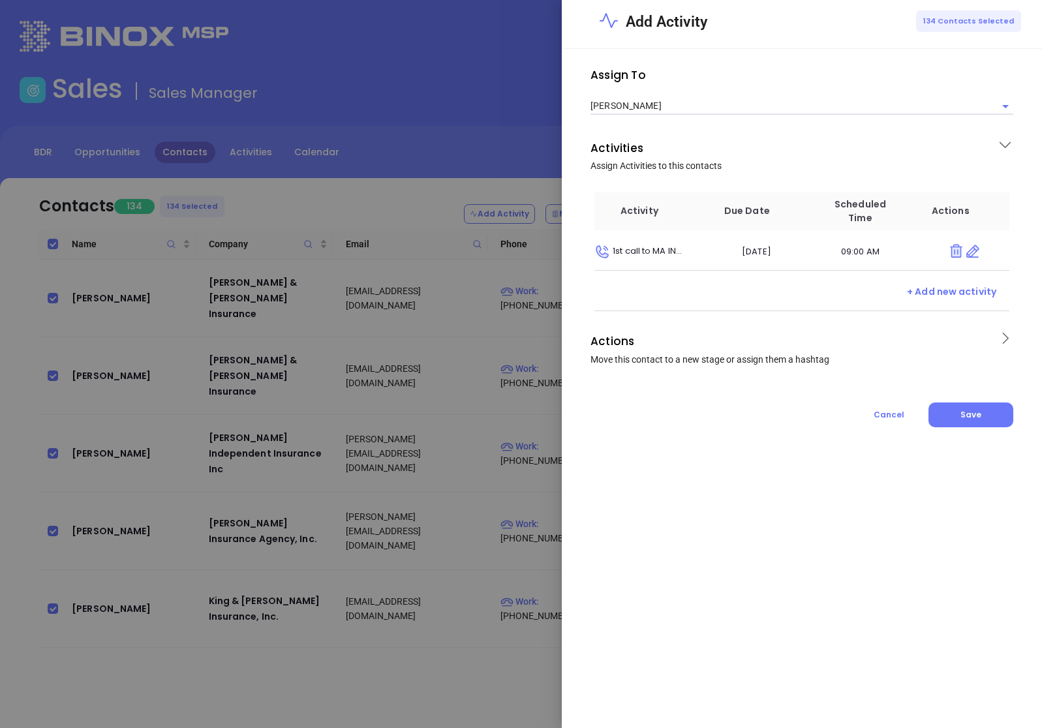
click at [962, 336] on p "Actions" at bounding box center [790, 341] width 399 height 21
click at [728, 433] on input "text" at bounding box center [793, 441] width 396 height 16
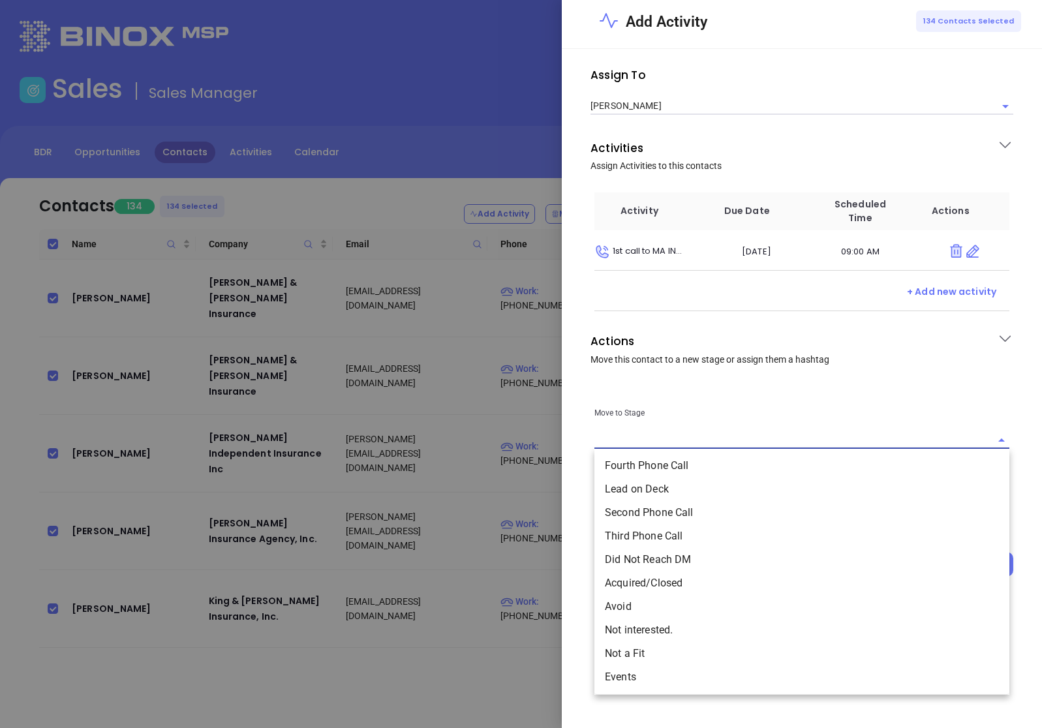
click at [672, 492] on li "Lead on Deck" at bounding box center [802, 489] width 415 height 23
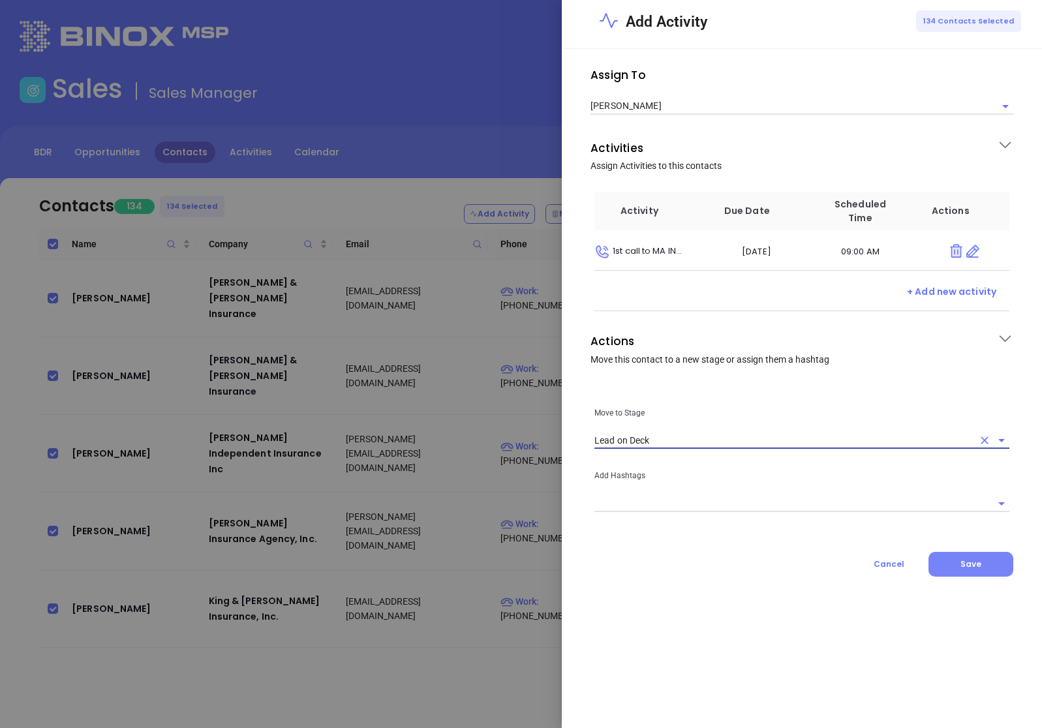
click at [963, 559] on span "Save" at bounding box center [971, 564] width 21 height 11
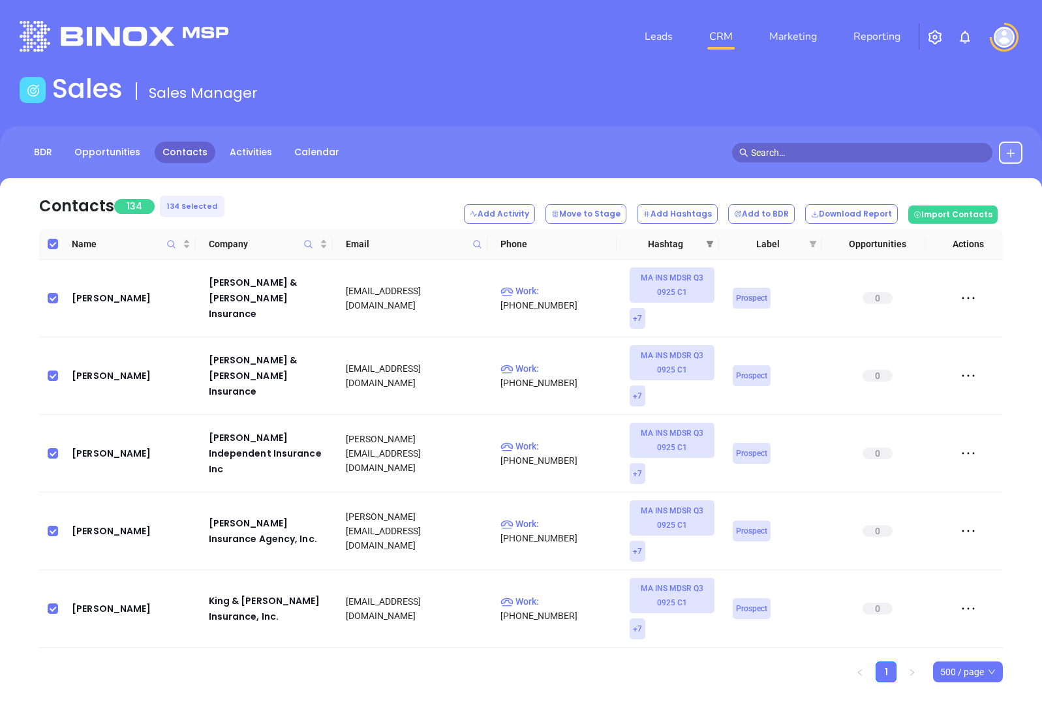
click at [714, 245] on span at bounding box center [710, 244] width 13 height 20
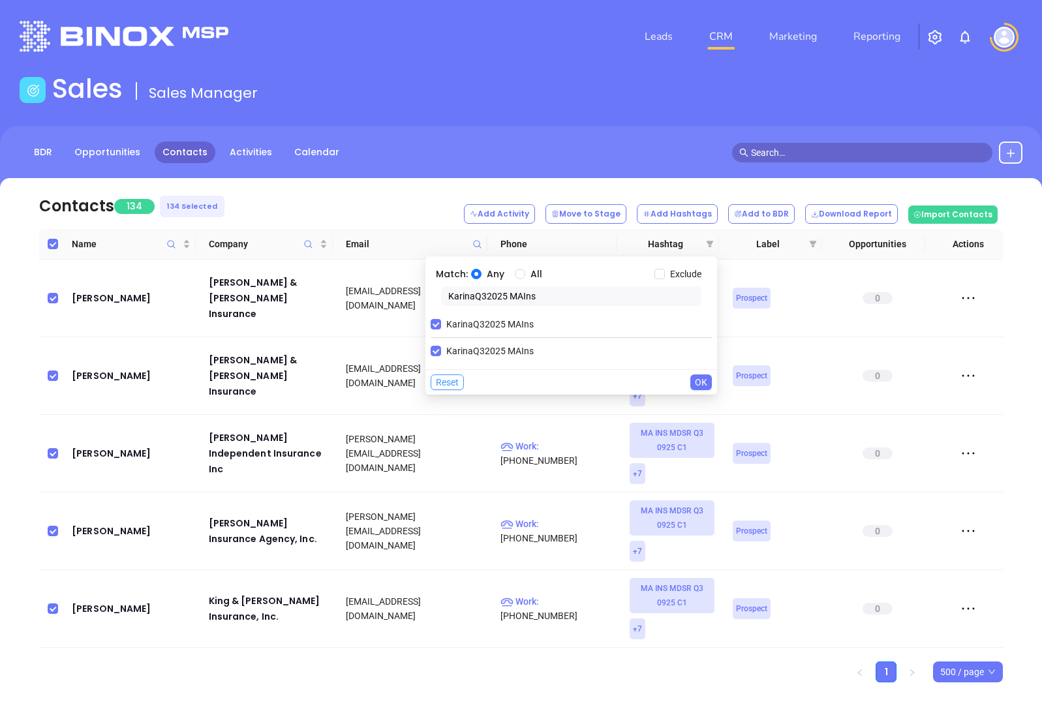
click at [449, 384] on span "Reset" at bounding box center [447, 382] width 23 height 14
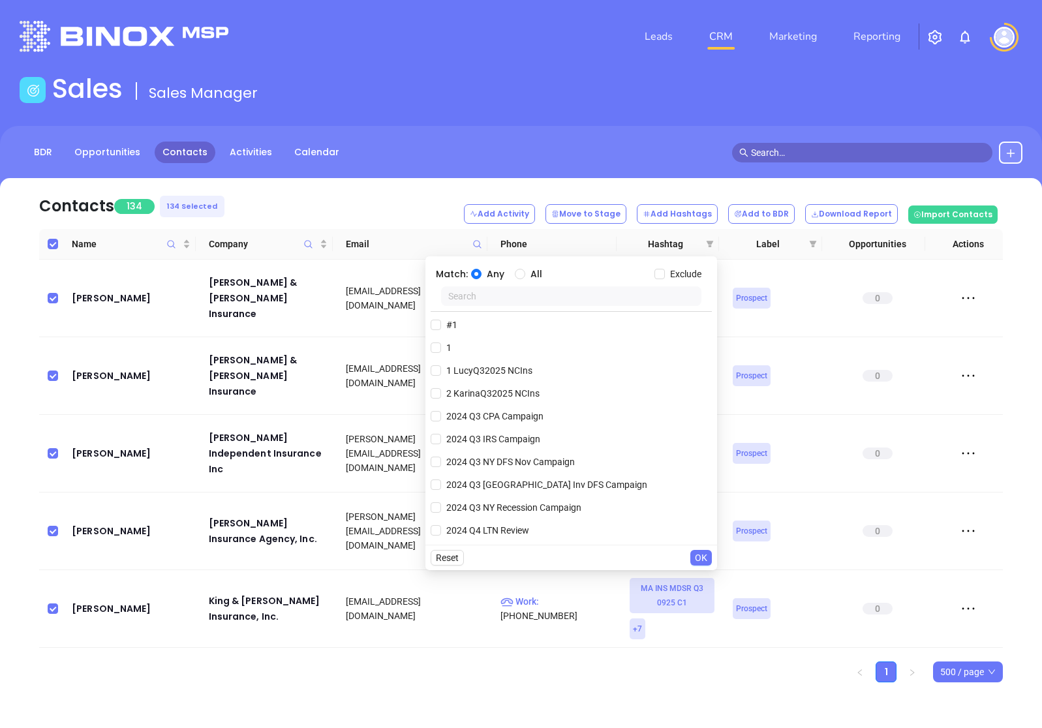
click at [702, 556] on span "OK" at bounding box center [701, 558] width 12 height 14
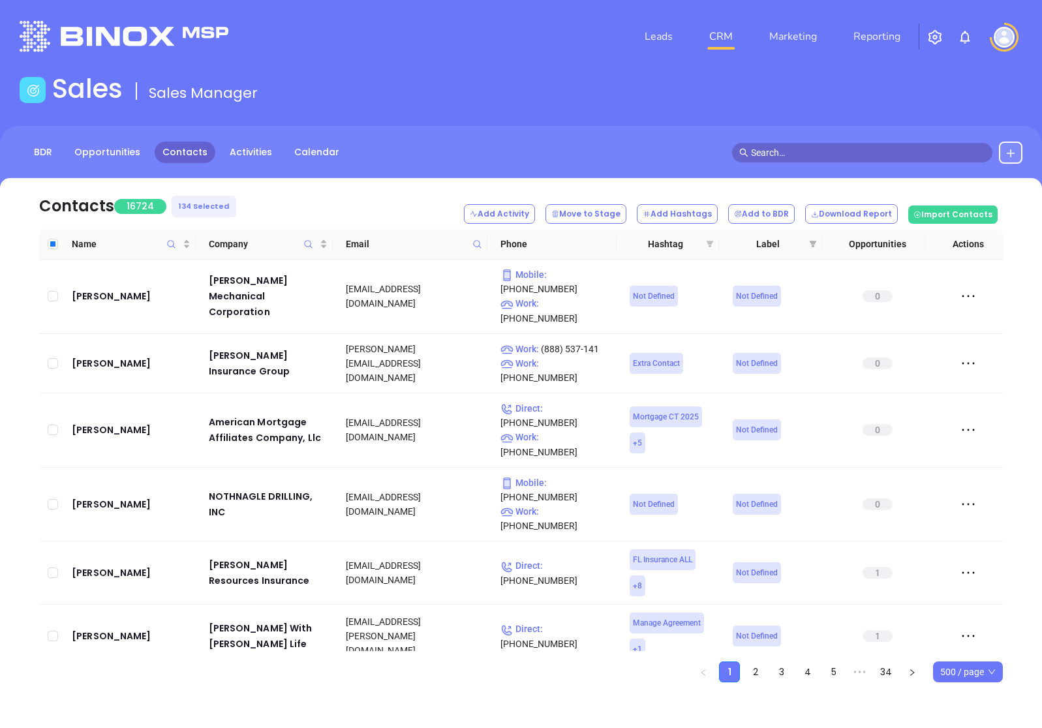
click at [709, 244] on icon "filter" at bounding box center [710, 244] width 7 height 7
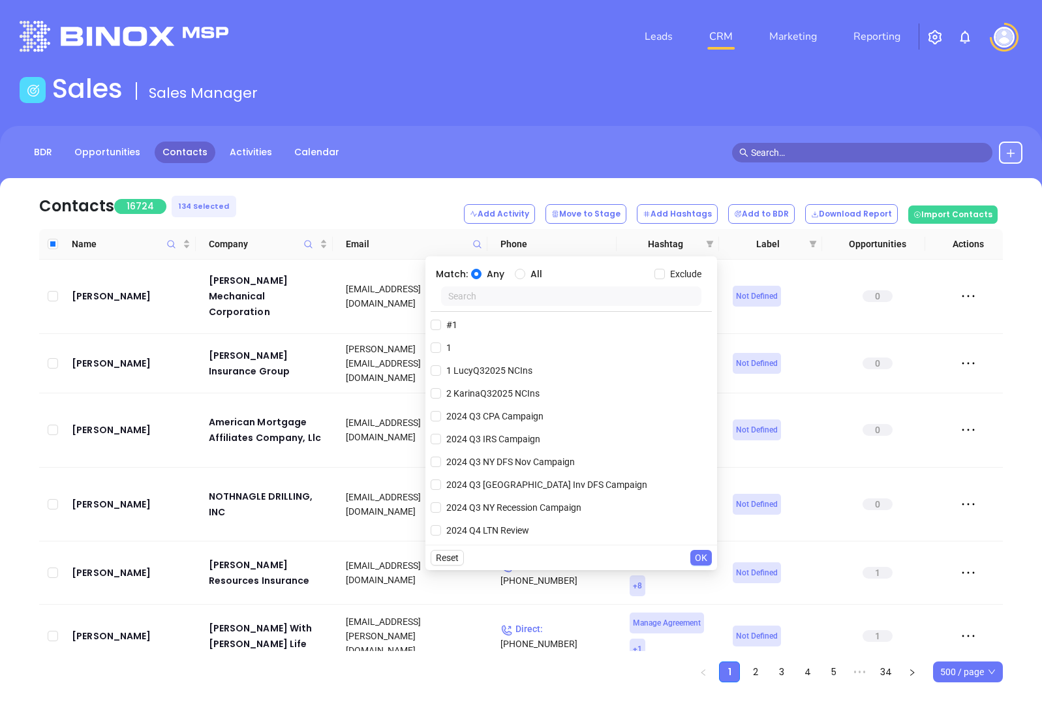
click at [591, 300] on input "text" at bounding box center [571, 297] width 260 height 20
paste input "VickyQ32025 MAIns"
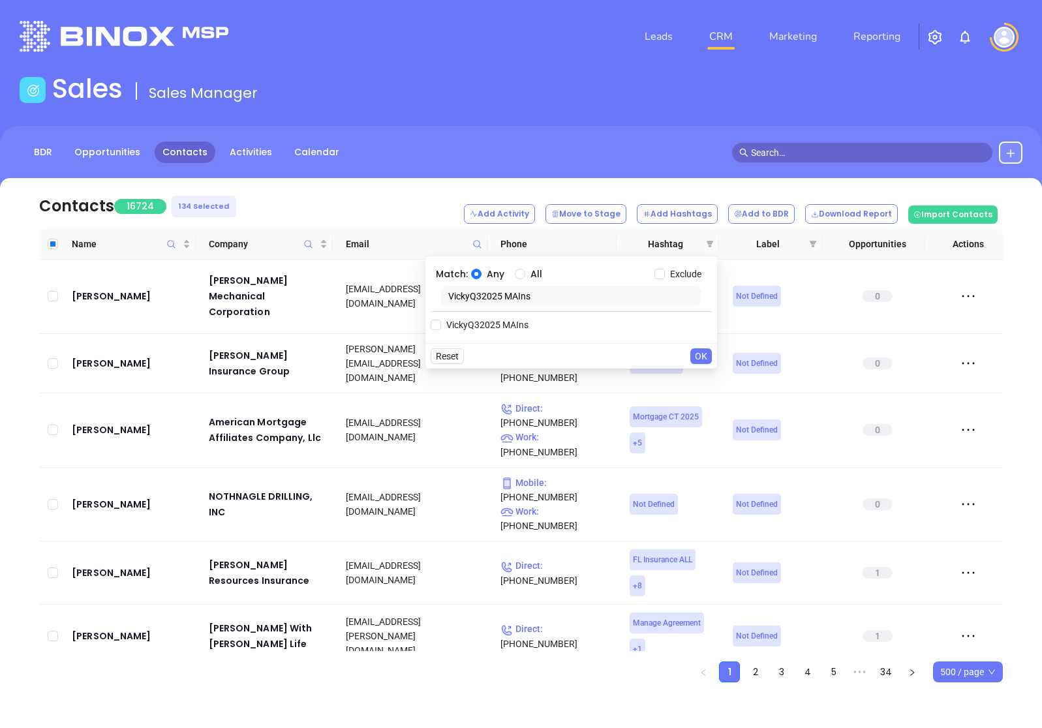
click at [550, 322] on div "VickyQ32025 MAIns" at bounding box center [571, 325] width 281 height 20
click at [439, 326] on input "VickyQ32025 MAIns" at bounding box center [436, 325] width 10 height 10
click at [695, 381] on span "OK" at bounding box center [701, 382] width 12 height 14
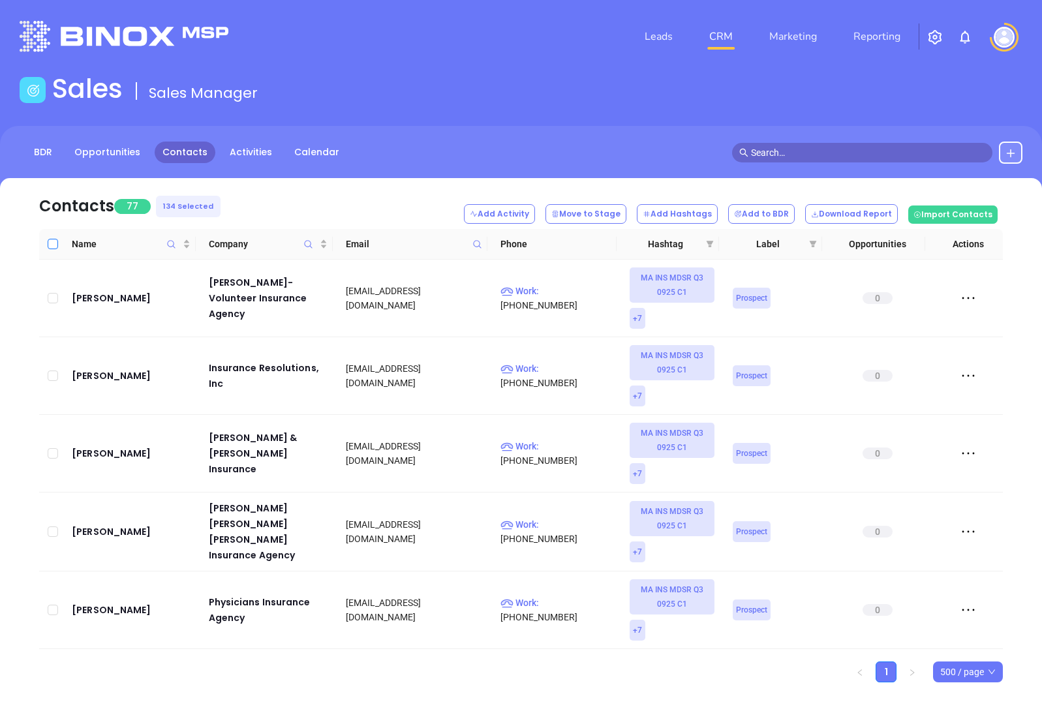
click at [52, 245] on input "Select all" at bounding box center [53, 244] width 10 height 10
click at [516, 215] on button "Add Activity" at bounding box center [499, 214] width 71 height 20
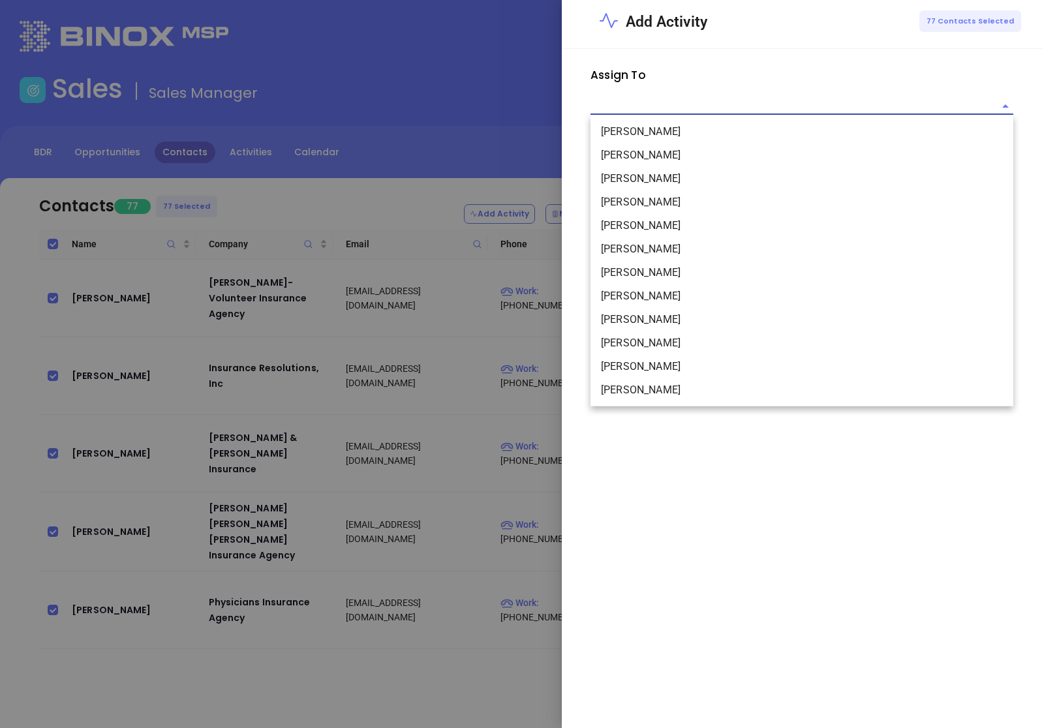
click at [728, 100] on input "text" at bounding box center [792, 106] width 403 height 16
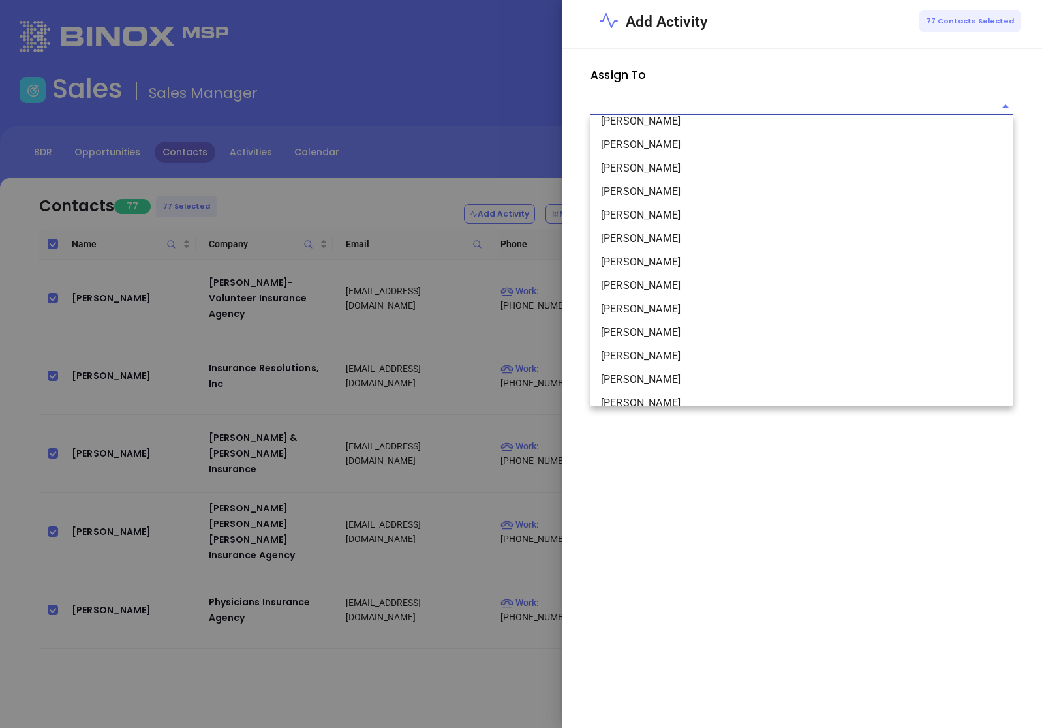
scroll to position [129, 0]
click at [634, 351] on li "Vicky Mendoza" at bounding box center [802, 354] width 423 height 23
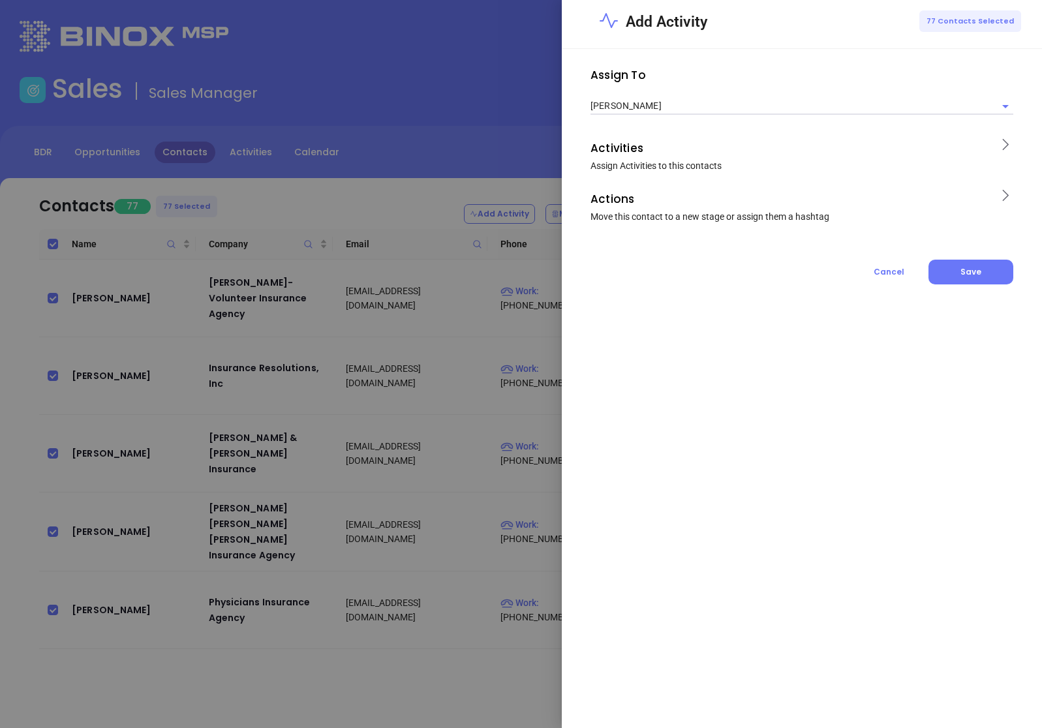
click at [835, 164] on span "Activities Assign Activities to this contacts" at bounding box center [790, 155] width 399 height 35
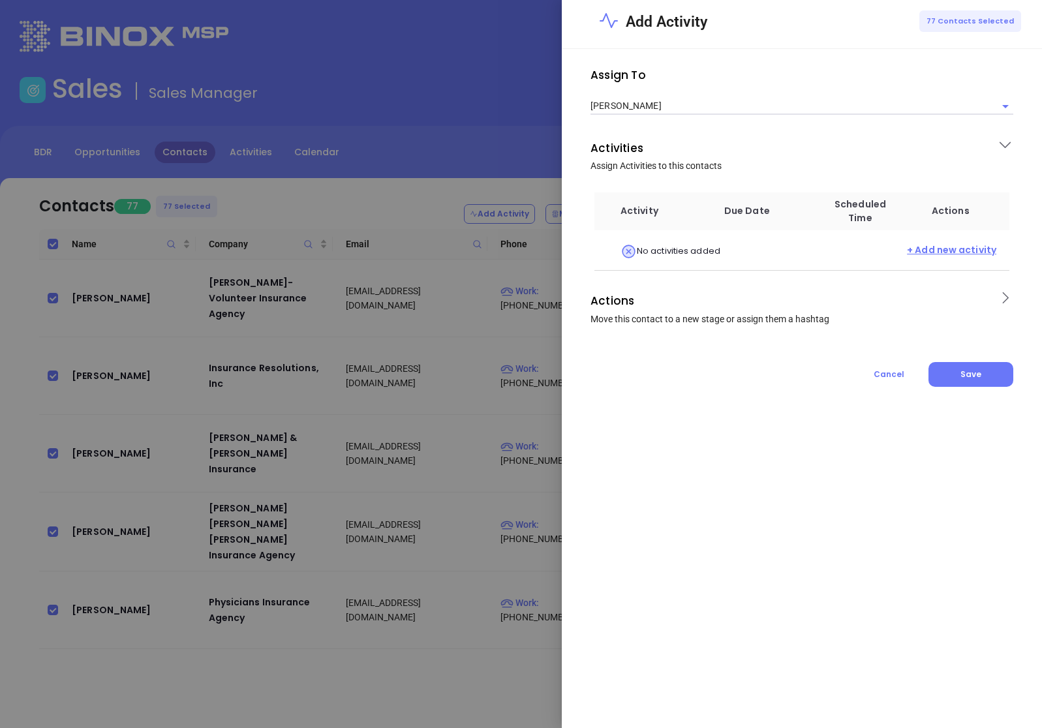
click at [959, 249] on span "+ Add new activity" at bounding box center [951, 251] width 89 height 16
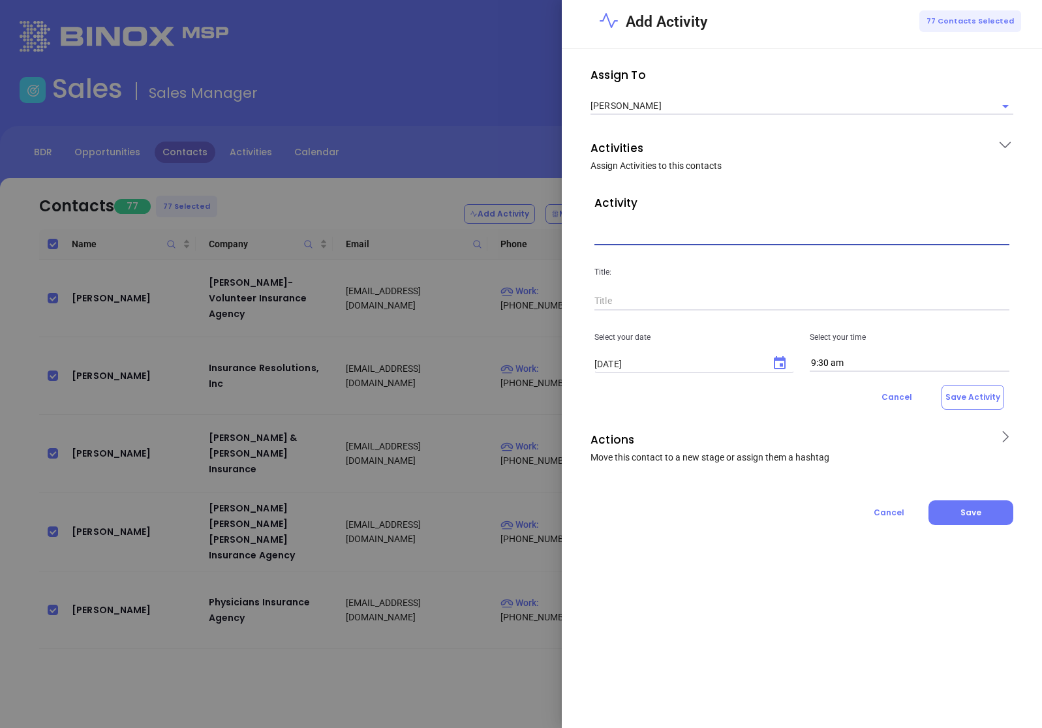
click at [755, 243] on input "text" at bounding box center [802, 236] width 415 height 20
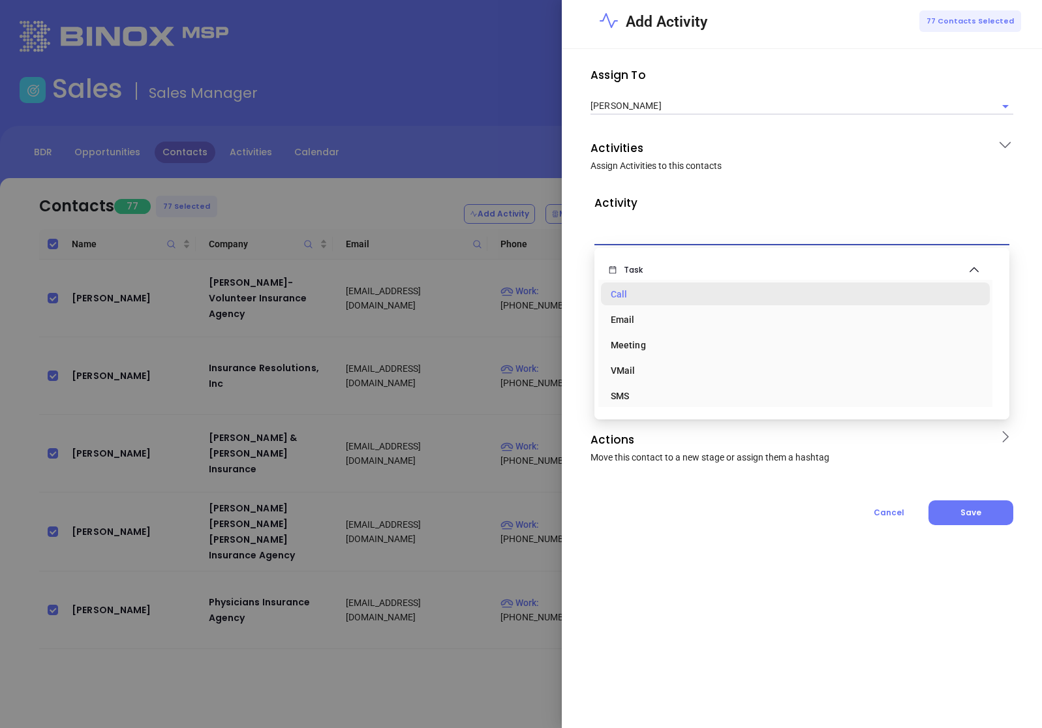
click at [665, 292] on div "Call" at bounding box center [795, 294] width 369 height 26
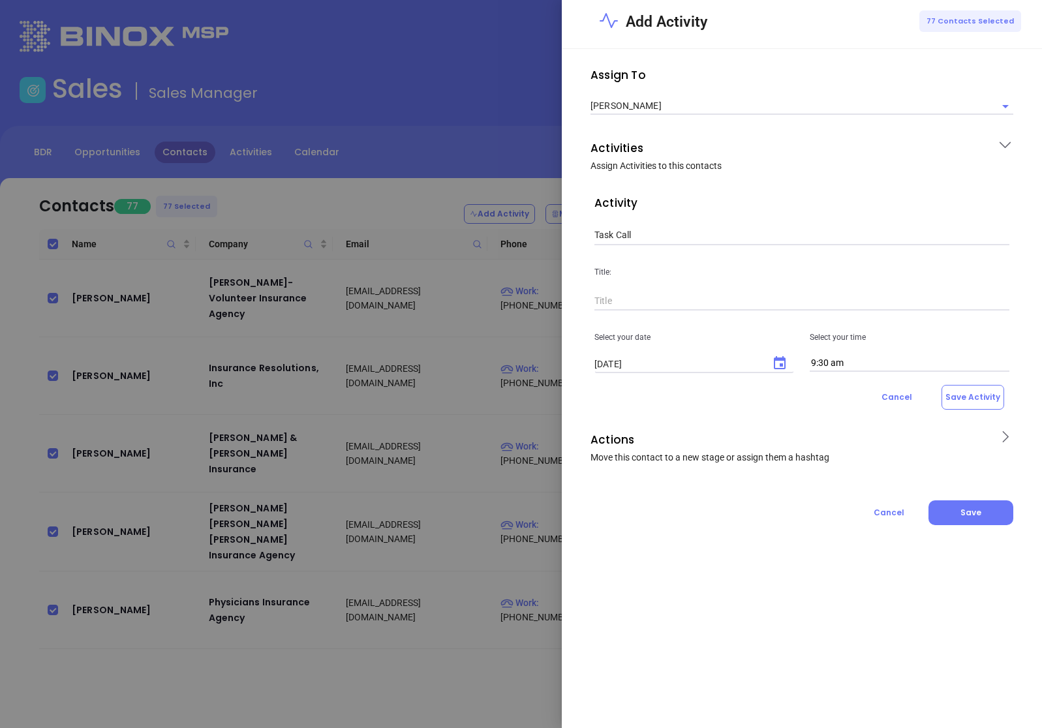
click at [640, 309] on input "text" at bounding box center [802, 302] width 415 height 20
click at [775, 362] on icon "Choose date, selected date is Sep 30, 2025" at bounding box center [780, 364] width 16 height 16
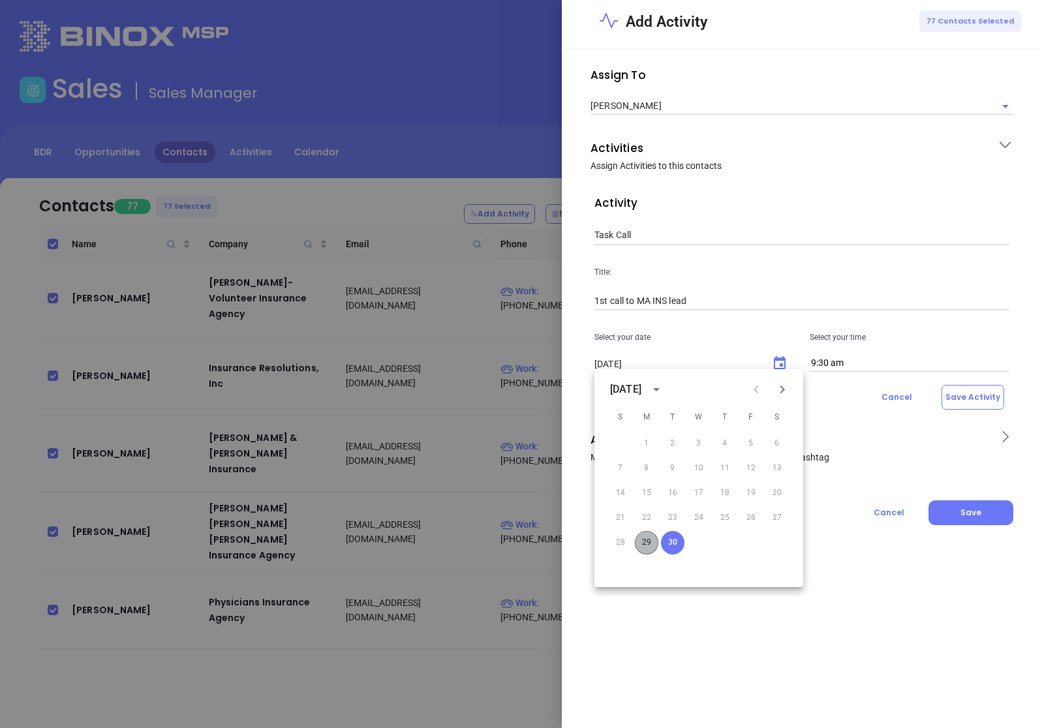
click at [637, 542] on button "29" at bounding box center [646, 542] width 23 height 23
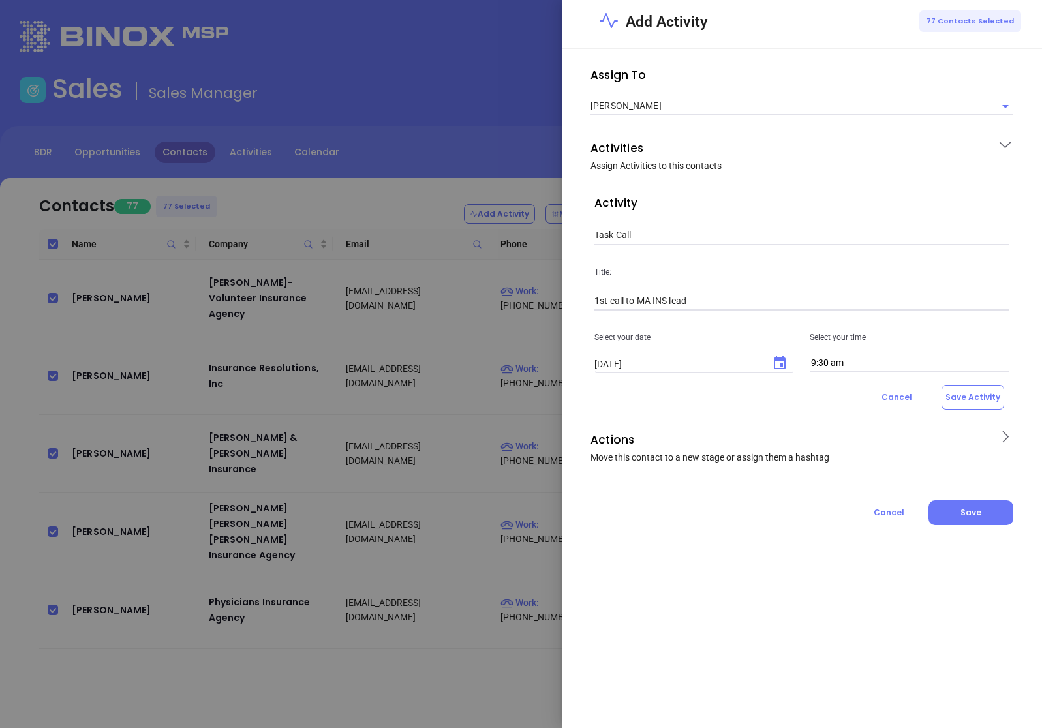
click at [836, 394] on div "Cancel Save Activity" at bounding box center [802, 397] width 415 height 25
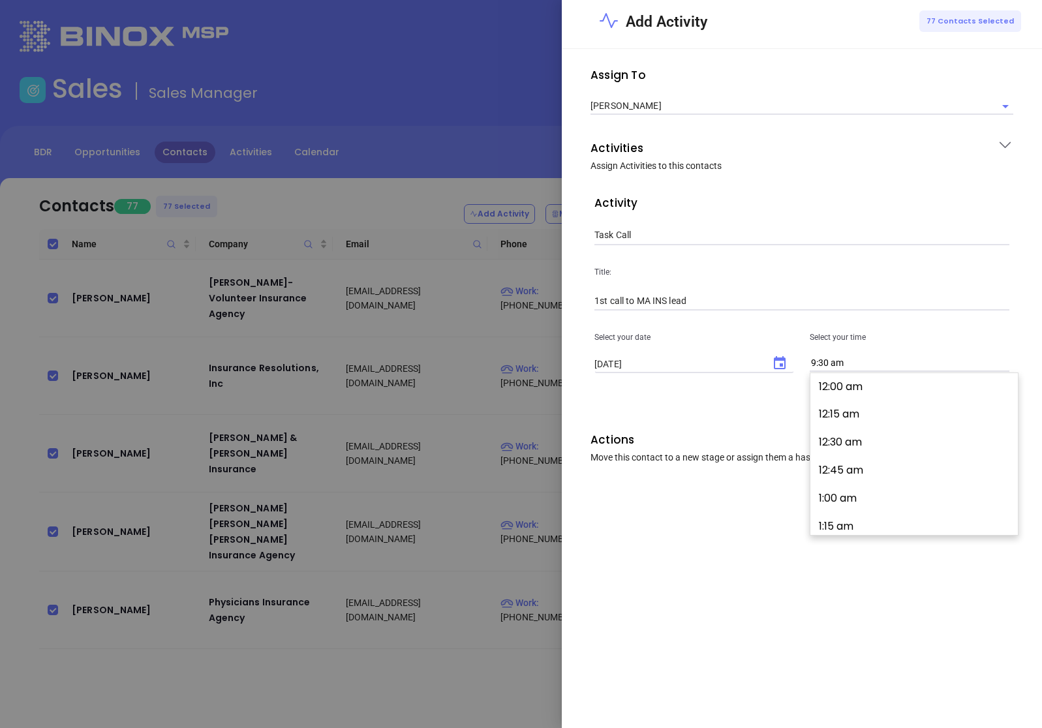
click at [843, 362] on input "9:30 am" at bounding box center [910, 363] width 200 height 17
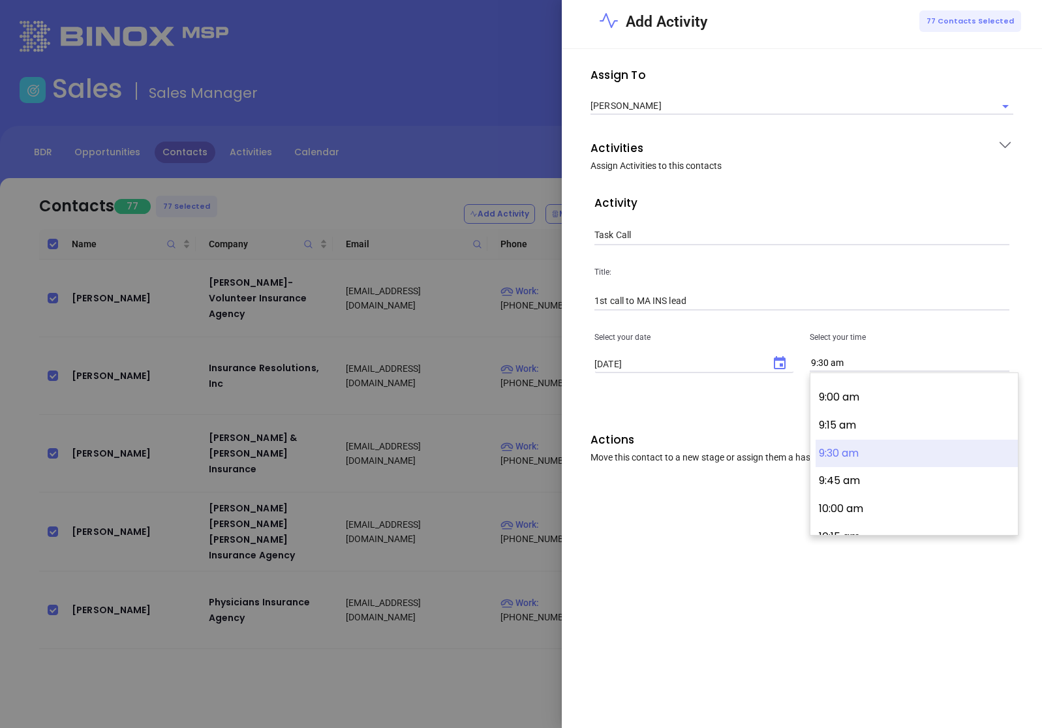
scroll to position [995, 0]
click at [860, 401] on button "9:00 am" at bounding box center [917, 398] width 202 height 28
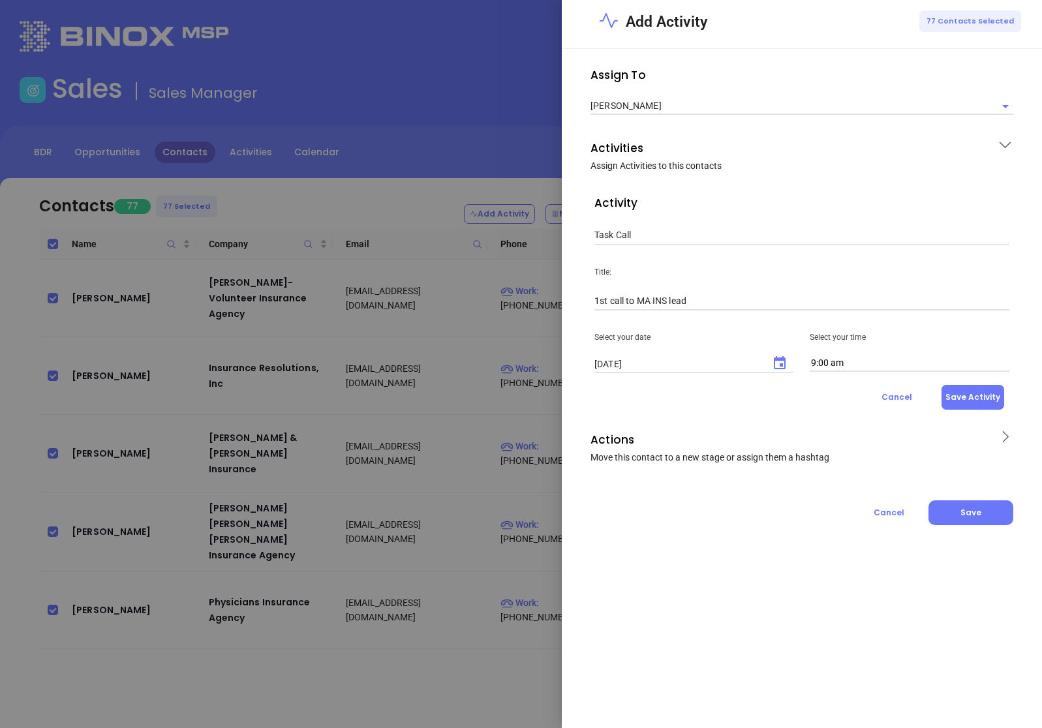
click at [965, 401] on button "Save Activity" at bounding box center [973, 397] width 63 height 25
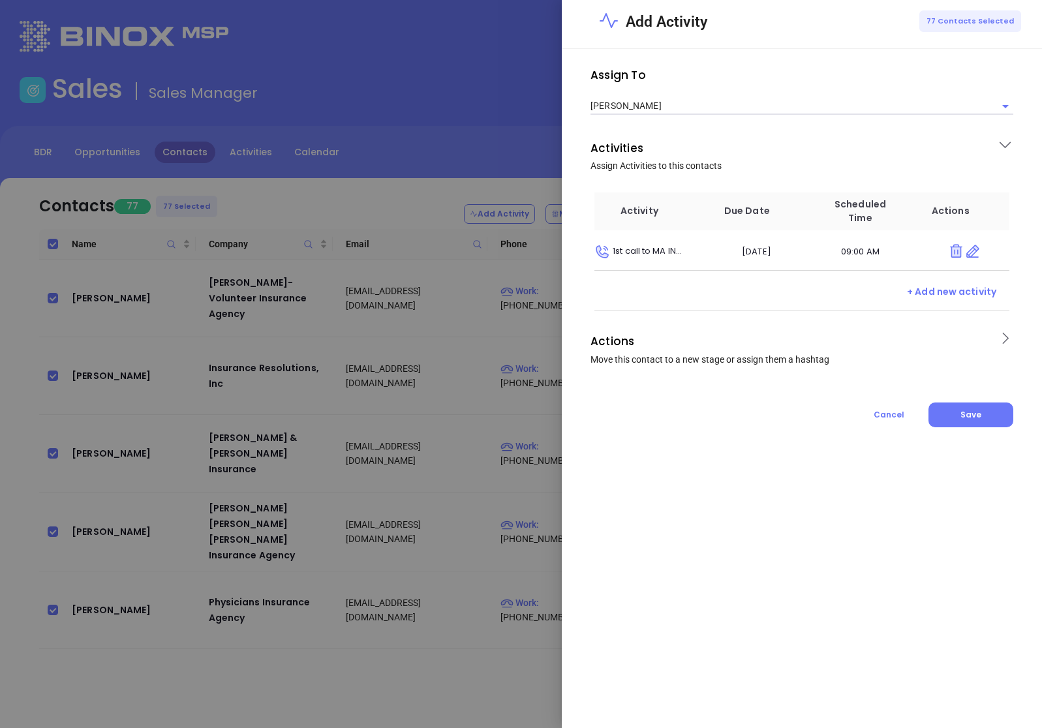
click at [796, 357] on span "Move this contact to a new stage or assign them a hashtag" at bounding box center [710, 359] width 239 height 10
click at [645, 435] on input "text" at bounding box center [793, 441] width 396 height 16
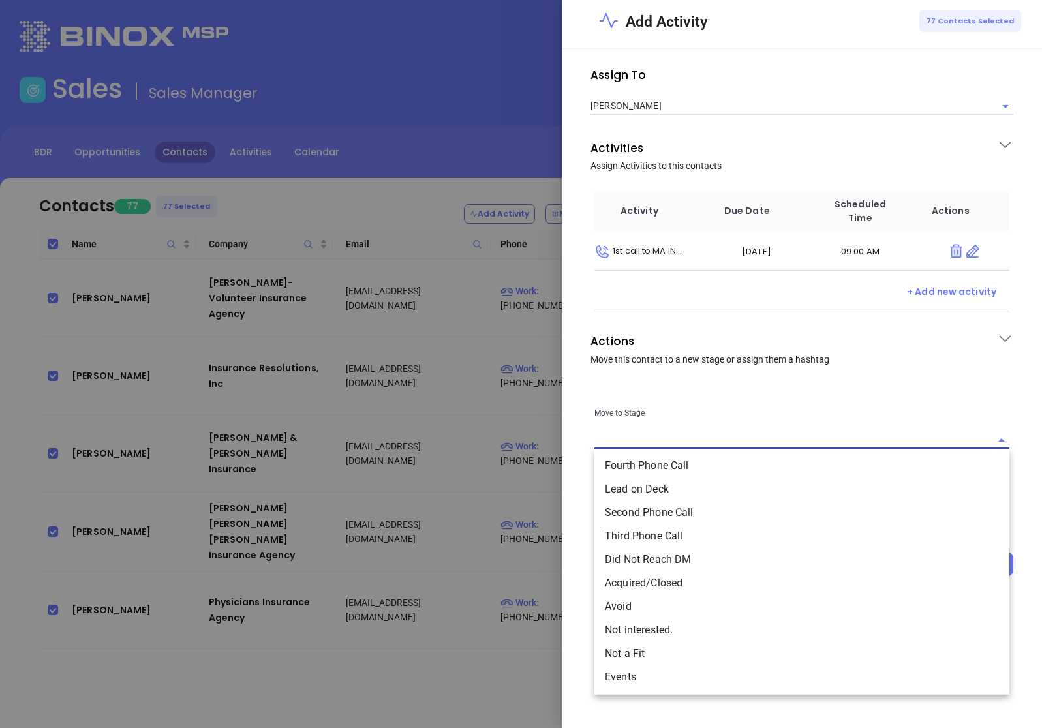
click at [662, 496] on li "Lead on Deck" at bounding box center [802, 489] width 415 height 23
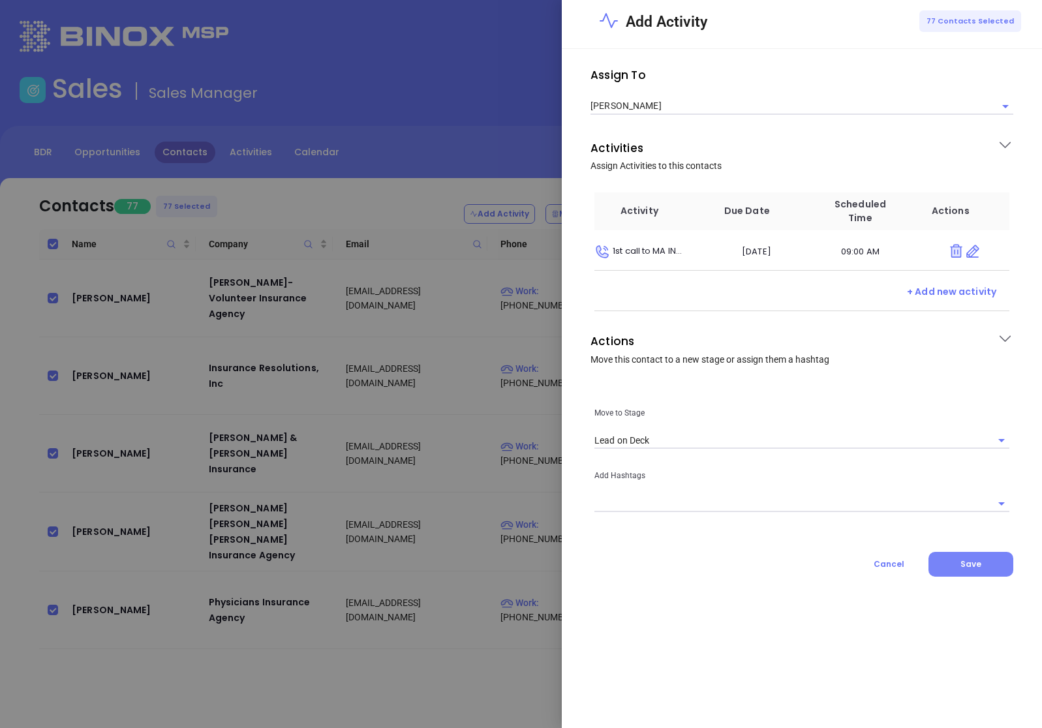
click at [962, 561] on button "Save" at bounding box center [971, 564] width 85 height 25
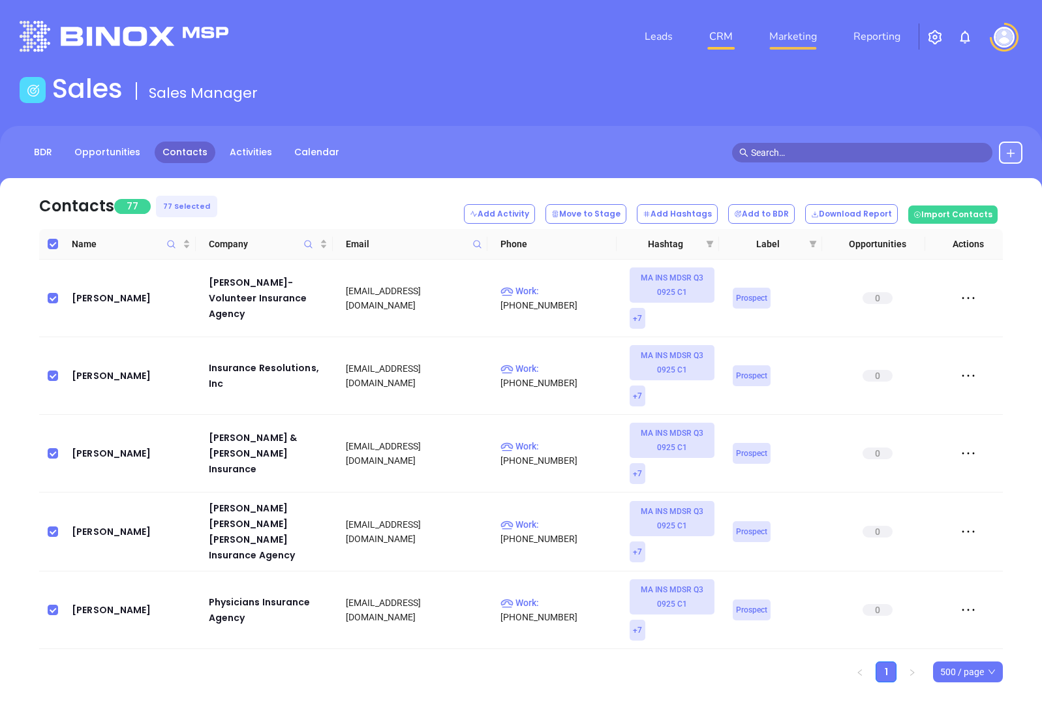
click at [807, 37] on link "Marketing" at bounding box center [793, 36] width 58 height 26
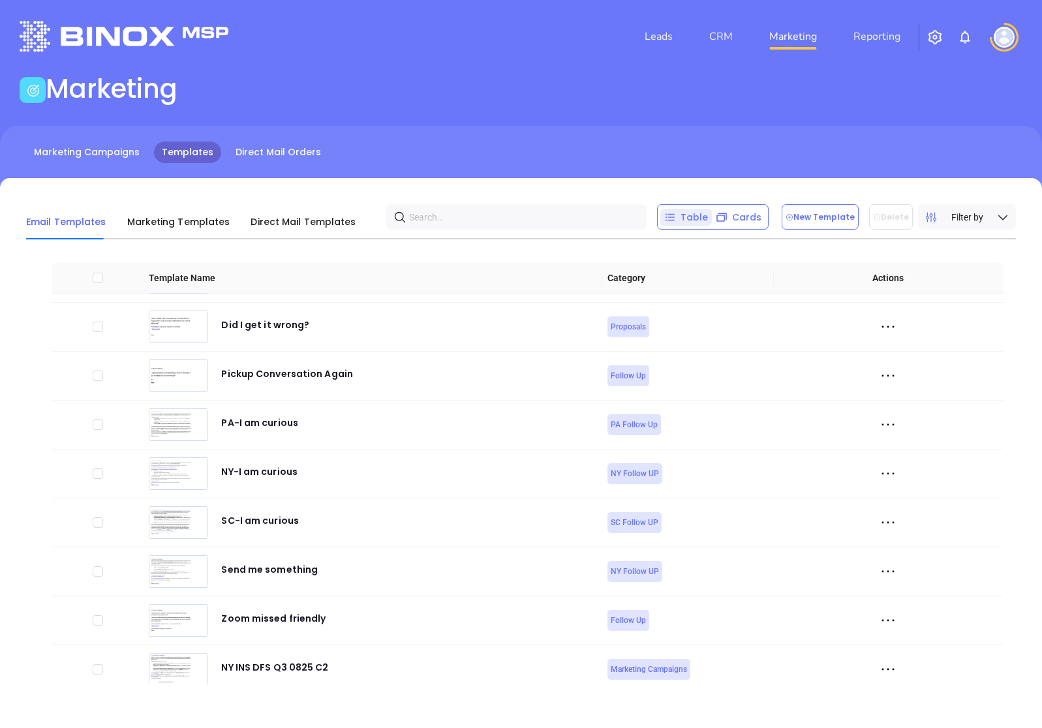
scroll to position [4798, 0]
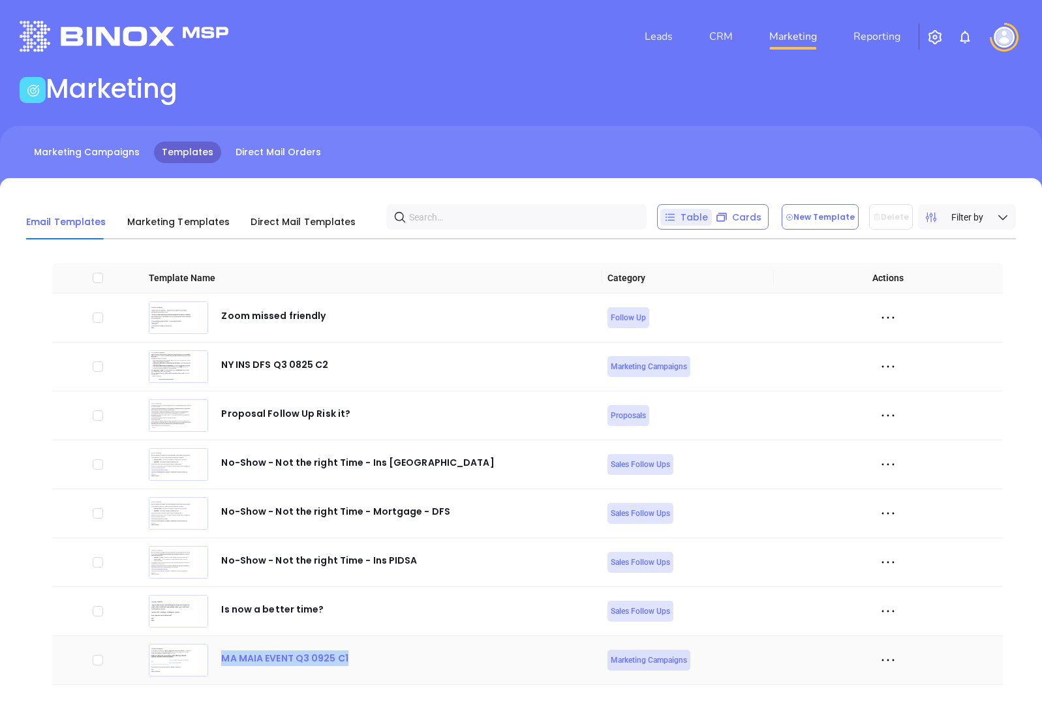
drag, startPoint x: 347, startPoint y: 657, endPoint x: 225, endPoint y: 651, distance: 122.9
click at [225, 651] on div "MA MAIA EVENT Q3 0925 C1" at bounding box center [373, 660] width 448 height 33
click at [896, 657] on icon at bounding box center [889, 661] width 20 height 20
click at [910, 591] on div "Duplicate" at bounding box center [948, 590] width 118 height 14
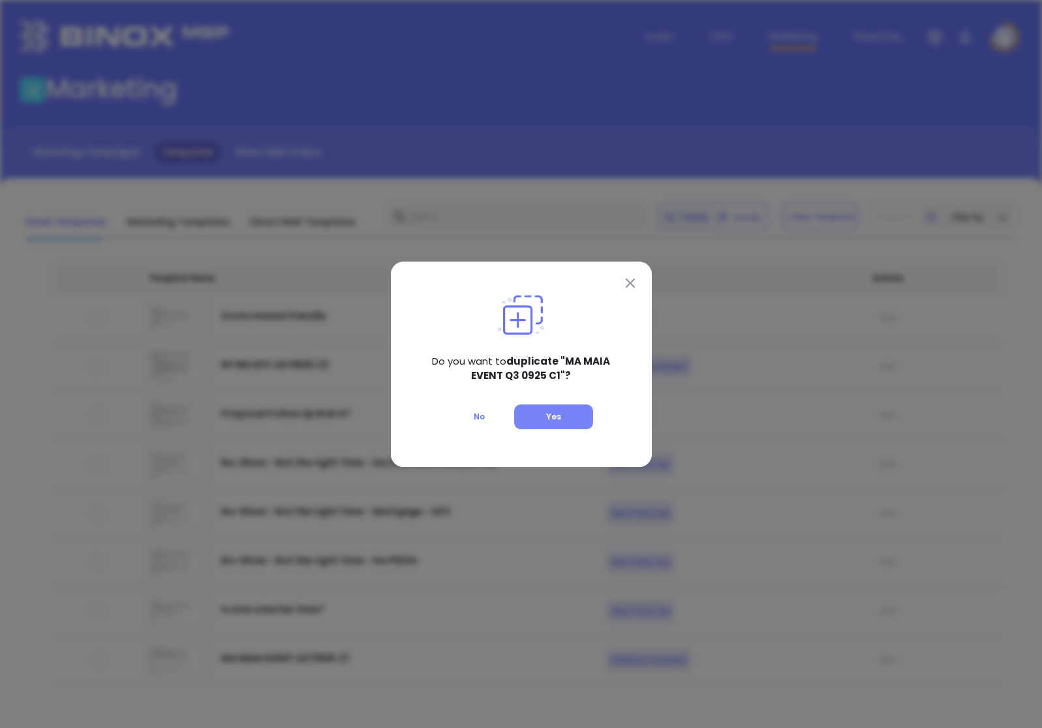
click at [587, 420] on button "Yes" at bounding box center [553, 417] width 79 height 25
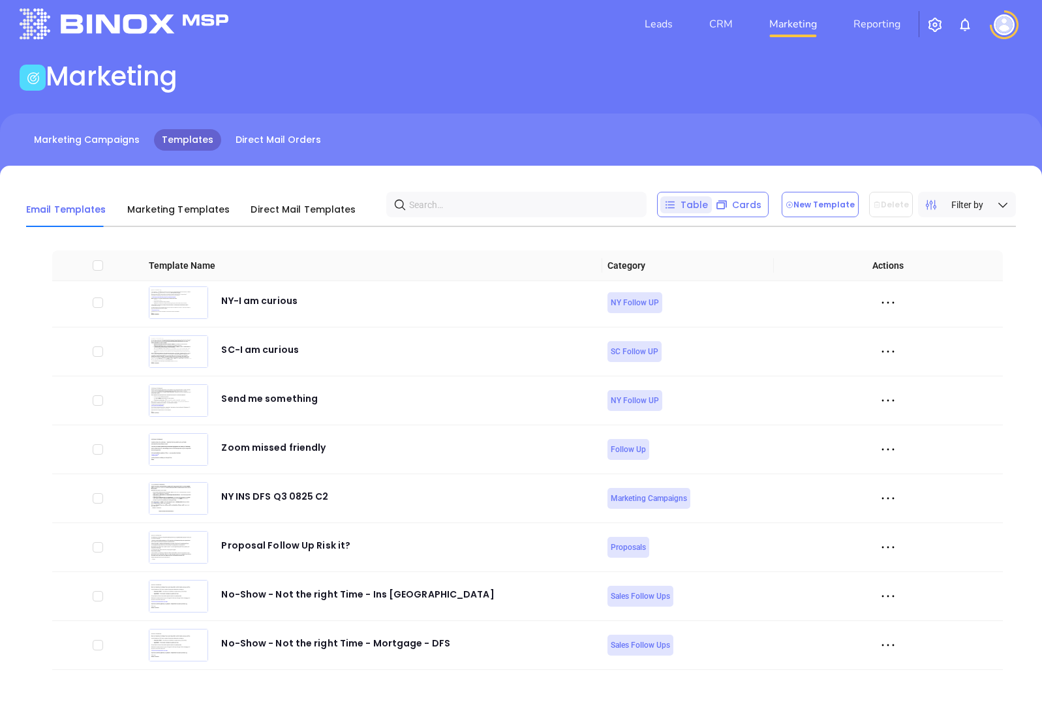
scroll to position [4847, 0]
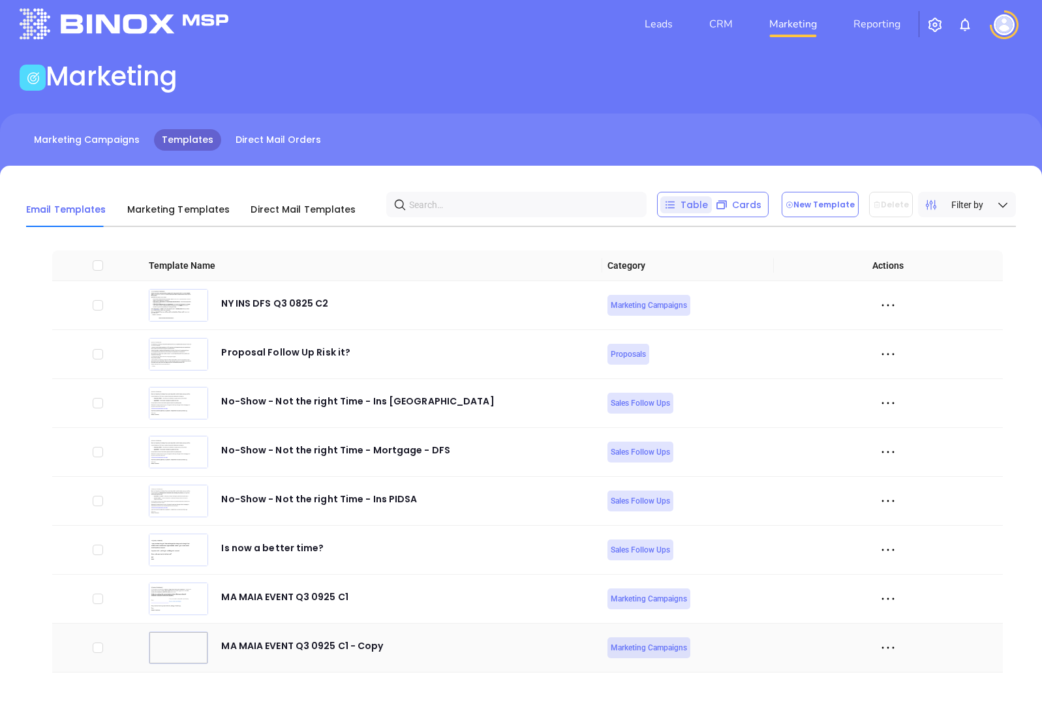
click at [891, 649] on icon at bounding box center [889, 648] width 20 height 20
click at [907, 606] on div "Edit" at bounding box center [948, 602] width 118 height 14
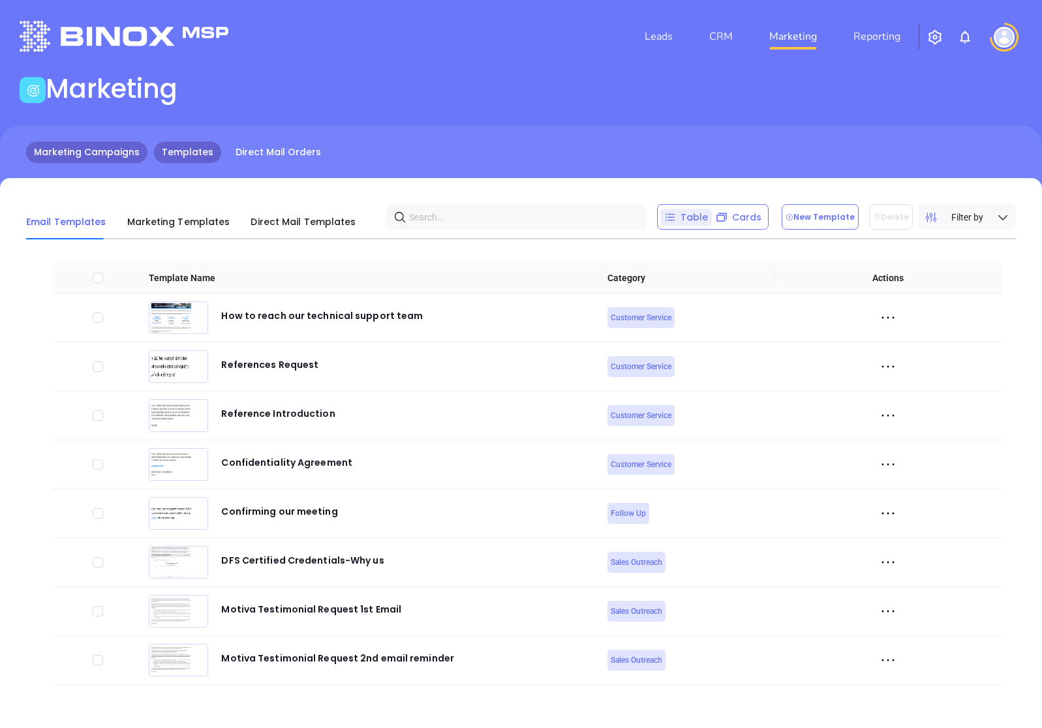
click at [45, 154] on link "Marketing Campaigns" at bounding box center [86, 153] width 121 height 22
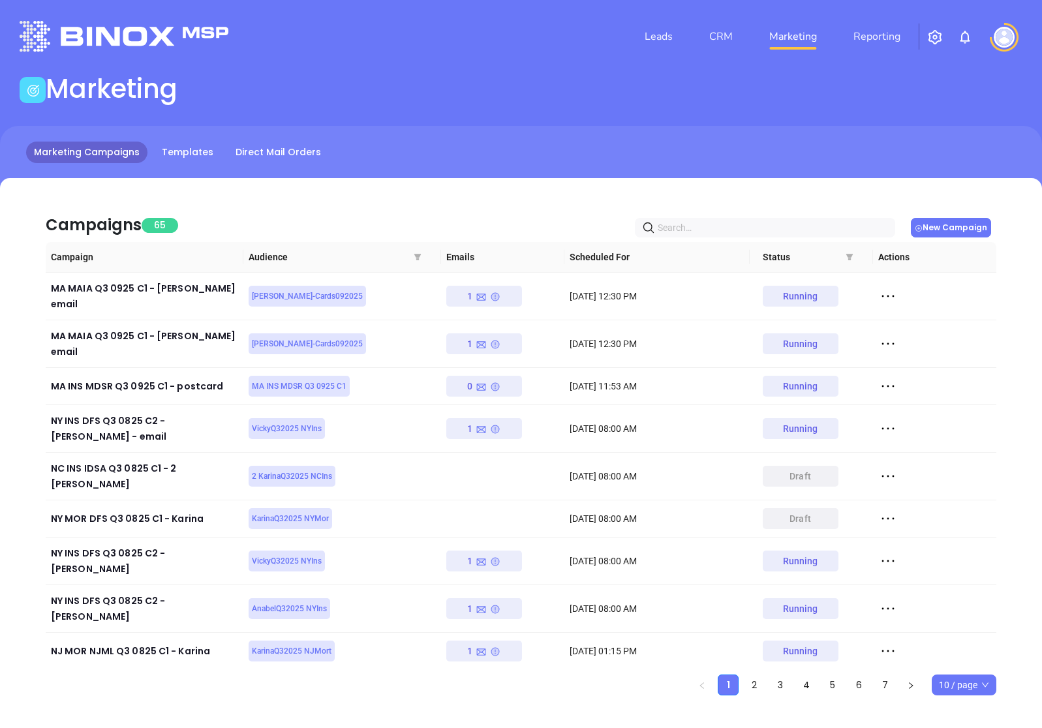
click at [949, 227] on button "New Campaign" at bounding box center [951, 228] width 80 height 20
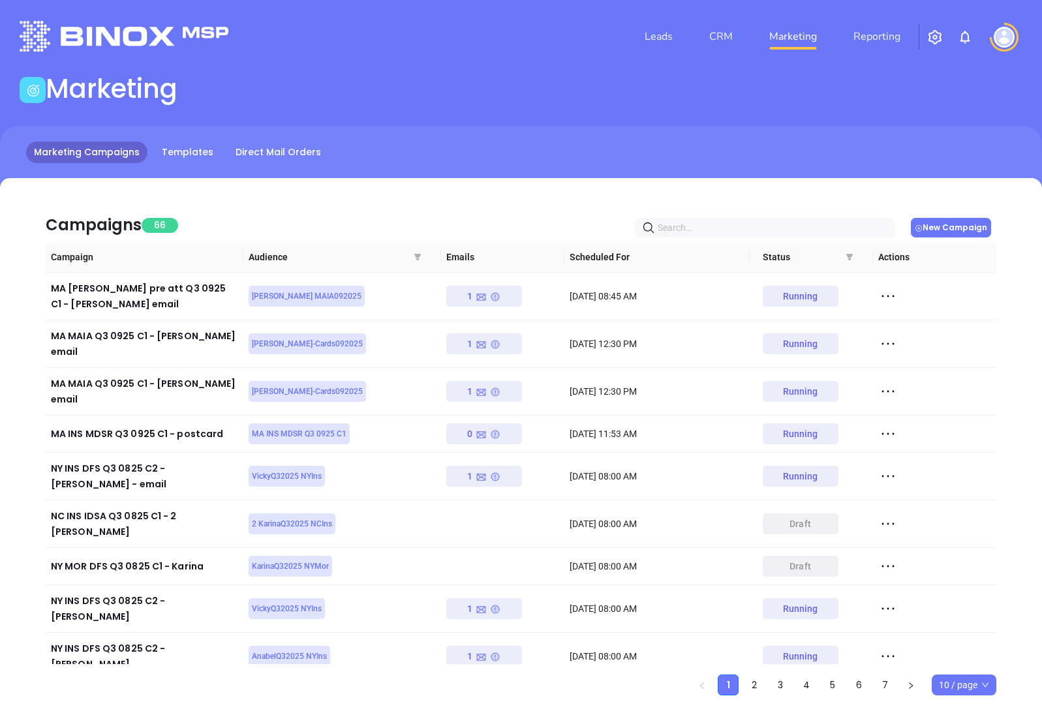
click at [975, 232] on button "New Campaign" at bounding box center [951, 228] width 80 height 20
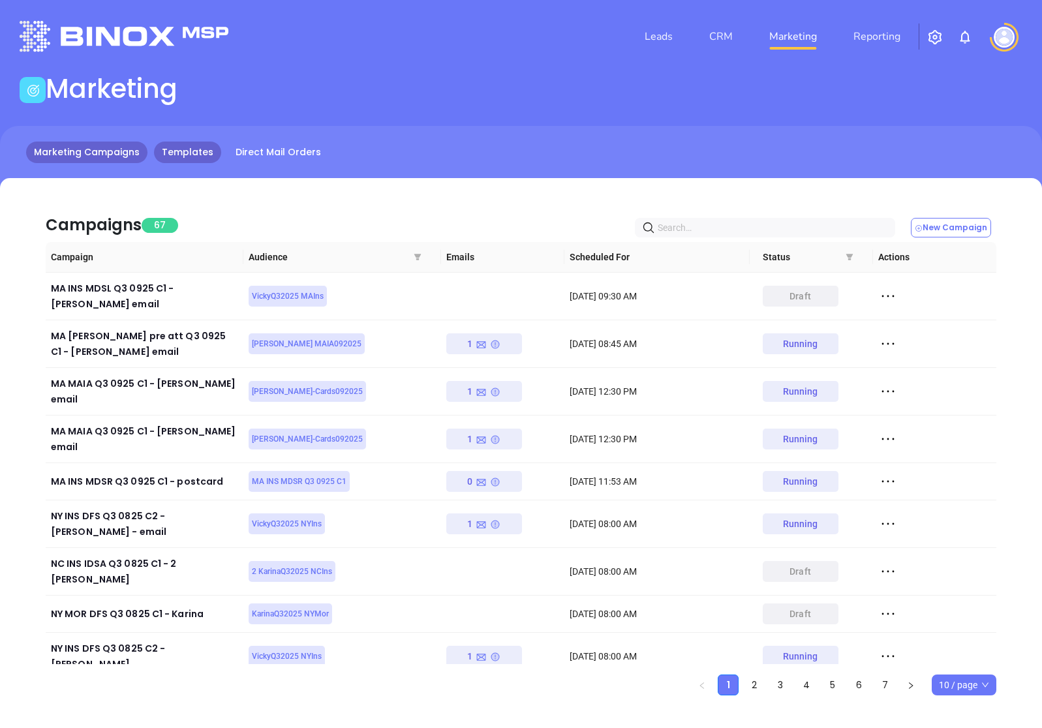
click at [176, 148] on link "Templates" at bounding box center [187, 153] width 67 height 22
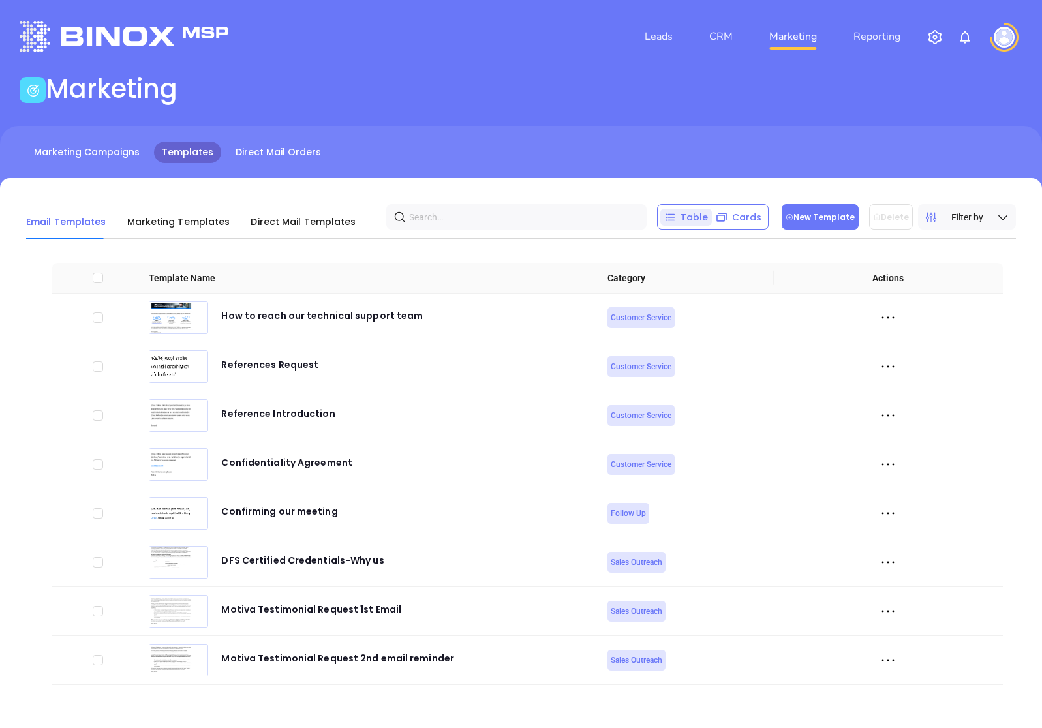
click at [839, 222] on button "New Template" at bounding box center [820, 216] width 77 height 25
click at [58, 149] on link "Marketing Campaigns" at bounding box center [86, 153] width 121 height 22
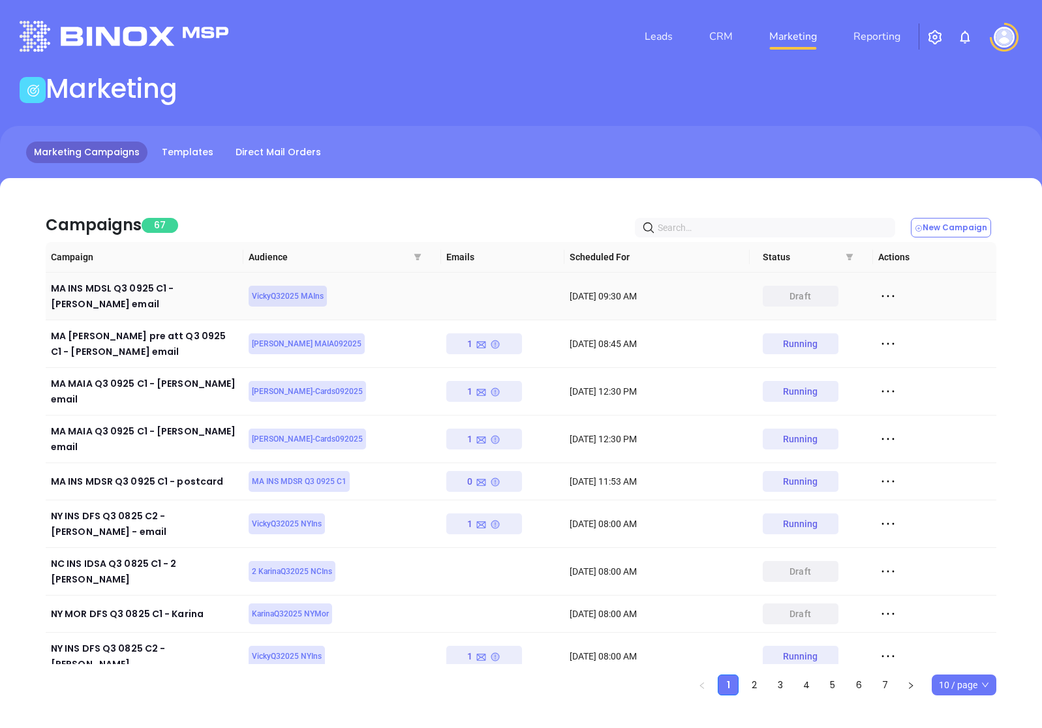
click at [885, 289] on icon at bounding box center [889, 297] width 20 height 20
click at [905, 310] on div "Edit" at bounding box center [948, 314] width 118 height 14
click at [890, 290] on icon at bounding box center [889, 297] width 20 height 20
click at [901, 315] on div "Edit" at bounding box center [948, 314] width 118 height 14
click at [206, 157] on link "Templates" at bounding box center [187, 153] width 67 height 22
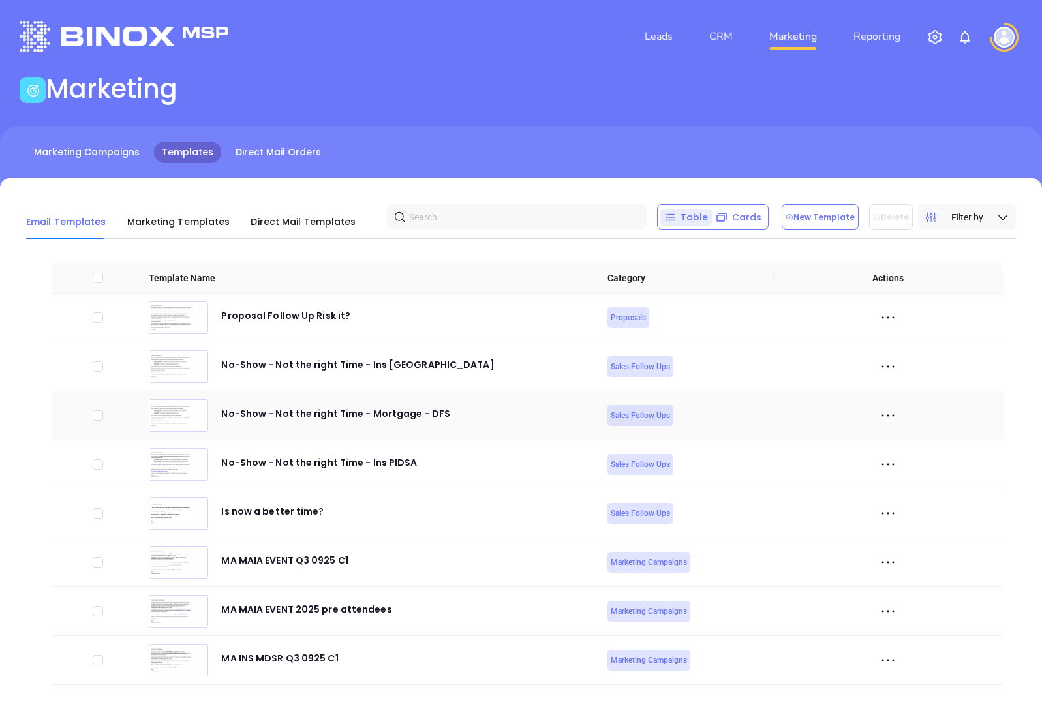
scroll to position [12, 0]
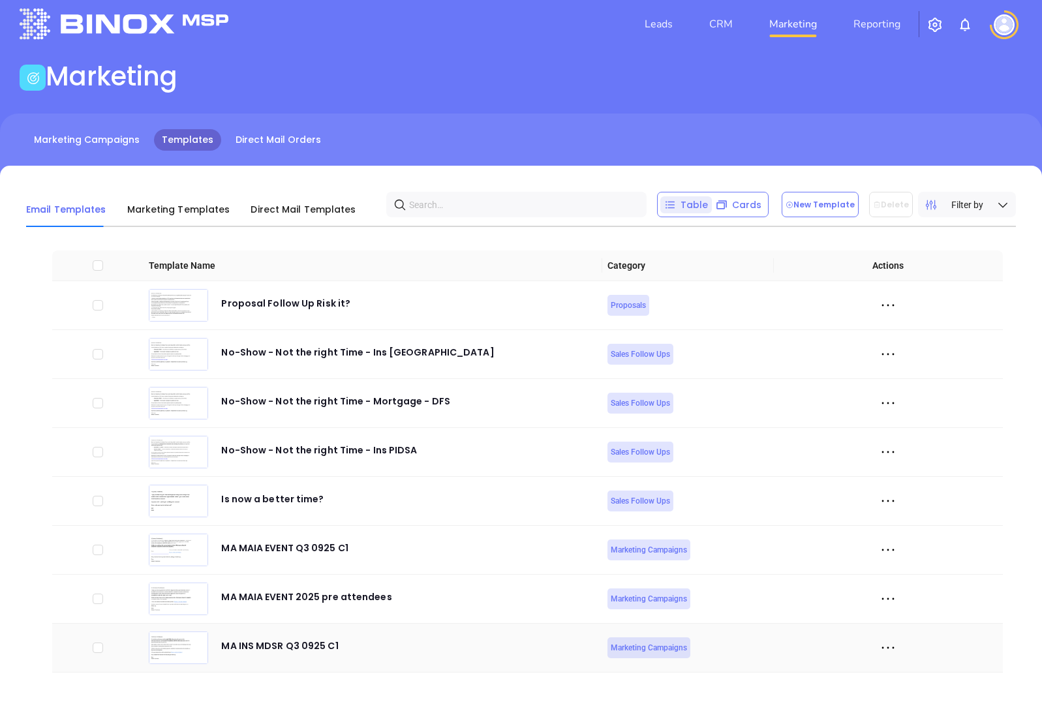
click at [887, 648] on icon at bounding box center [889, 648] width 20 height 20
click at [909, 597] on div "Edit" at bounding box center [948, 602] width 118 height 14
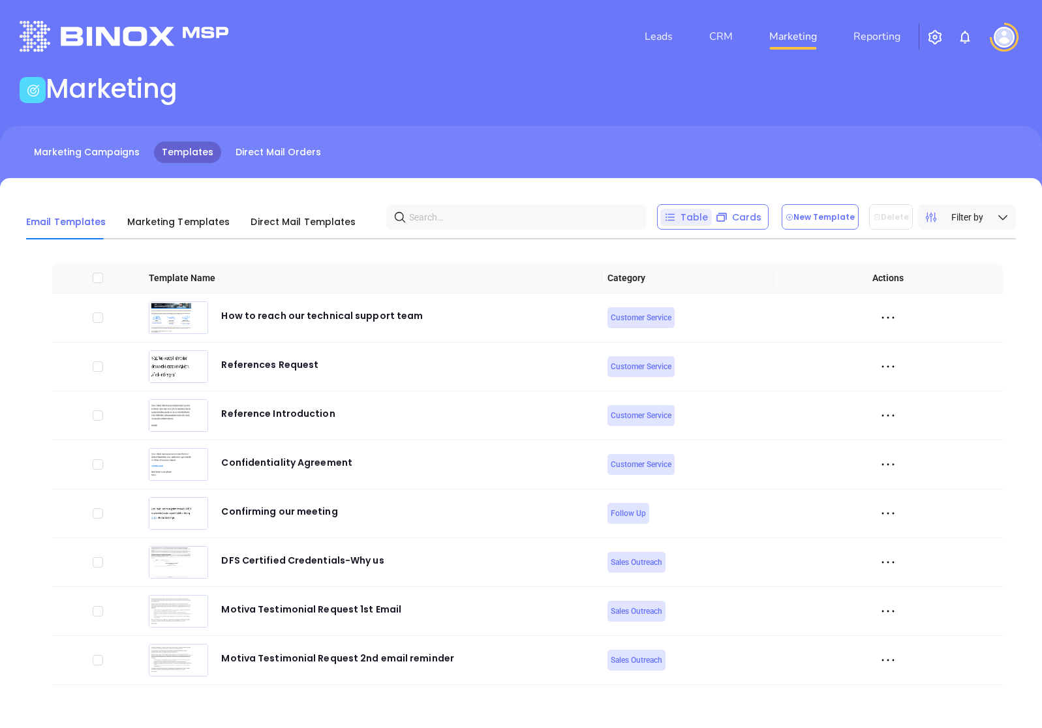
click at [111, 164] on div "Marketing Campaigns Templates Direct Mail Orders" at bounding box center [521, 158] width 1042 height 65
click at [118, 153] on link "Marketing Campaigns" at bounding box center [86, 153] width 121 height 22
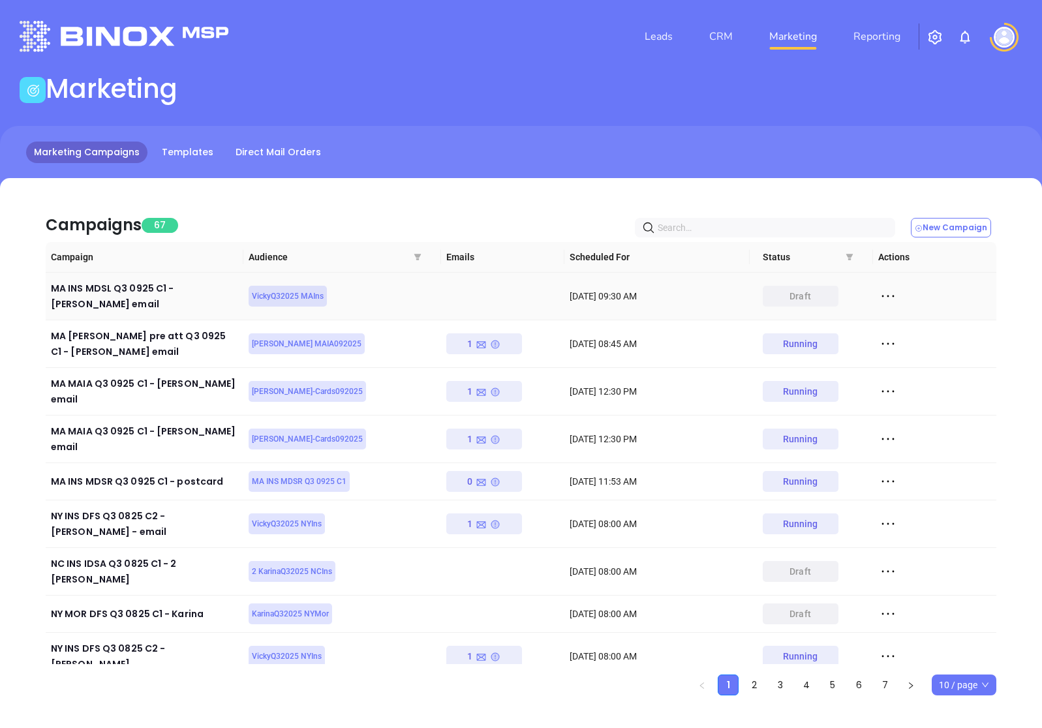
click at [892, 288] on icon at bounding box center [889, 297] width 20 height 20
click at [924, 318] on div "Edit" at bounding box center [948, 314] width 118 height 14
click at [890, 293] on icon at bounding box center [889, 297] width 20 height 20
click at [918, 357] on div "Duplicate" at bounding box center [948, 363] width 118 height 14
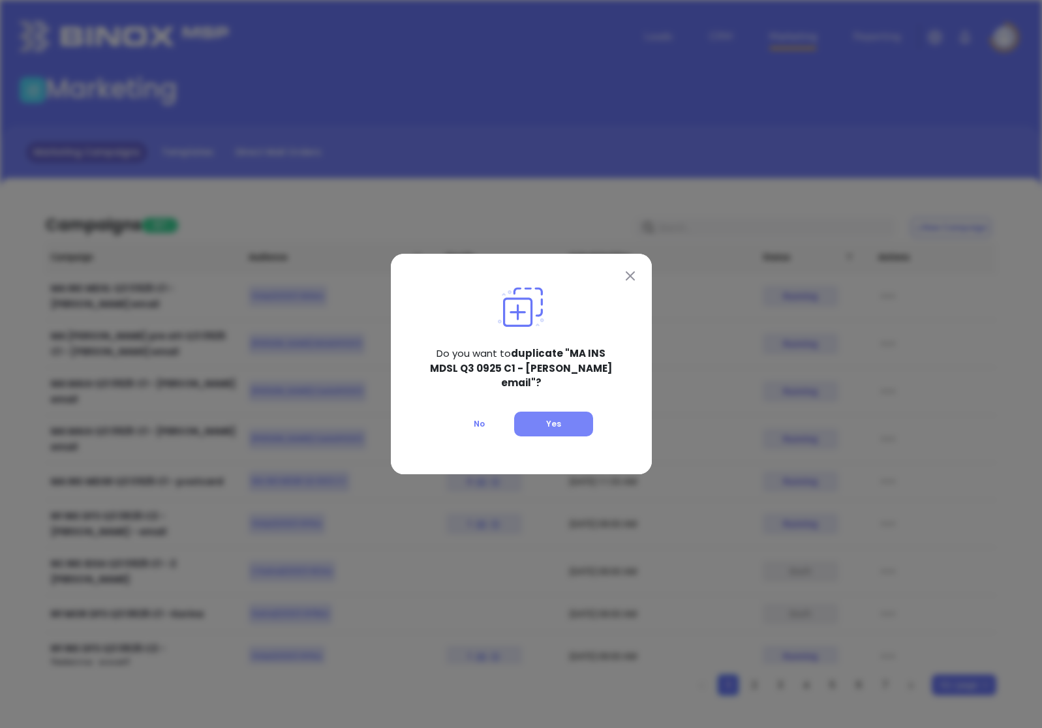
click at [586, 412] on button "Yes" at bounding box center [553, 424] width 79 height 25
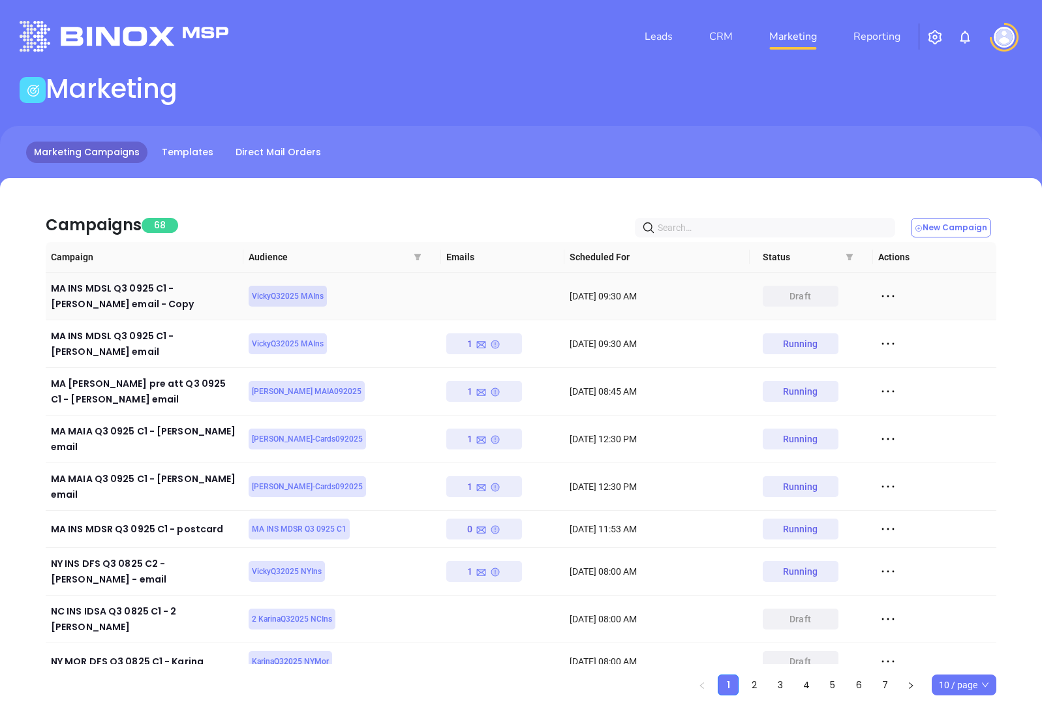
click at [888, 289] on icon at bounding box center [889, 297] width 20 height 20
click at [908, 313] on div "Edit" at bounding box center [948, 320] width 118 height 14
click at [727, 42] on link "CRM" at bounding box center [721, 36] width 34 height 26
